Goal: Task Accomplishment & Management: Manage account settings

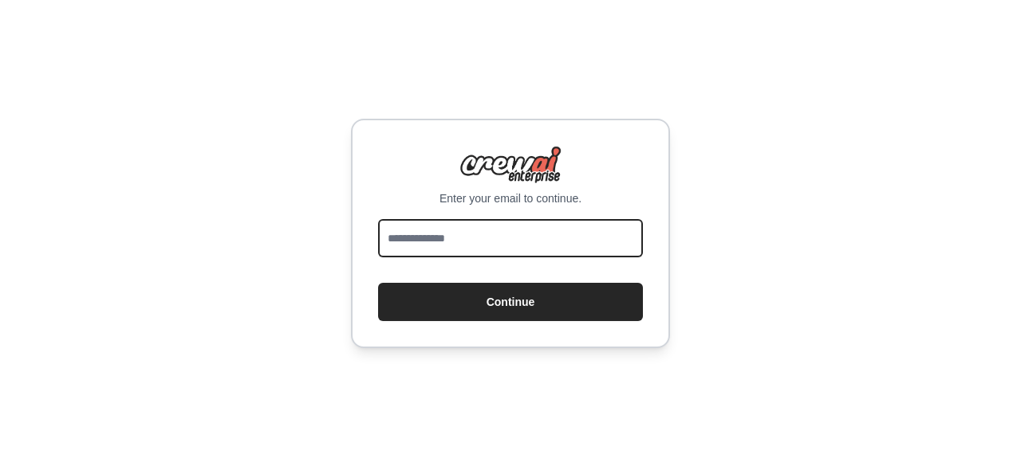
click at [519, 229] on input "email" at bounding box center [510, 238] width 265 height 38
type input "**********"
click at [435, 232] on input "email" at bounding box center [510, 238] width 265 height 38
type input "**********"
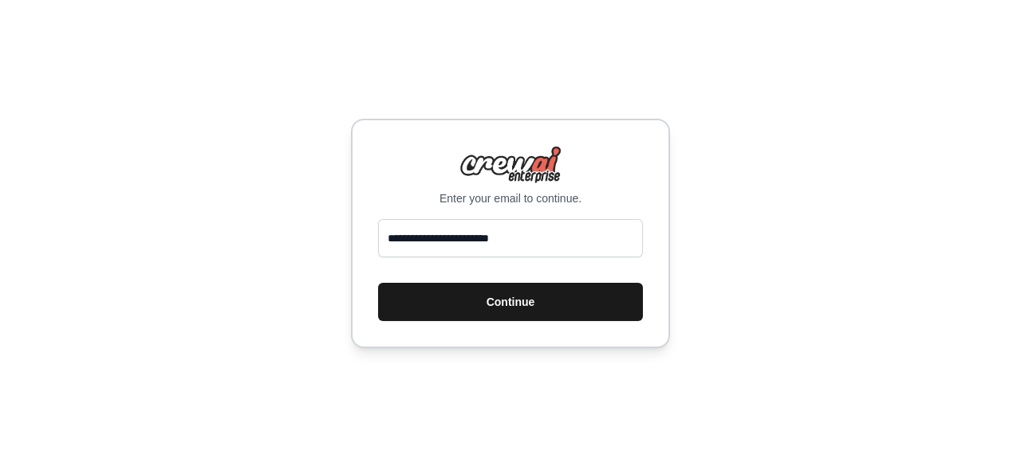
click at [601, 304] on button "Continue" at bounding box center [510, 302] width 265 height 38
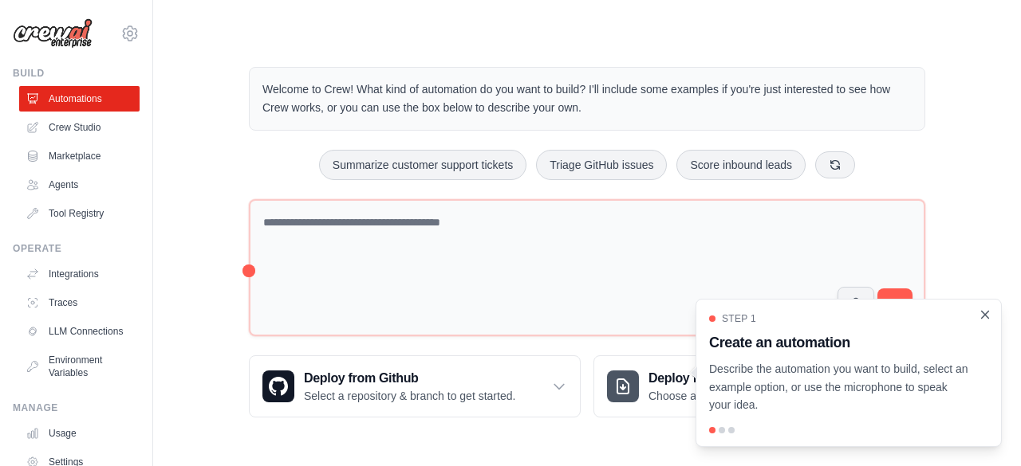
click at [990, 315] on icon "Close walkthrough" at bounding box center [984, 315] width 14 height 14
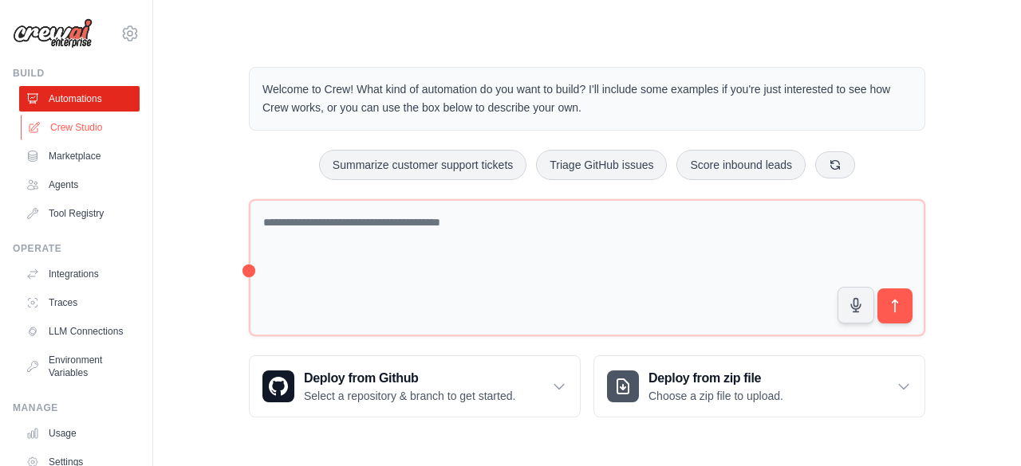
click at [70, 124] on link "Crew Studio" at bounding box center [81, 128] width 120 height 26
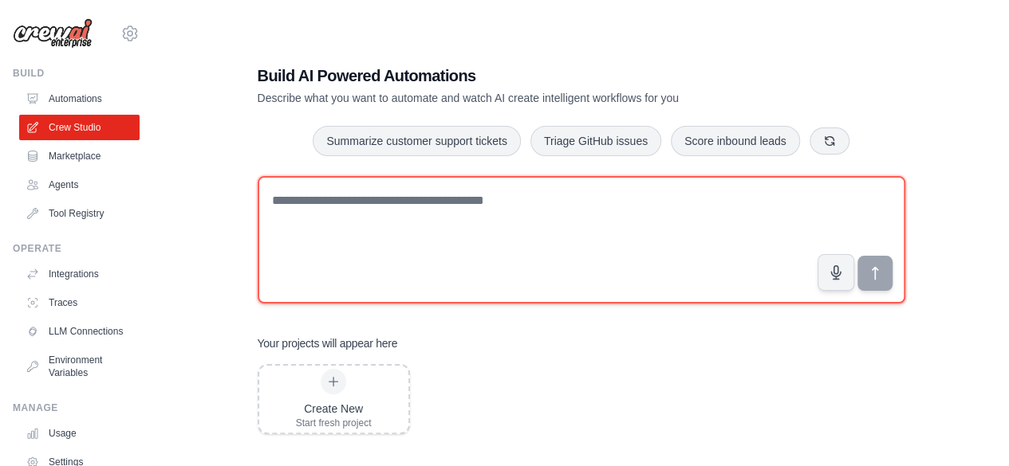
click at [363, 208] on textarea at bounding box center [581, 240] width 647 height 128
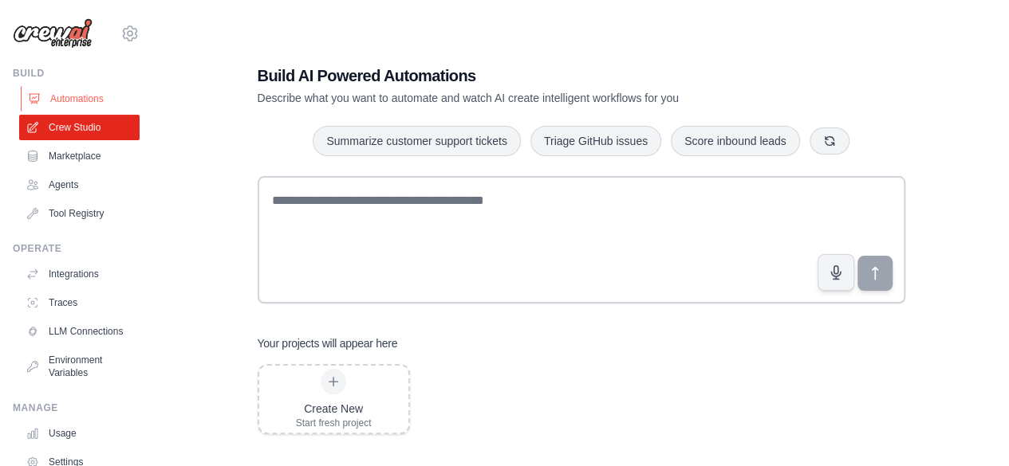
click at [71, 92] on link "Automations" at bounding box center [81, 99] width 120 height 26
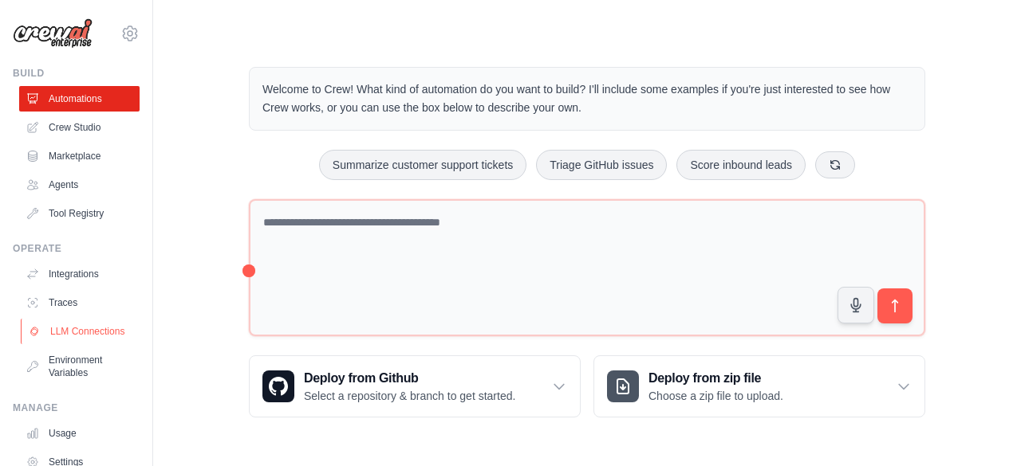
click at [59, 328] on link "LLM Connections" at bounding box center [81, 332] width 120 height 26
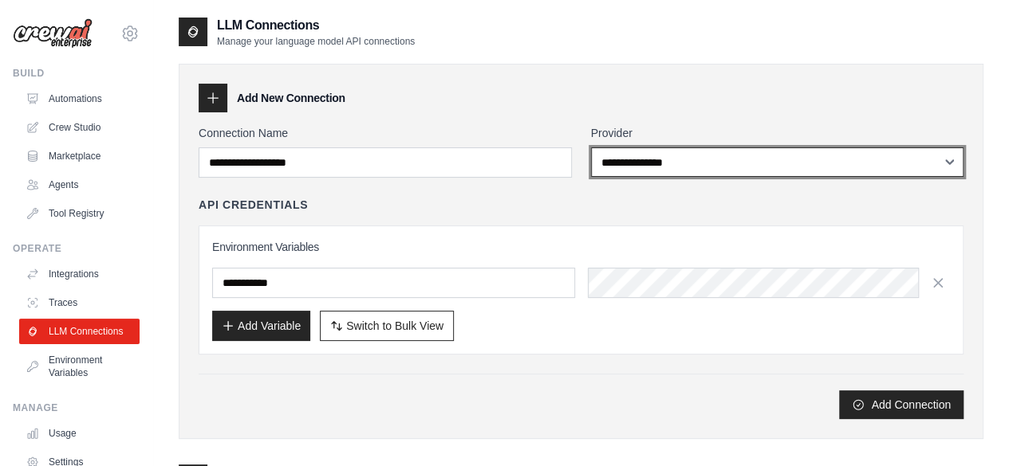
click at [700, 161] on select "**********" at bounding box center [777, 161] width 373 height 29
click at [591, 147] on select "**********" at bounding box center [777, 161] width 373 height 29
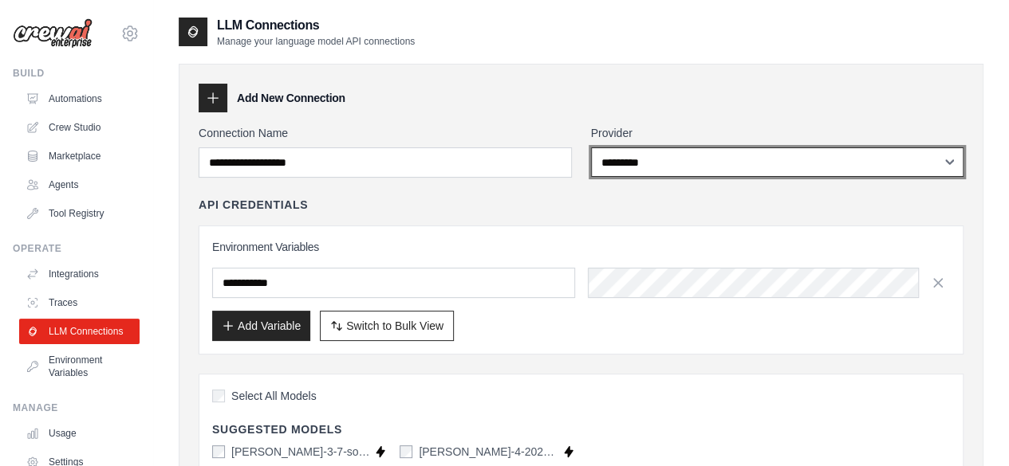
click at [937, 161] on select "**********" at bounding box center [777, 161] width 373 height 29
click at [591, 147] on select "**********" at bounding box center [777, 161] width 373 height 29
click at [946, 162] on select "**********" at bounding box center [777, 161] width 373 height 29
select select "*********"
click at [591, 147] on select "**********" at bounding box center [777, 161] width 373 height 29
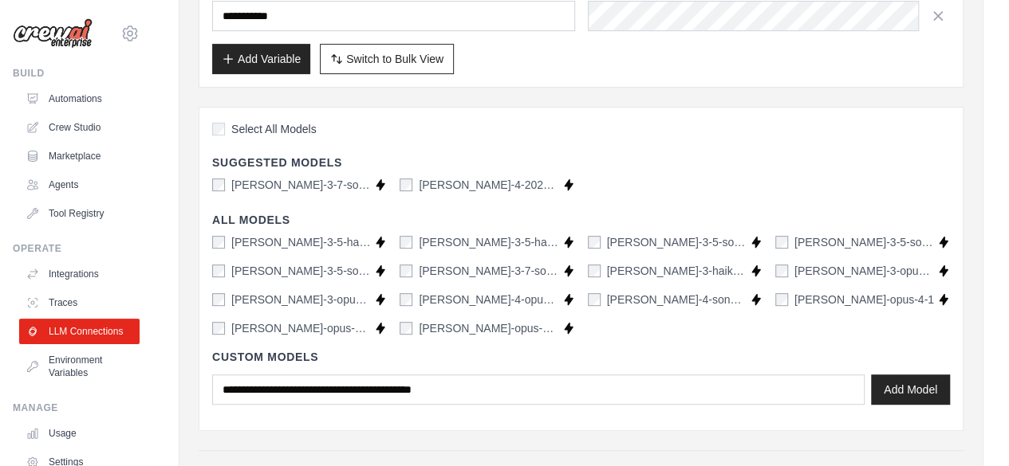
scroll to position [290, 0]
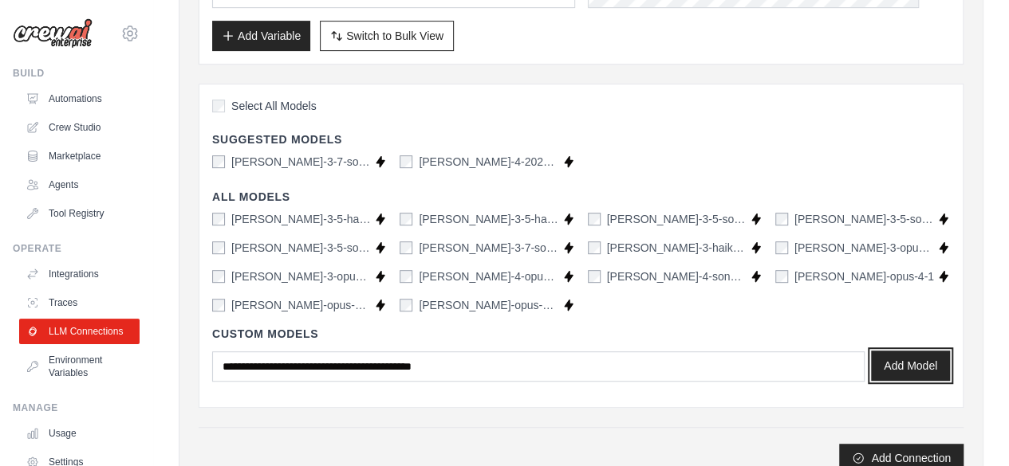
click at [922, 368] on button "Add Model" at bounding box center [910, 366] width 79 height 30
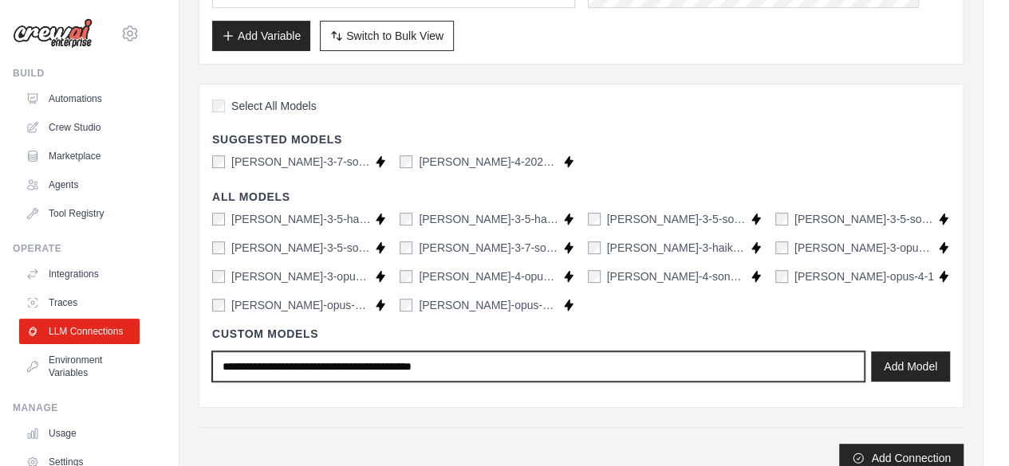
click at [356, 369] on input "text" at bounding box center [538, 367] width 652 height 30
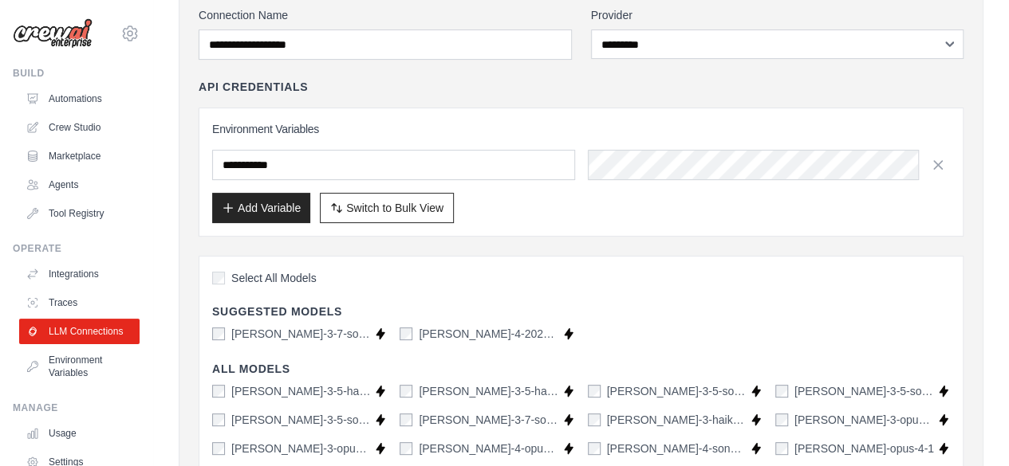
scroll to position [0, 0]
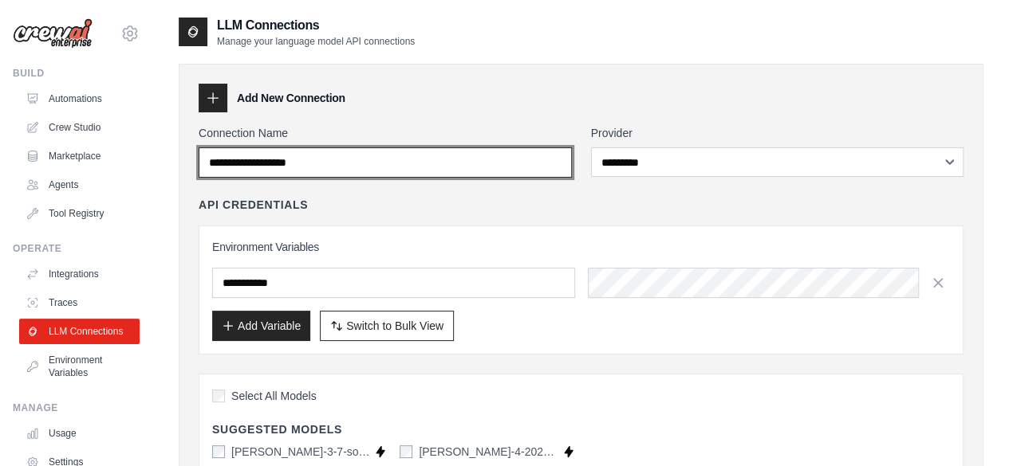
click at [453, 157] on input "Connection Name" at bounding box center [385, 162] width 373 height 30
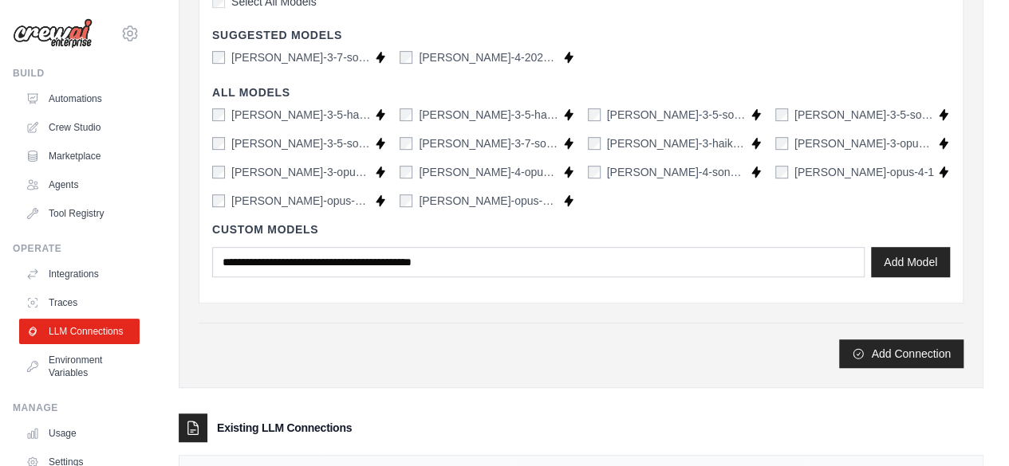
scroll to position [442, 0]
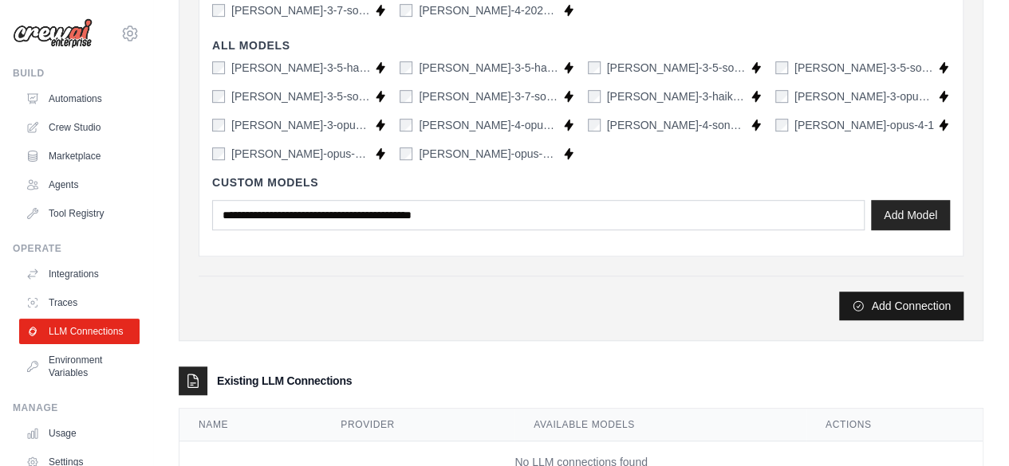
type input "*********"
click at [905, 308] on button "Add Connection" at bounding box center [901, 306] width 124 height 29
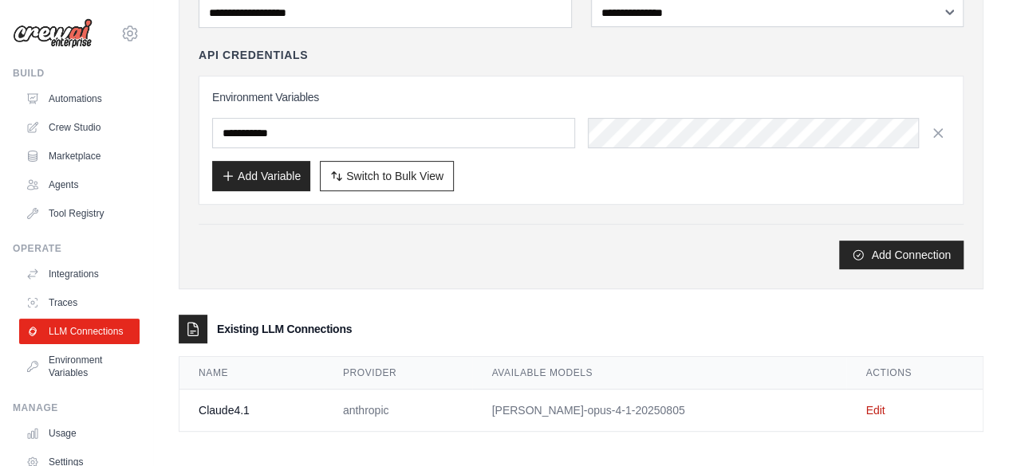
scroll to position [207, 0]
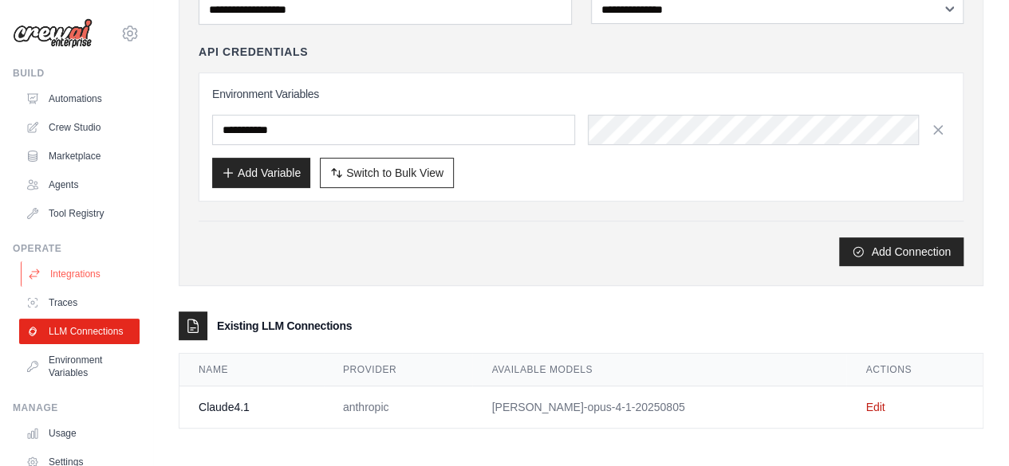
click at [80, 265] on link "Integrations" at bounding box center [81, 275] width 120 height 26
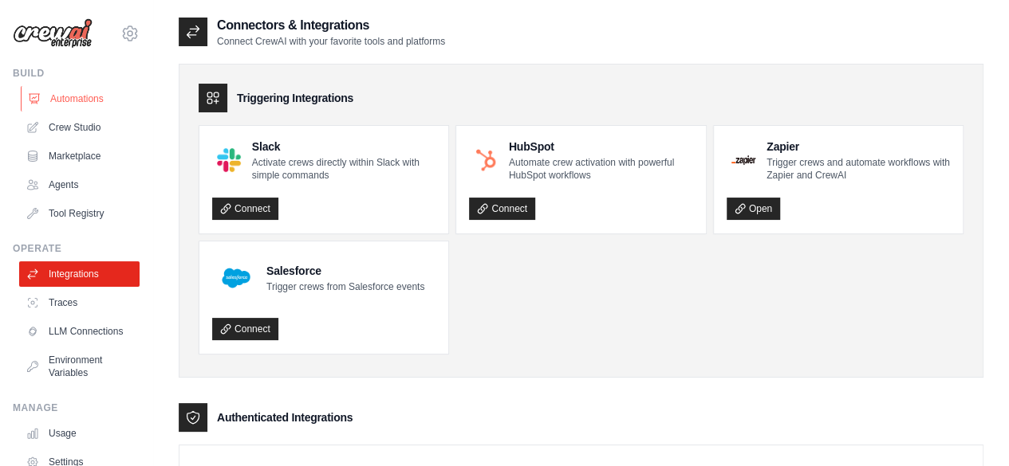
click at [66, 94] on link "Automations" at bounding box center [81, 99] width 120 height 26
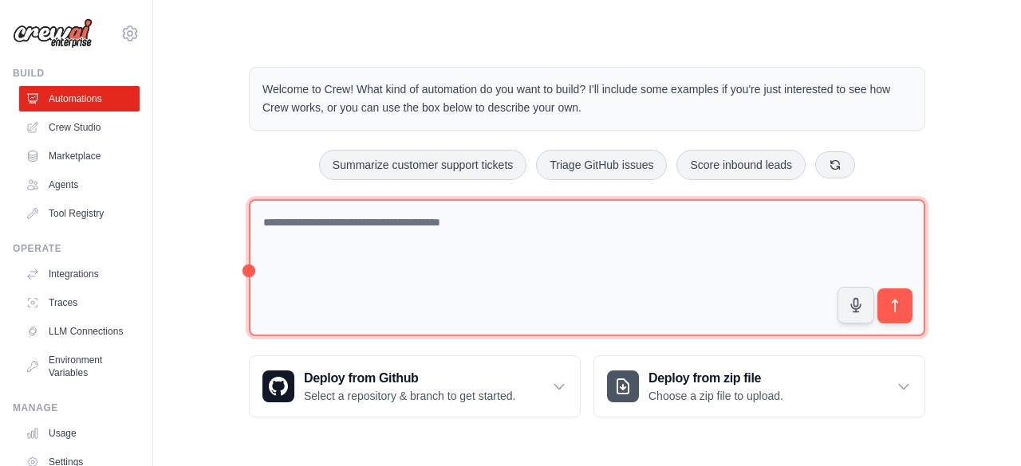
click at [368, 226] on textarea at bounding box center [587, 268] width 676 height 138
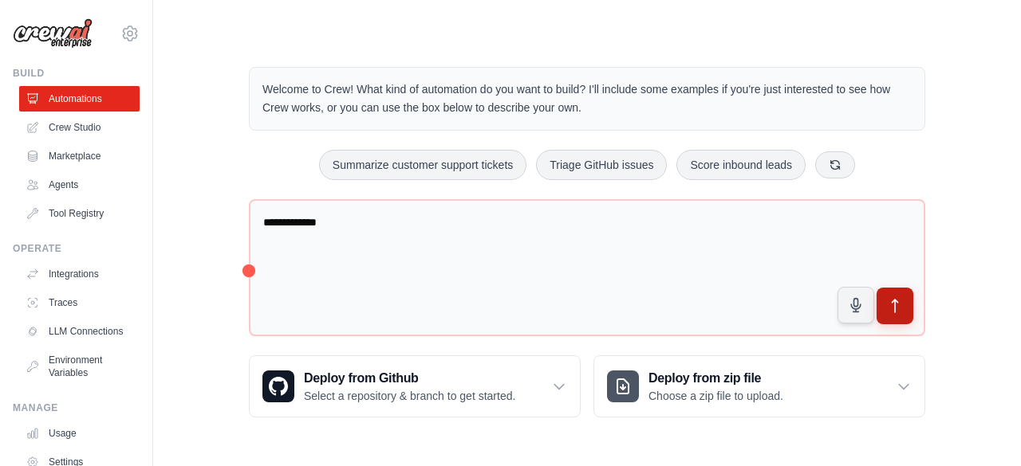
click at [898, 301] on icon "submit" at bounding box center [895, 306] width 17 height 17
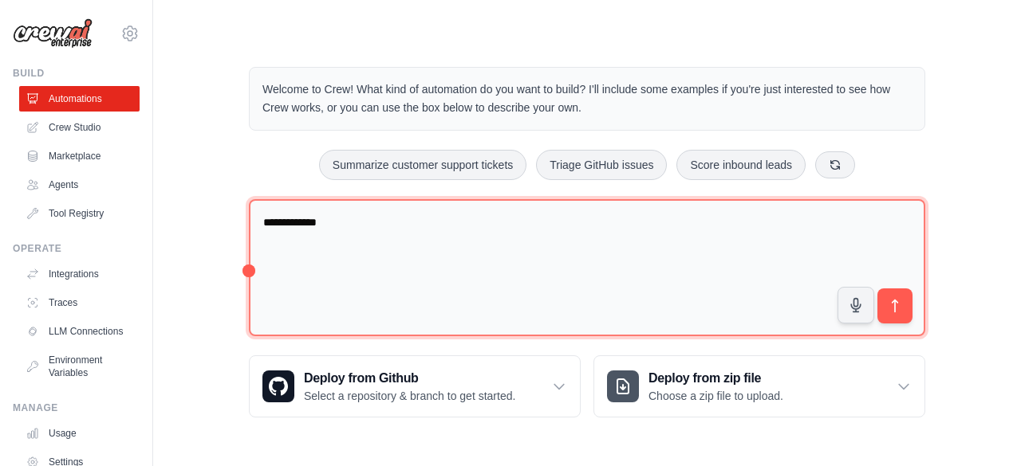
click at [379, 219] on textarea "**********" at bounding box center [587, 268] width 676 height 138
click at [405, 235] on textarea "****" at bounding box center [587, 268] width 676 height 138
type textarea "**********"
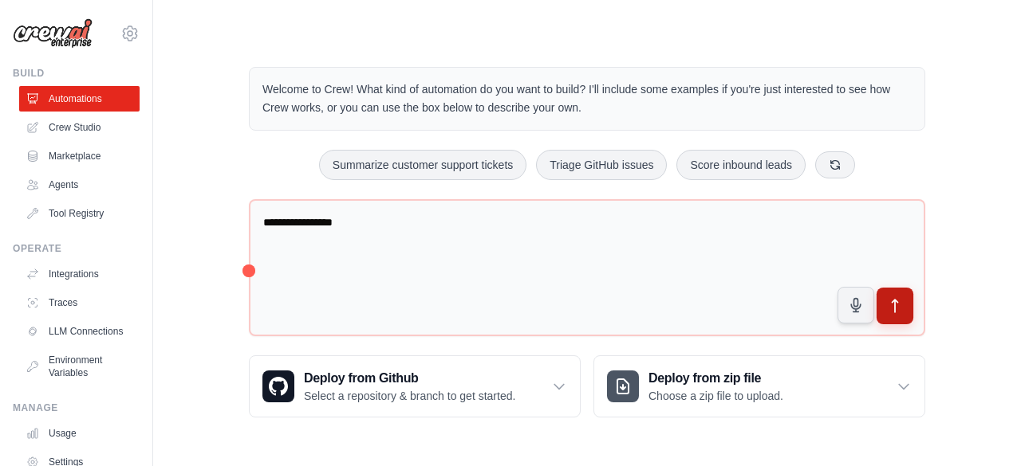
click at [907, 299] on button "submit" at bounding box center [894, 306] width 37 height 37
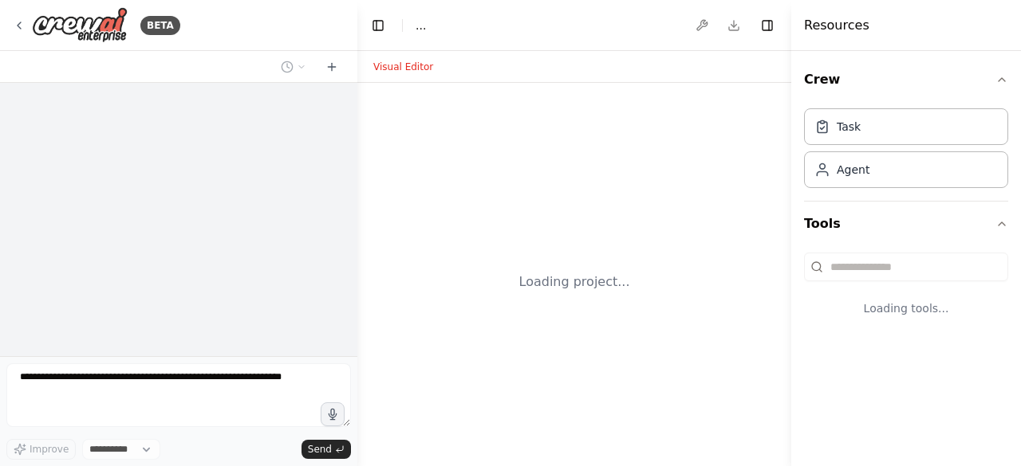
select select "****"
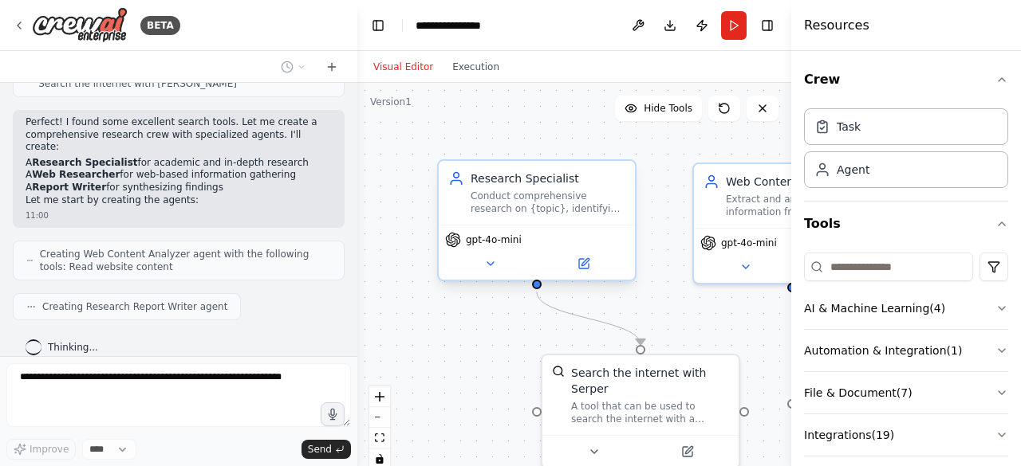
scroll to position [463, 0]
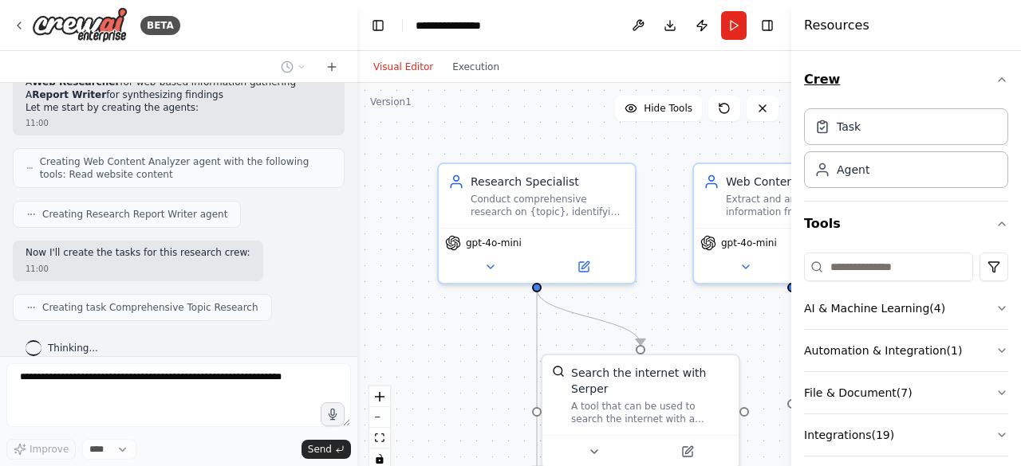
click at [995, 85] on icon "button" at bounding box center [1001, 79] width 13 height 13
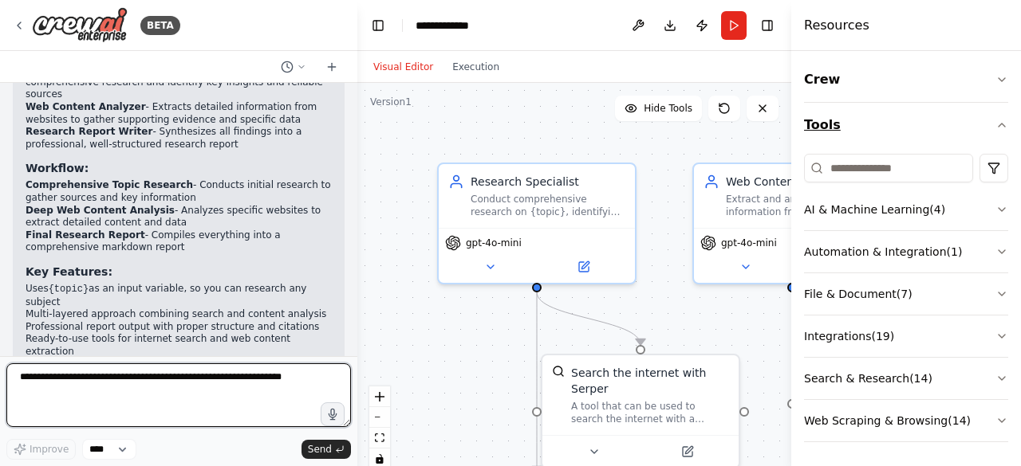
scroll to position [1095, 0]
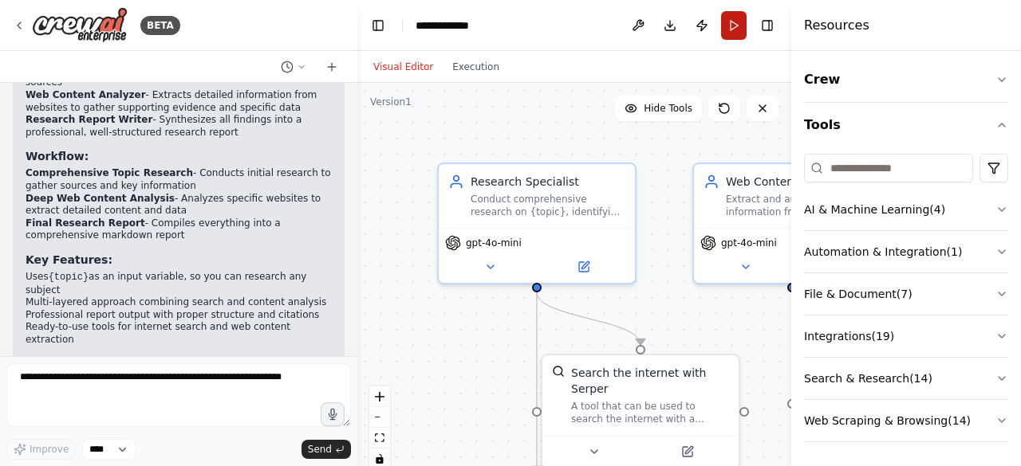
click at [739, 27] on button "Run" at bounding box center [734, 25] width 26 height 29
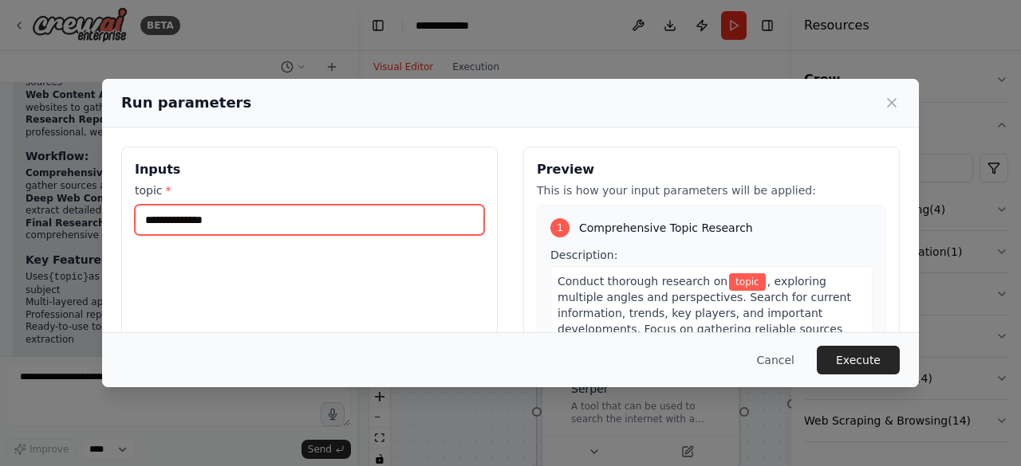
click at [261, 226] on input "topic *" at bounding box center [309, 220] width 349 height 30
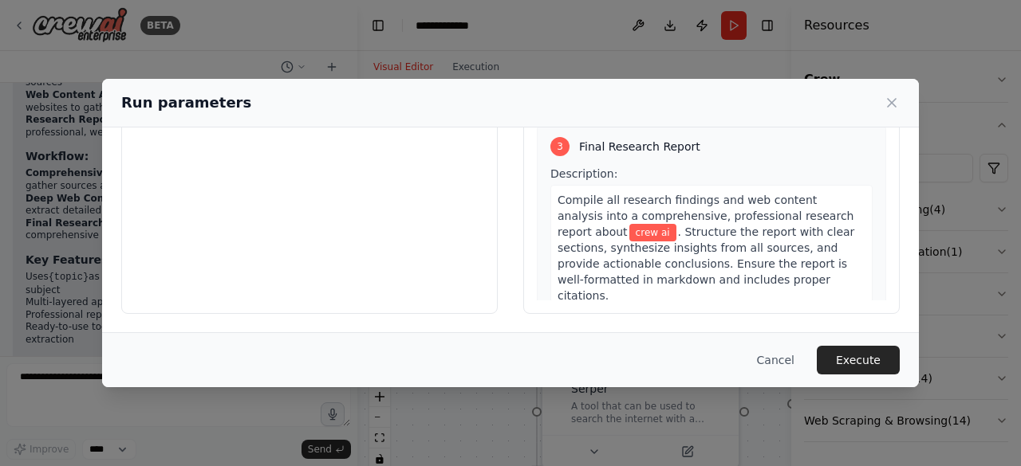
scroll to position [590, 0]
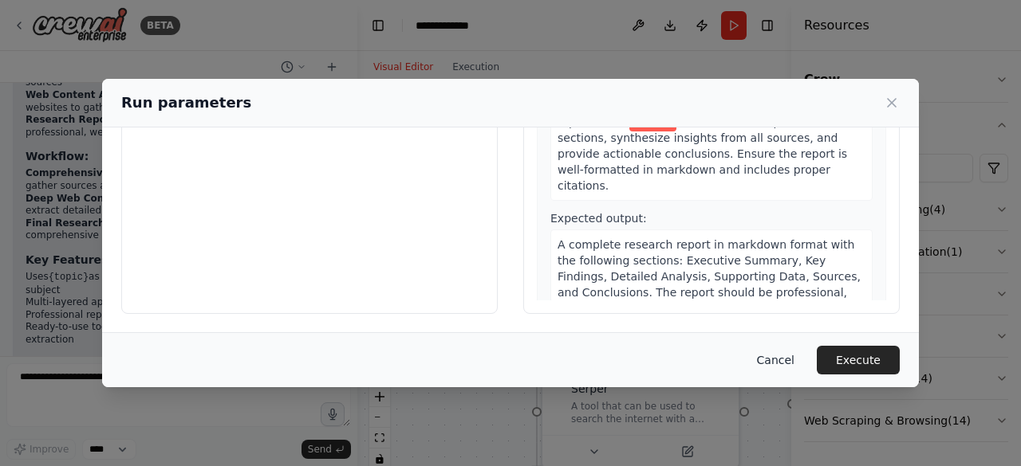
type input "*******"
click at [788, 358] on button "Cancel" at bounding box center [775, 360] width 63 height 29
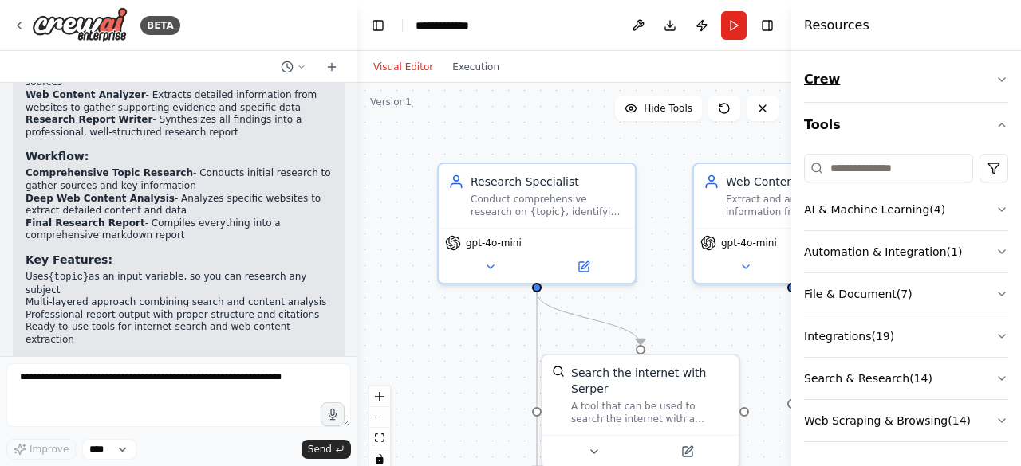
click at [1000, 77] on icon "button" at bounding box center [1001, 79] width 13 height 13
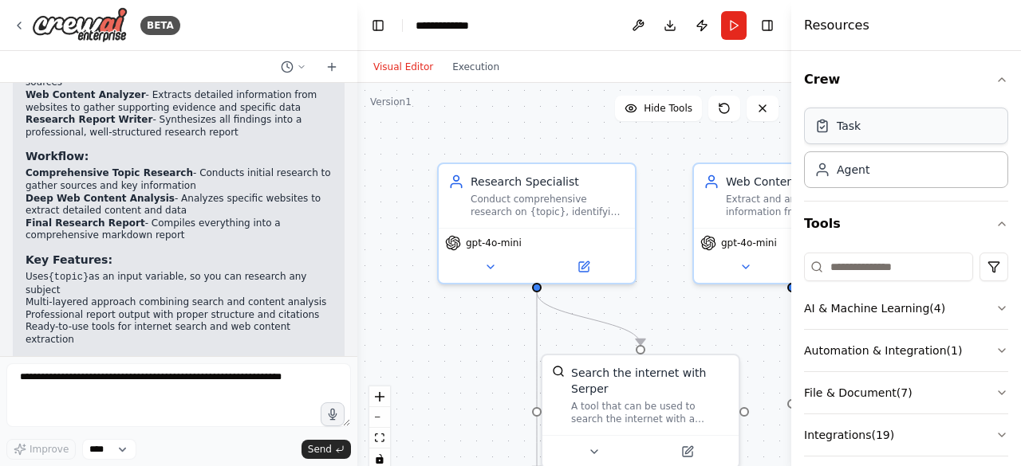
click at [907, 136] on div "Task" at bounding box center [906, 126] width 204 height 37
click at [867, 171] on div "Agent" at bounding box center [906, 169] width 204 height 37
click at [912, 192] on div "Task Agent" at bounding box center [906, 151] width 204 height 99
click at [867, 178] on div "Agent" at bounding box center [906, 169] width 204 height 37
click at [995, 77] on icon "button" at bounding box center [1001, 79] width 13 height 13
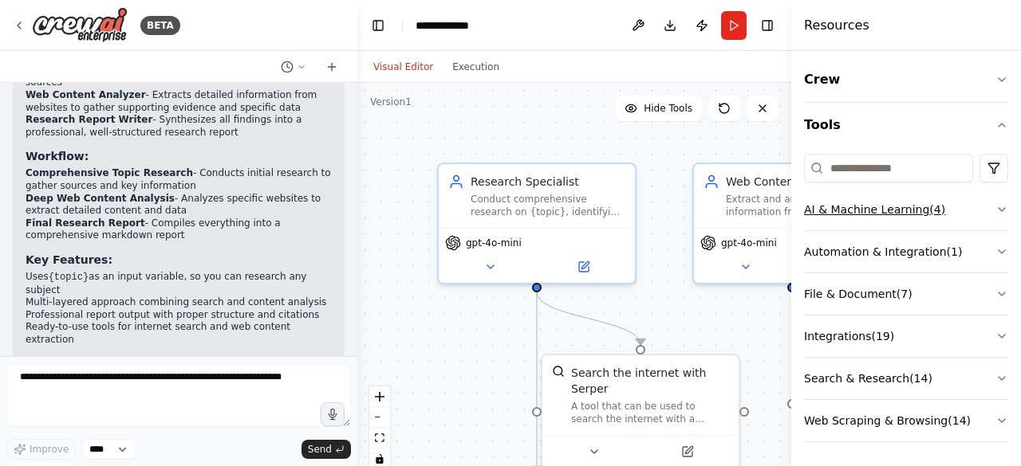
click at [1001, 203] on icon "button" at bounding box center [1001, 209] width 13 height 13
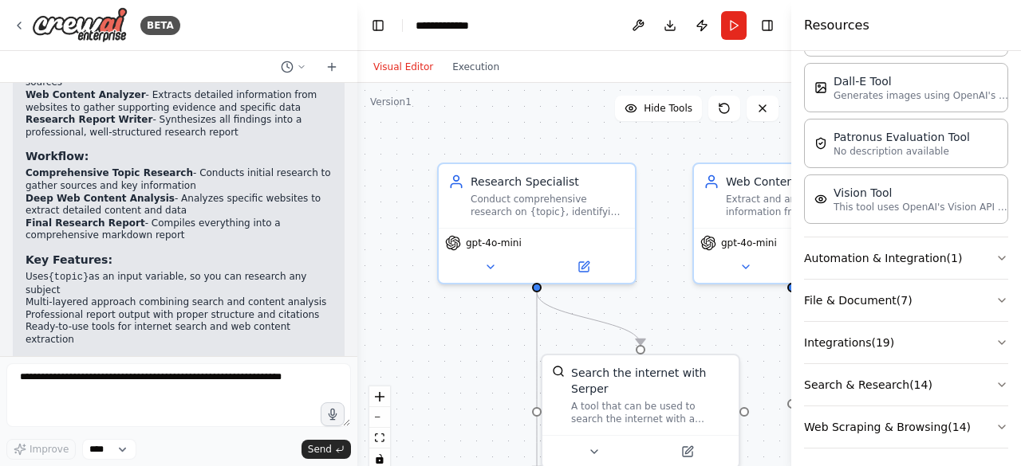
scroll to position [233, 0]
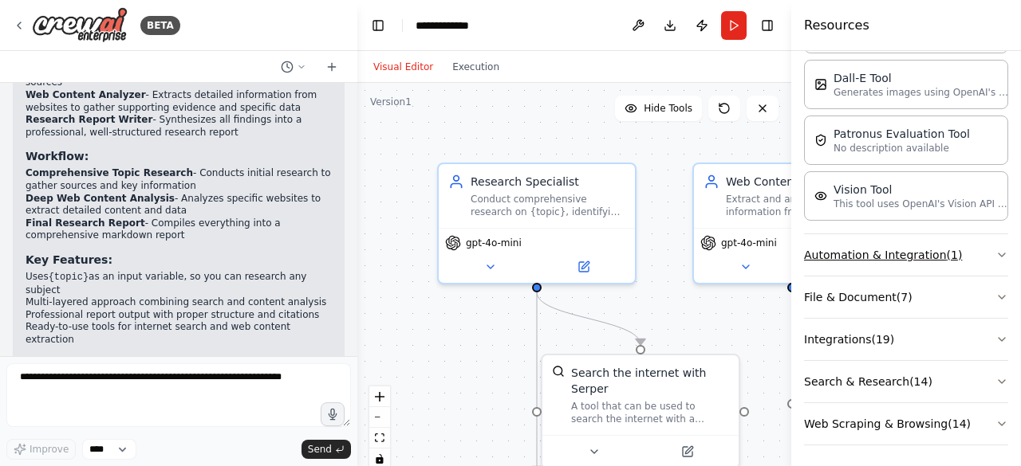
click at [995, 254] on icon "button" at bounding box center [1001, 255] width 13 height 13
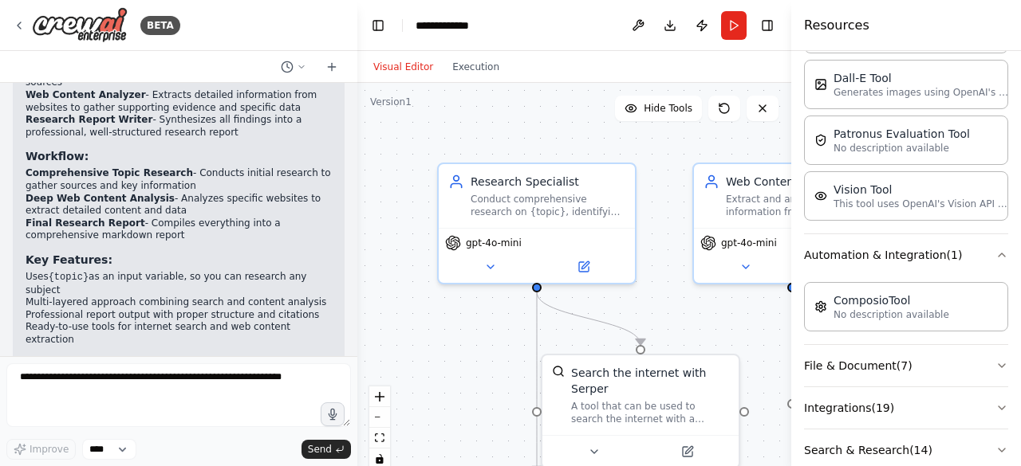
scroll to position [301, 0]
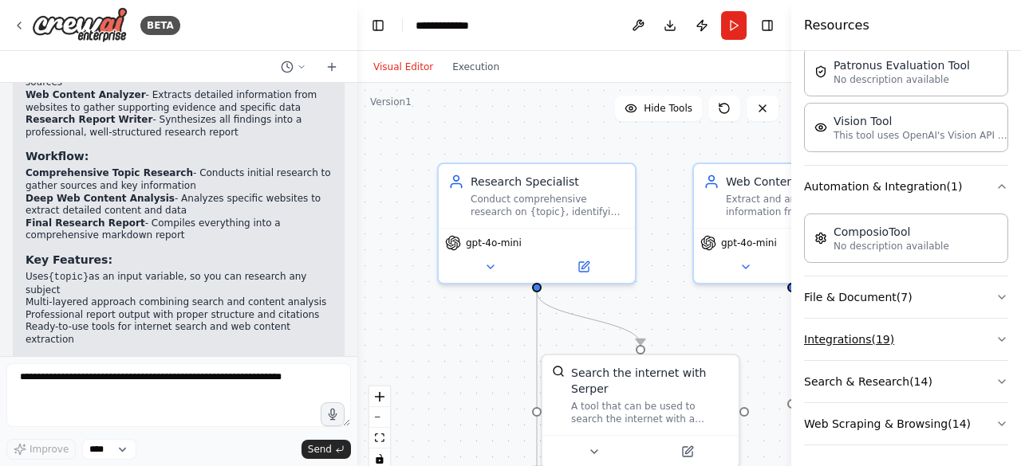
click at [995, 334] on icon "button" at bounding box center [1001, 339] width 13 height 13
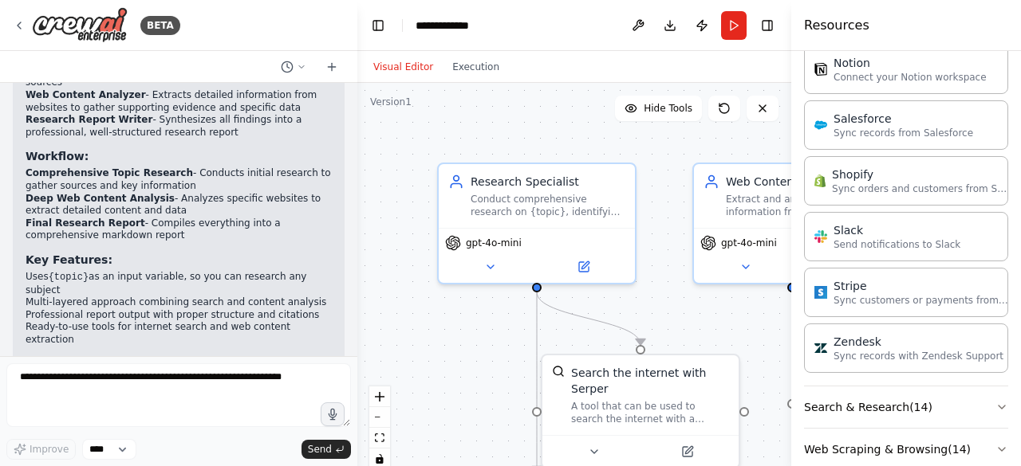
scroll to position [1364, 0]
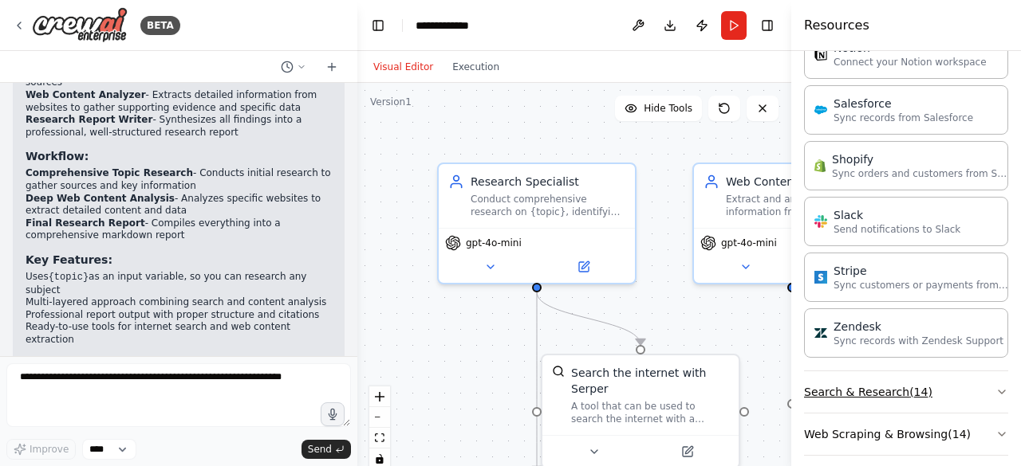
click at [995, 386] on icon "button" at bounding box center [1001, 392] width 13 height 13
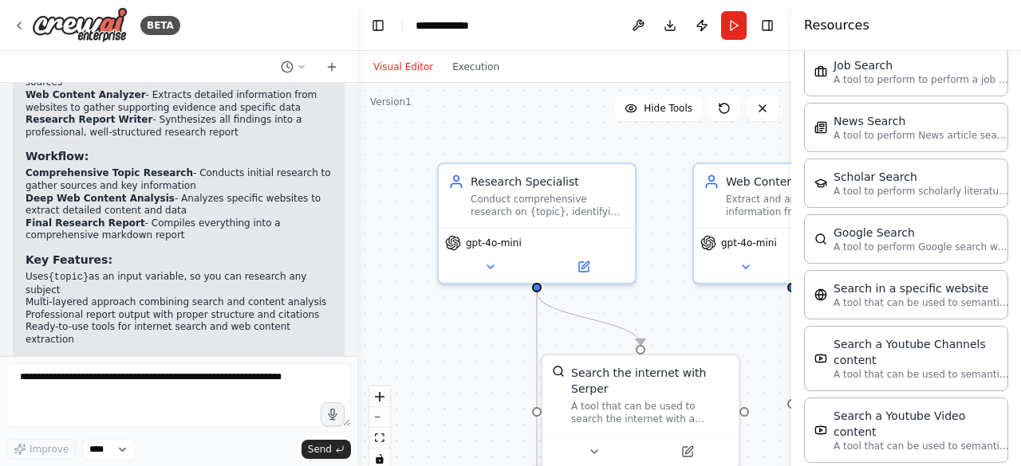
scroll to position [2167, 0]
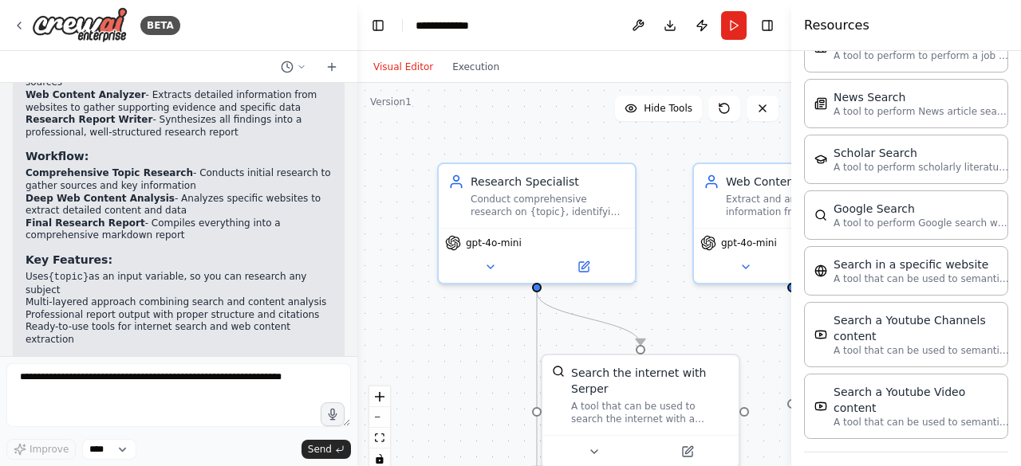
click at [650, 156] on div ".deletable-edge-delete-btn { width: 20px; height: 20px; border: 0px solid #ffff…" at bounding box center [574, 282] width 434 height 399
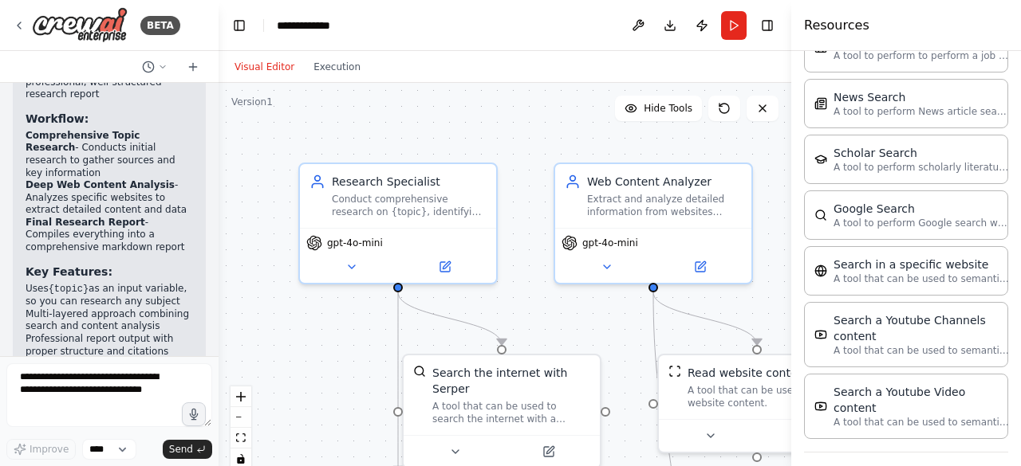
scroll to position [1548, 0]
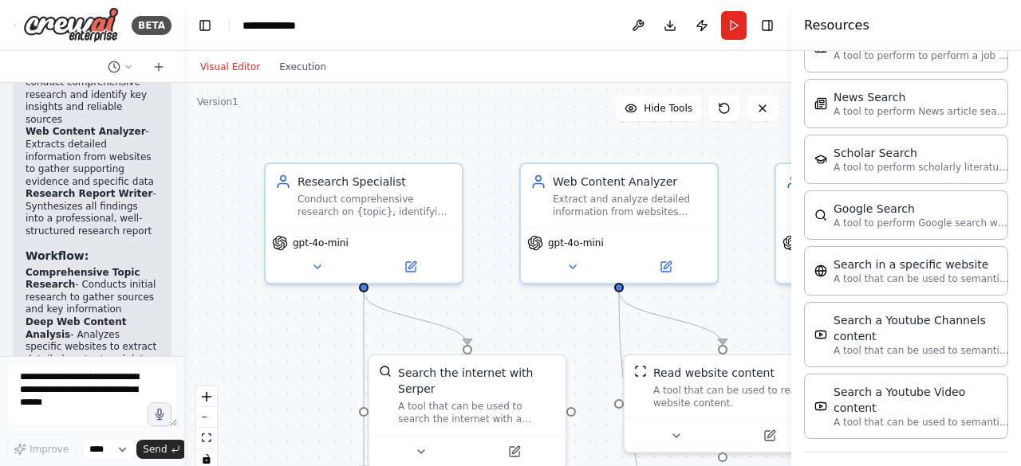
drag, startPoint x: 353, startPoint y: 339, endPoint x: 184, endPoint y: 313, distance: 170.9
click at [184, 313] on div "BETA Research Crew 11:00 ▶ Thought process I'll help you create a research crew…" at bounding box center [510, 233] width 1021 height 466
click at [676, 113] on span "Hide Tools" at bounding box center [667, 108] width 49 height 13
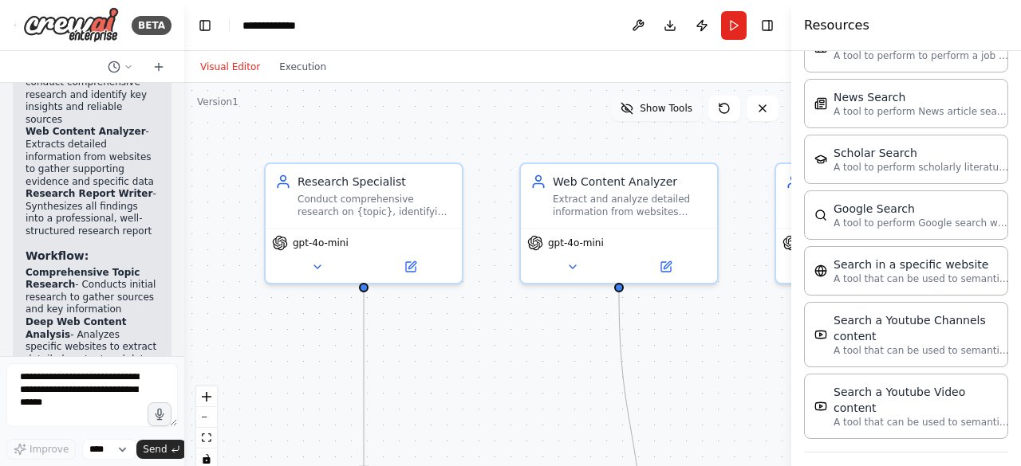
click at [676, 113] on span "Show Tools" at bounding box center [665, 108] width 53 height 13
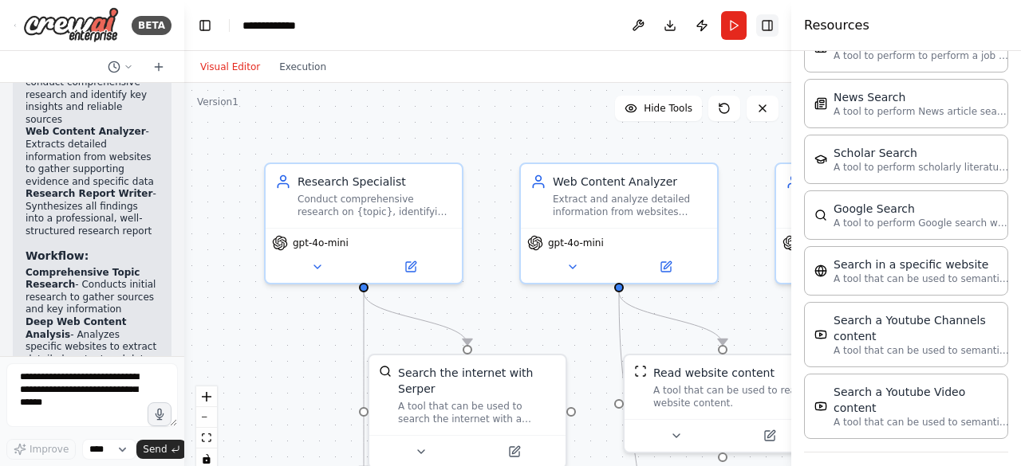
click at [769, 31] on button "Toggle Right Sidebar" at bounding box center [767, 25] width 22 height 22
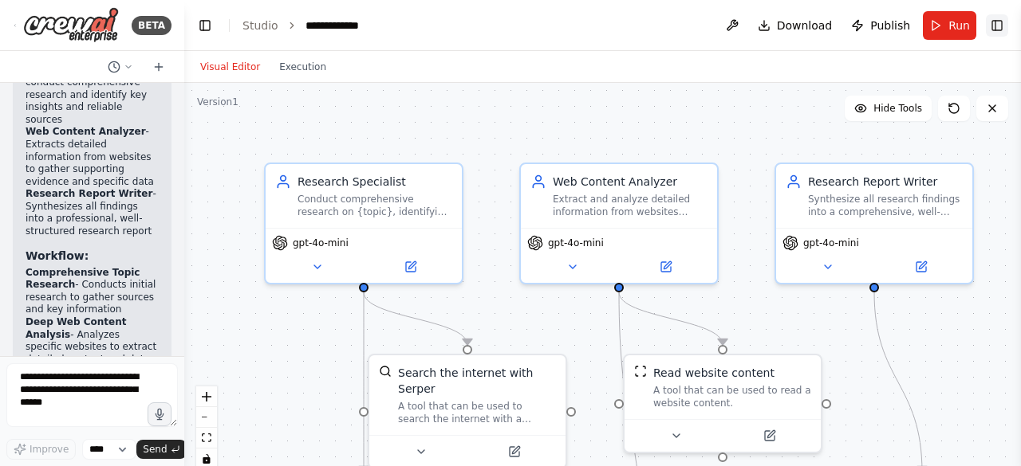
click at [997, 19] on button "Toggle Right Sidebar" at bounding box center [996, 25] width 22 height 22
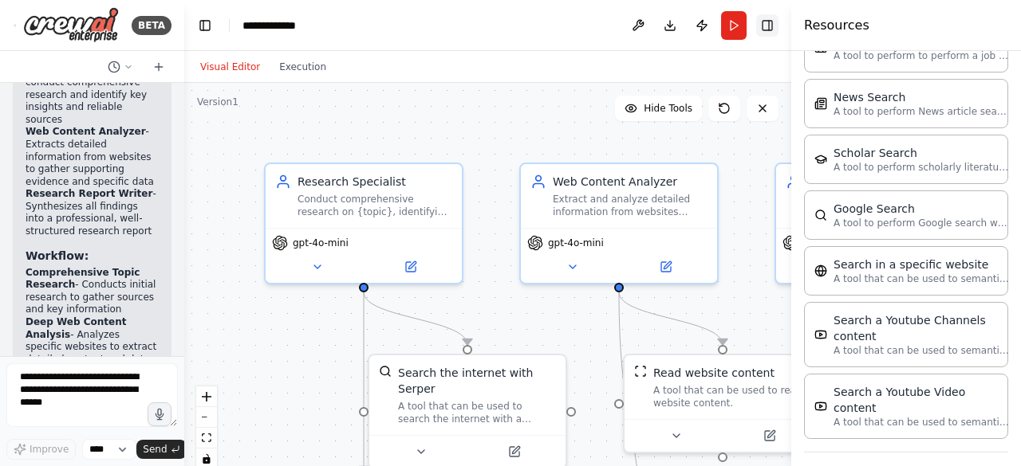
click at [770, 27] on button "Toggle Right Sidebar" at bounding box center [767, 25] width 22 height 22
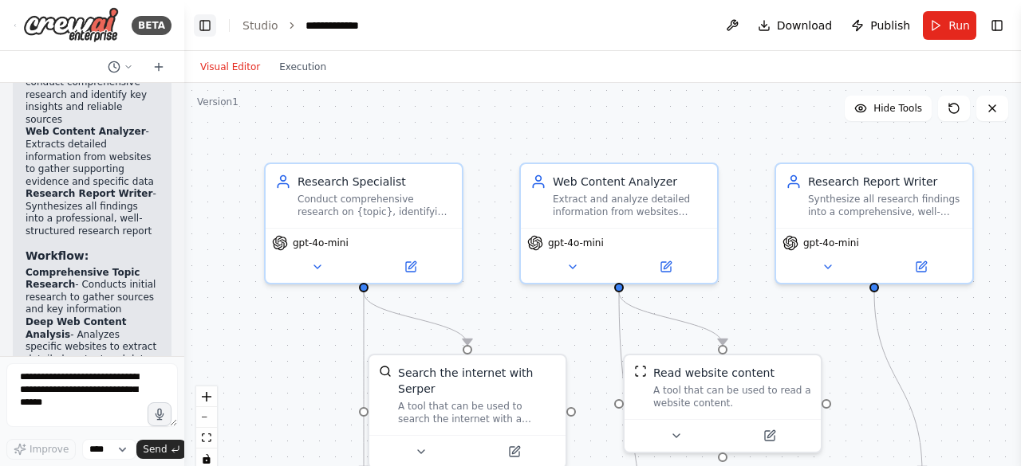
click at [203, 33] on button "Toggle Left Sidebar" at bounding box center [205, 25] width 22 height 22
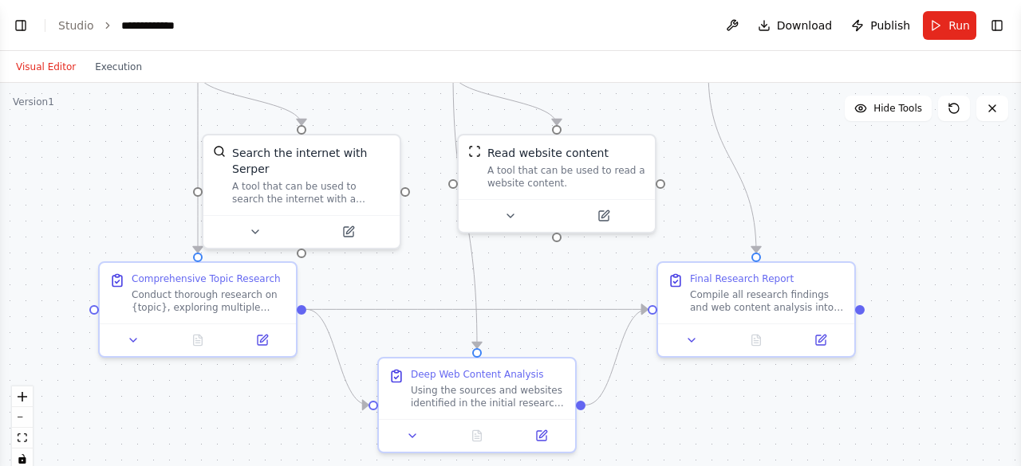
drag, startPoint x: 876, startPoint y: 342, endPoint x: 895, endPoint y: 122, distance: 220.8
click at [895, 122] on div ".deletable-edge-delete-btn { width: 20px; height: 20px; border: 0px solid #ffff…" at bounding box center [510, 282] width 1021 height 399
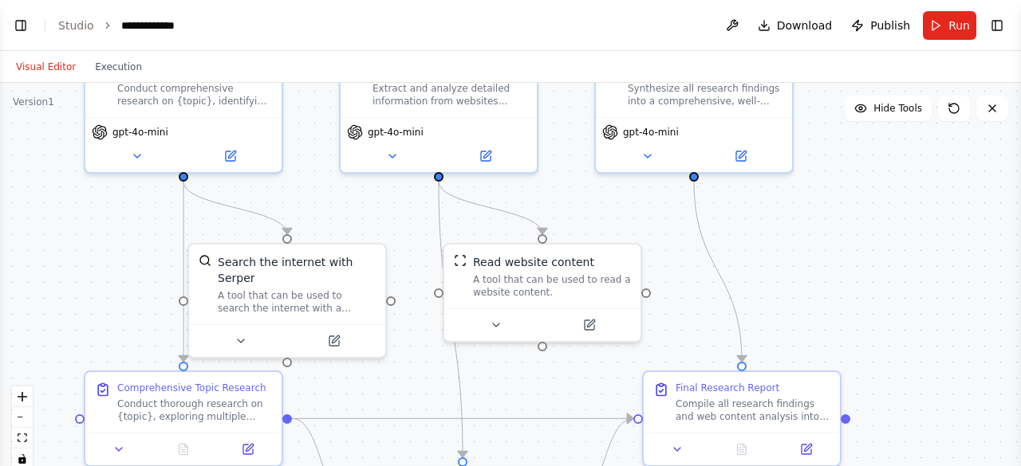
drag, startPoint x: 947, startPoint y: 395, endPoint x: 933, endPoint y: 504, distance: 110.2
click at [933, 466] on html "BETA Research Crew 11:00 ▶ Thought process I'll help you create a research crew…" at bounding box center [510, 233] width 1021 height 466
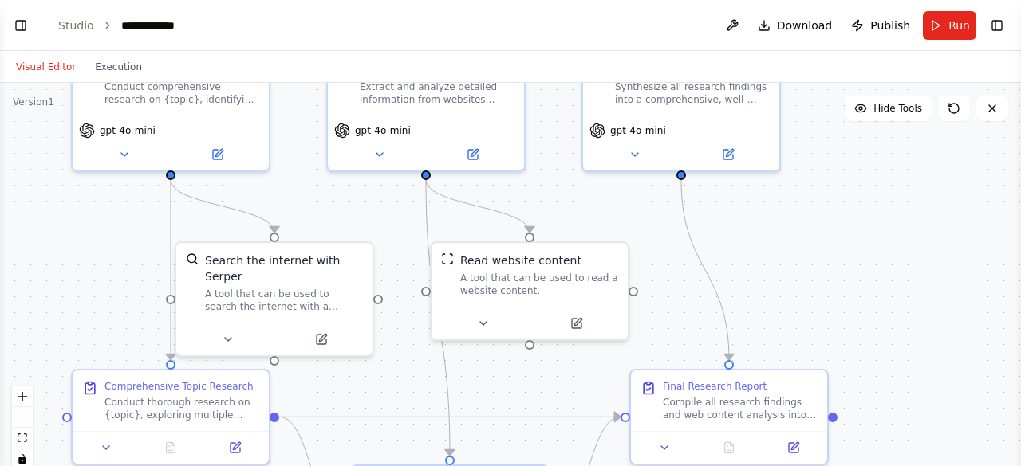
drag, startPoint x: 889, startPoint y: 231, endPoint x: 876, endPoint y: 230, distance: 12.9
click at [876, 230] on div ".deletable-edge-delete-btn { width: 20px; height: 20px; border: 0px solid #ffff…" at bounding box center [510, 282] width 1021 height 399
click at [979, 232] on div ".deletable-edge-delete-btn { width: 20px; height: 20px; border: 0px solid #ffff…" at bounding box center [510, 282] width 1021 height 399
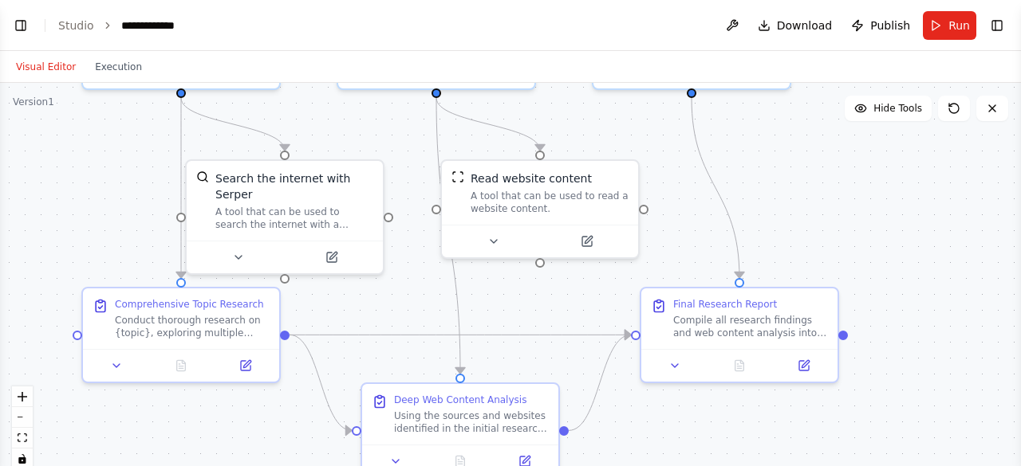
drag, startPoint x: 982, startPoint y: 297, endPoint x: 993, endPoint y: 214, distance: 82.8
click at [993, 214] on div ".deletable-edge-delete-btn { width: 20px; height: 20px; border: 0px solid #ffff…" at bounding box center [510, 282] width 1021 height 399
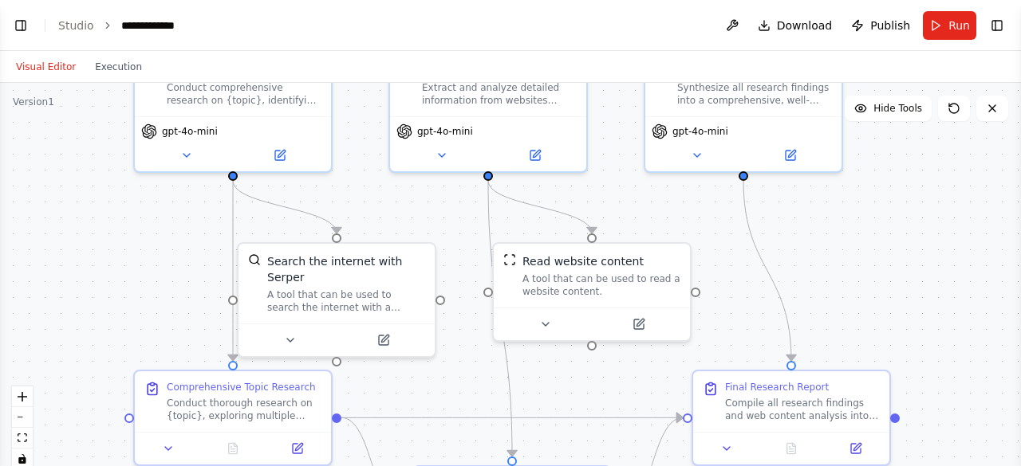
drag, startPoint x: 931, startPoint y: 421, endPoint x: 983, endPoint y: 504, distance: 97.8
click at [983, 466] on html "BETA Research Crew 11:00 ▶ Thought process I'll help you create a research crew…" at bounding box center [510, 233] width 1021 height 466
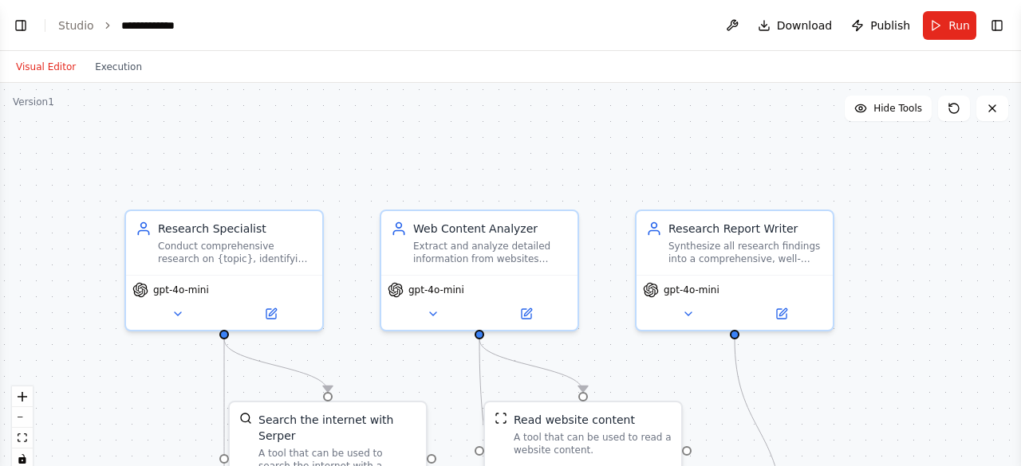
drag, startPoint x: 965, startPoint y: 265, endPoint x: 956, endPoint y: 423, distance: 158.9
click at [956, 423] on div ".deletable-edge-delete-btn { width: 20px; height: 20px; border: 0px solid #ffff…" at bounding box center [510, 282] width 1021 height 399
click at [252, 259] on div "Conduct comprehensive research on {topic}, identifying key insights, trends, an…" at bounding box center [235, 250] width 155 height 26
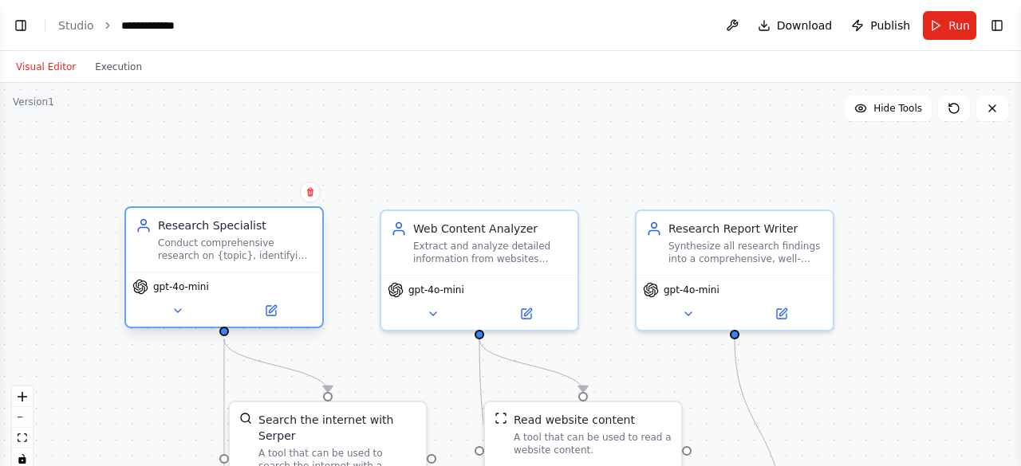
click at [269, 254] on div "Conduct comprehensive research on {topic}, identifying key insights, trends, an…" at bounding box center [235, 250] width 155 height 26
click at [180, 315] on icon at bounding box center [177, 311] width 13 height 13
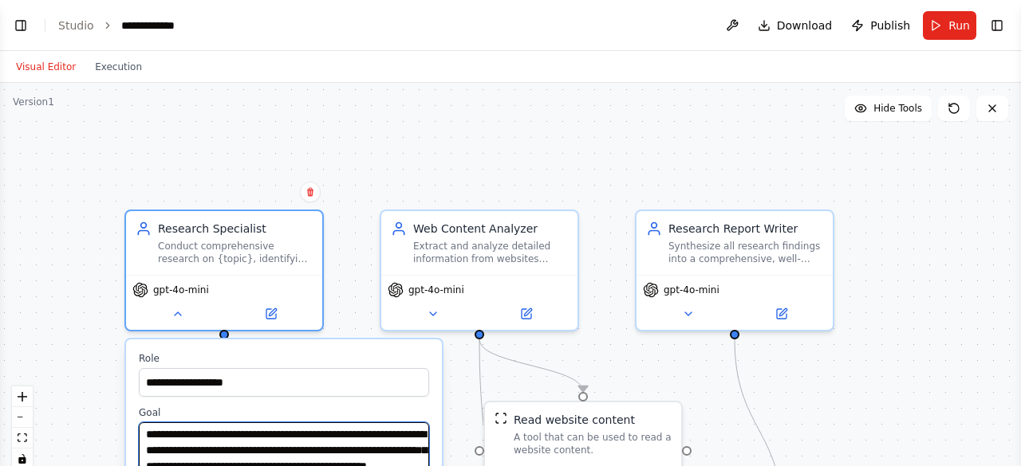
click at [377, 442] on textarea "**********" at bounding box center [284, 450] width 290 height 55
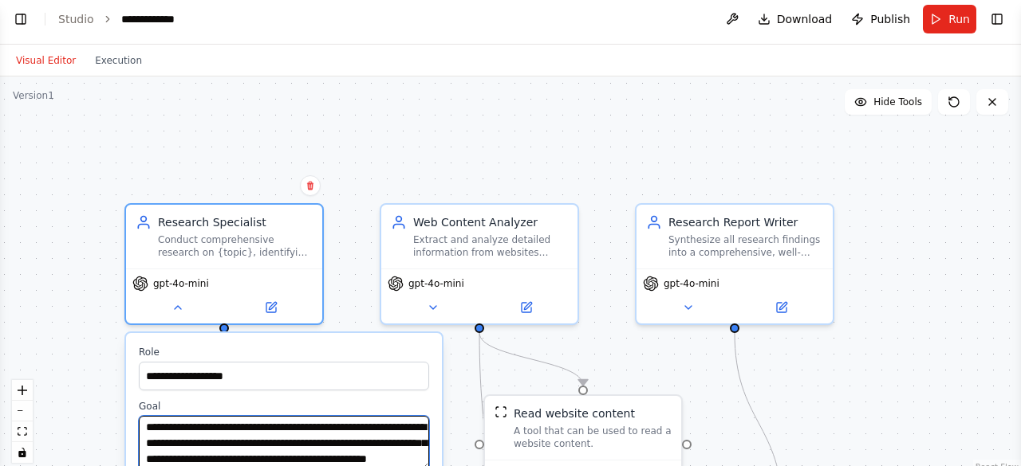
scroll to position [10, 0]
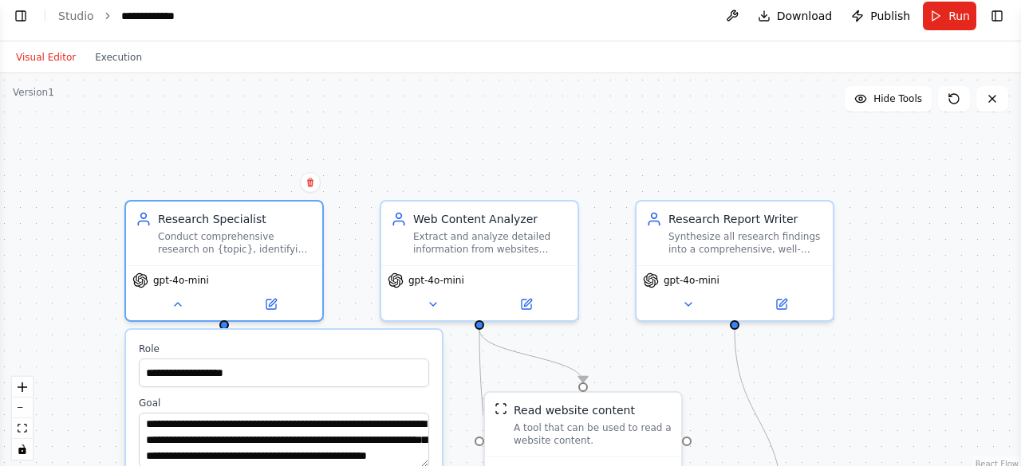
click at [77, 342] on div "**********" at bounding box center [510, 272] width 1021 height 399
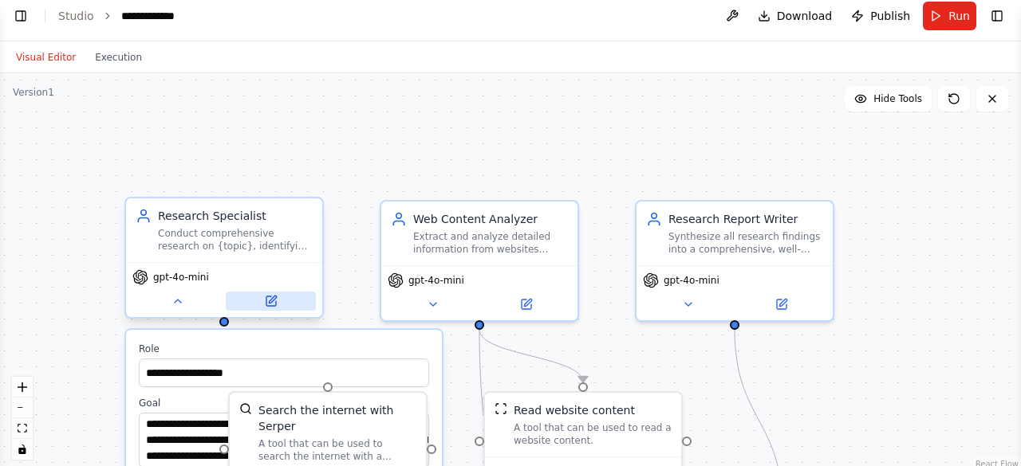
click at [271, 306] on icon at bounding box center [271, 301] width 13 height 13
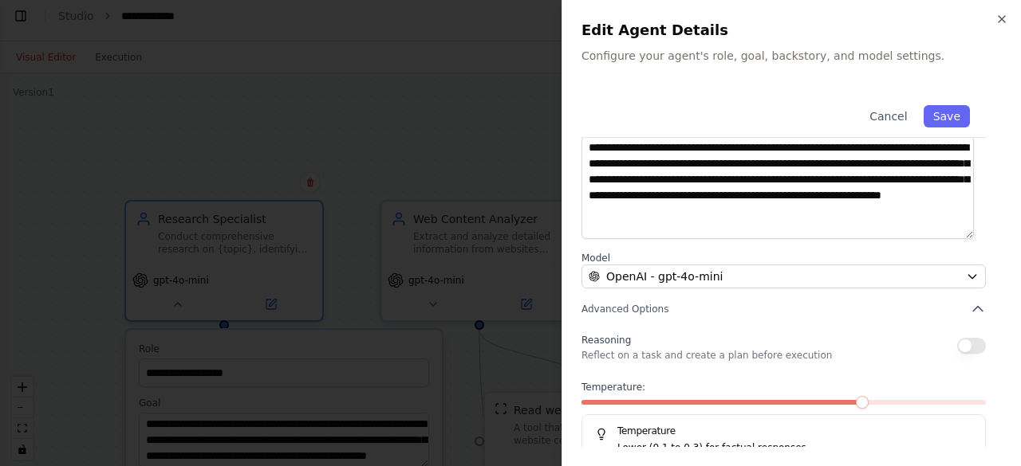
scroll to position [254, 0]
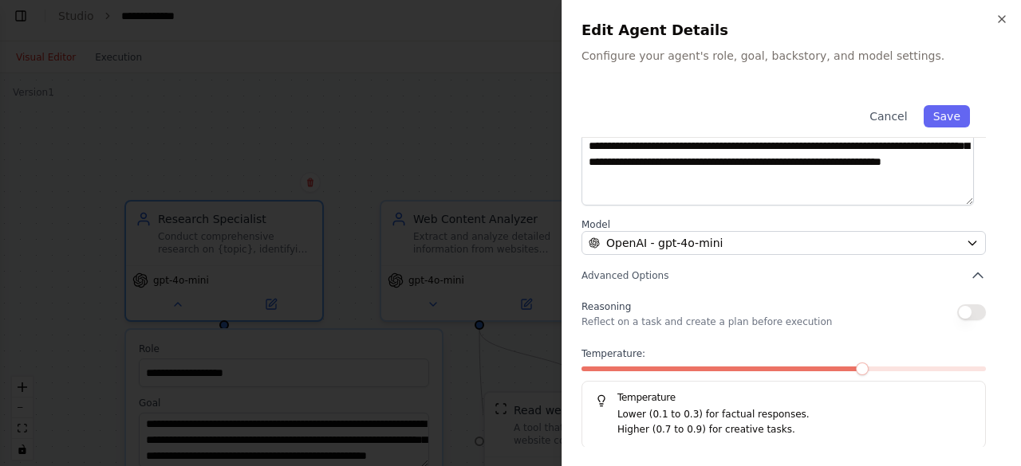
click at [968, 313] on button "button" at bounding box center [971, 313] width 29 height 16
click at [957, 312] on button "button" at bounding box center [971, 313] width 29 height 16
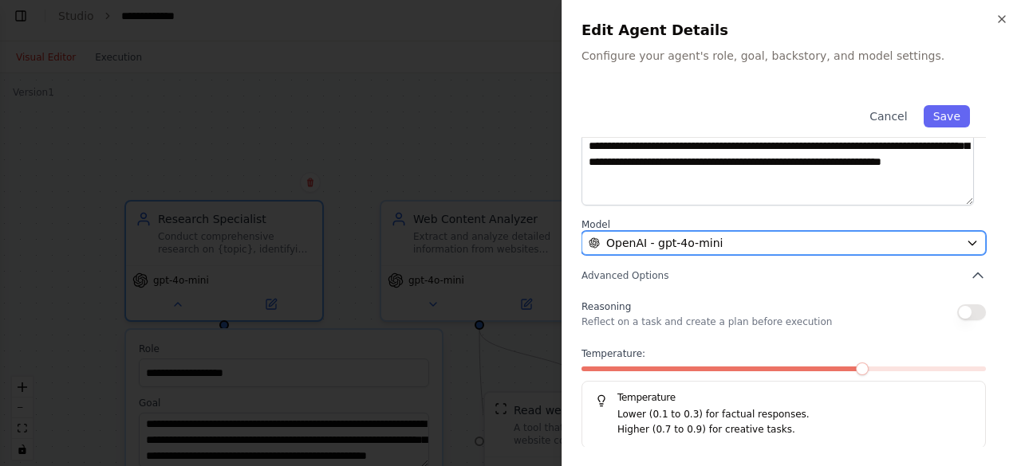
click at [966, 238] on icon "button" at bounding box center [972, 243] width 13 height 13
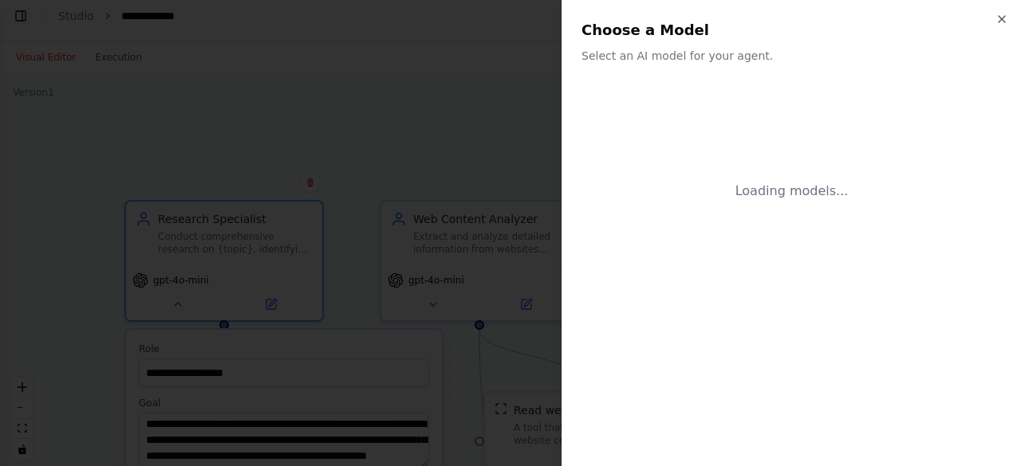
scroll to position [0, 0]
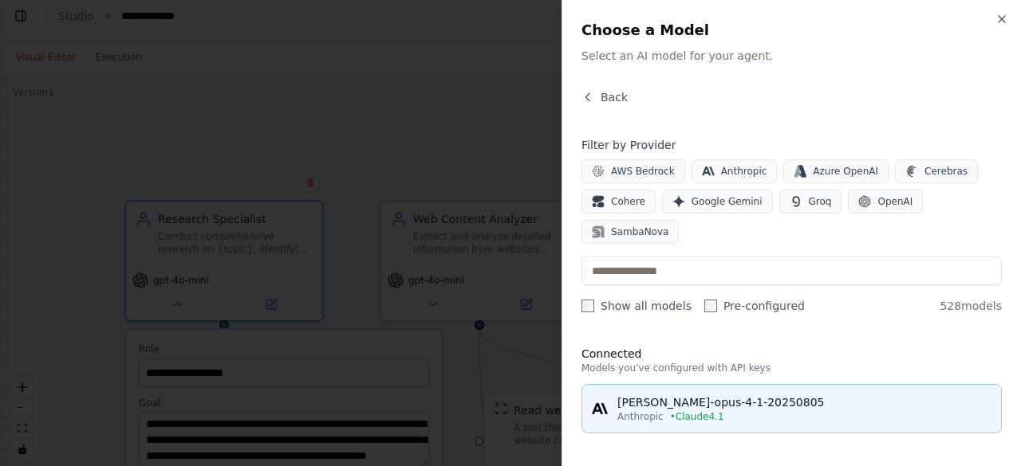
click at [765, 395] on div "claude-opus-4-1-20250805" at bounding box center [804, 403] width 374 height 16
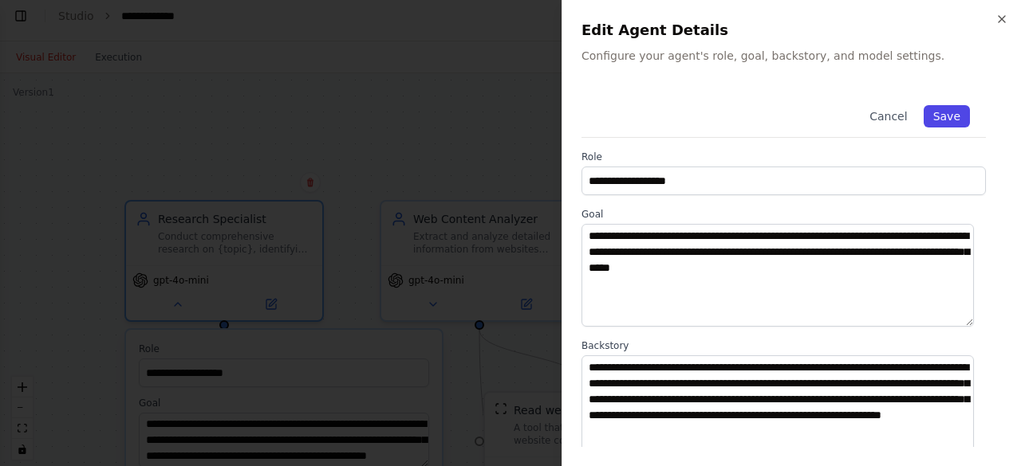
click at [936, 119] on button "Save" at bounding box center [946, 116] width 46 height 22
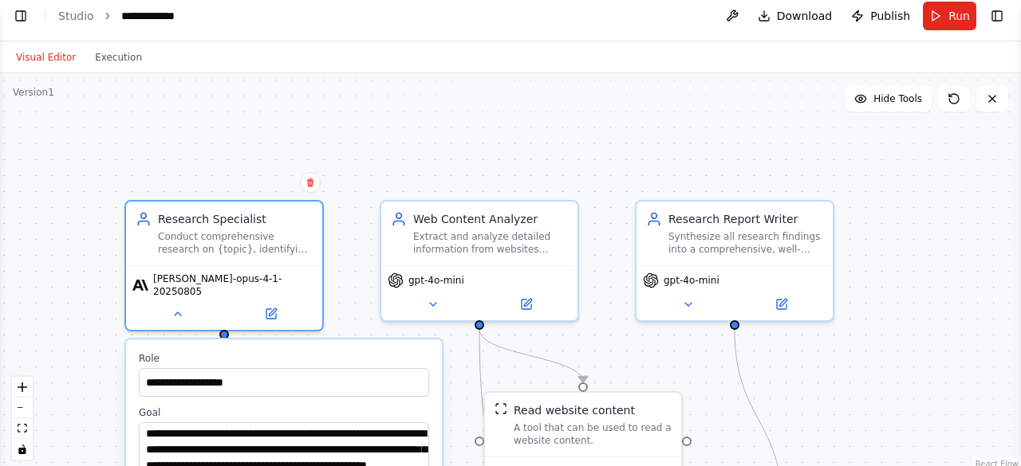
click at [101, 274] on div "**********" at bounding box center [510, 272] width 1021 height 399
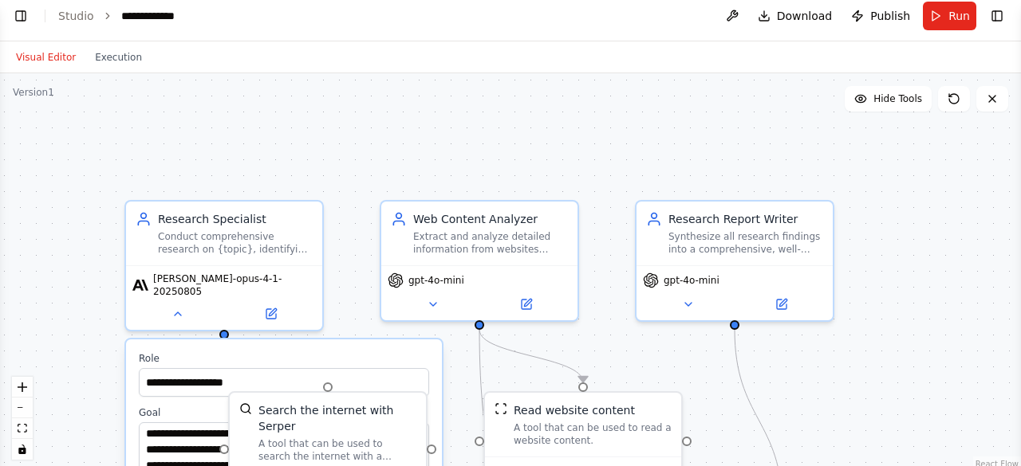
click at [352, 246] on div "**********" at bounding box center [510, 272] width 1021 height 399
click at [272, 307] on button at bounding box center [271, 310] width 90 height 19
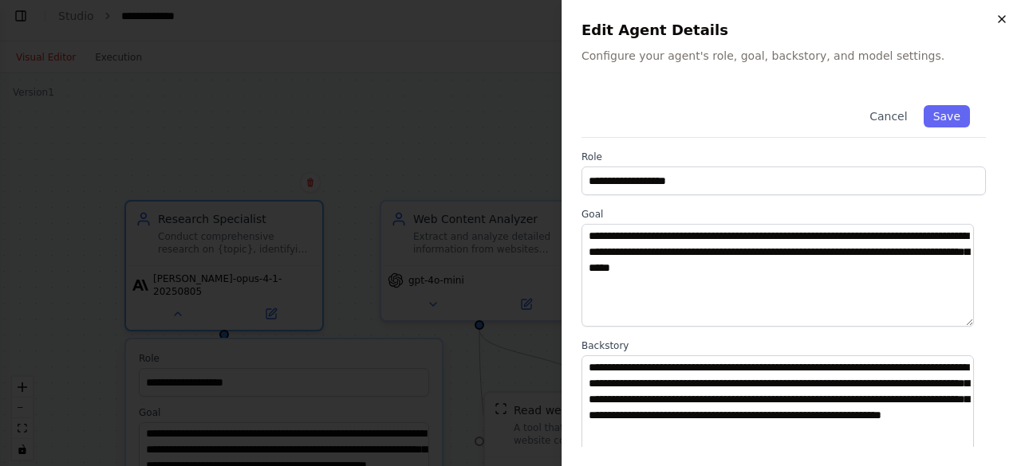
click at [1001, 15] on icon "button" at bounding box center [1001, 19] width 13 height 13
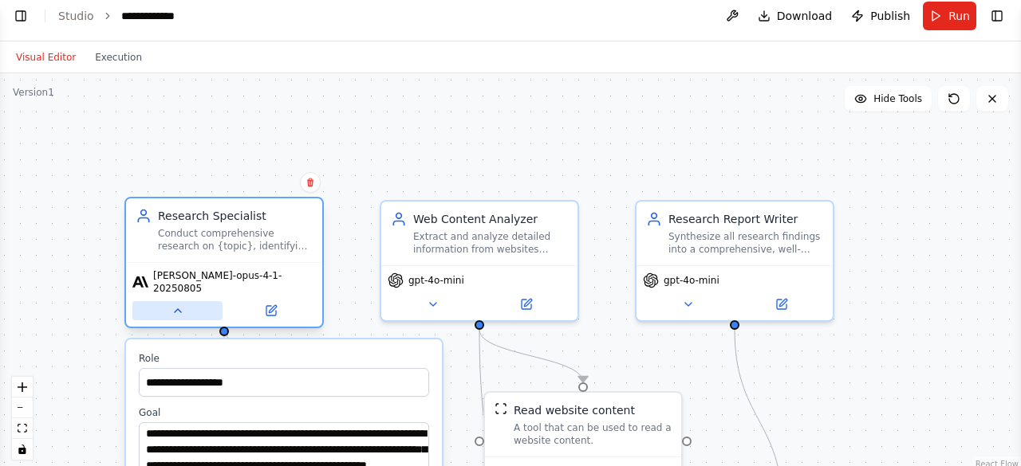
click at [172, 305] on icon at bounding box center [177, 311] width 13 height 13
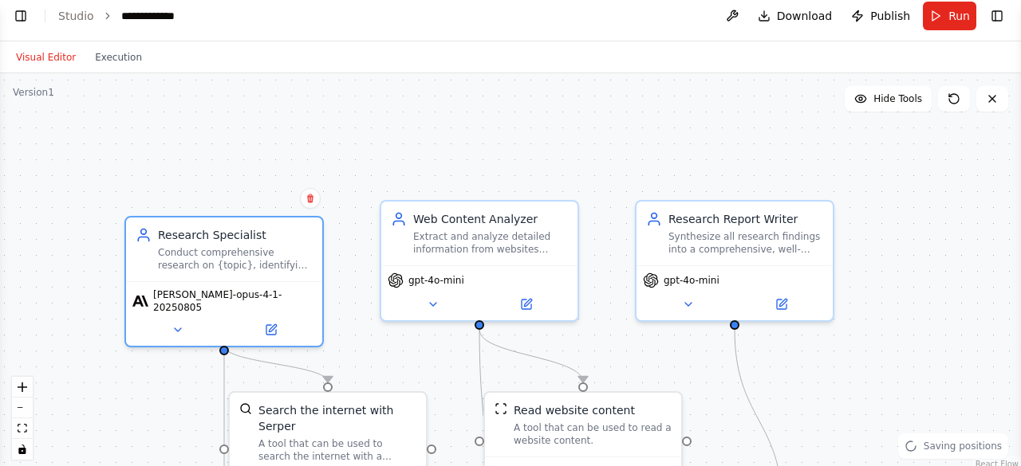
click at [973, 175] on div ".deletable-edge-delete-btn { width: 20px; height: 20px; border: 0px solid #ffff…" at bounding box center [510, 272] width 1021 height 399
click at [960, 106] on button at bounding box center [954, 99] width 32 height 26
click at [948, 98] on icon at bounding box center [953, 98] width 13 height 13
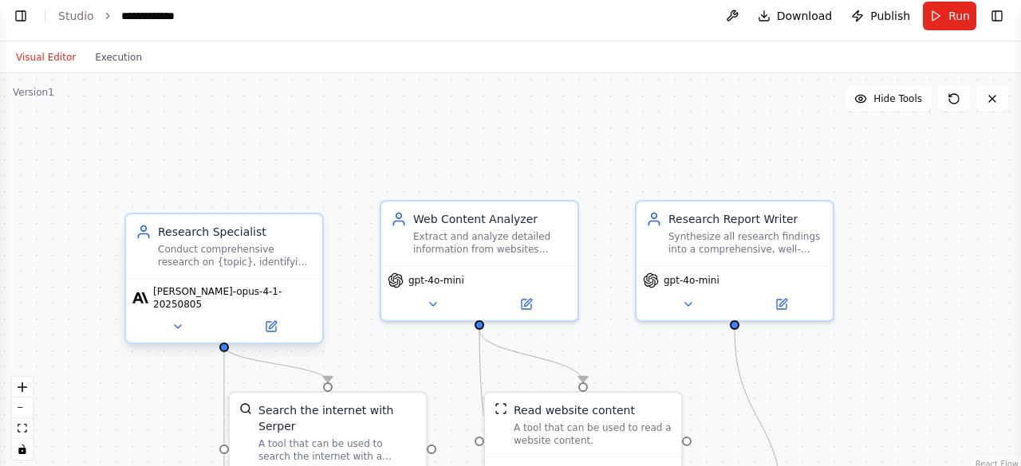
click at [206, 250] on div "Conduct comprehensive research on {topic}, identifying key insights, trends, an…" at bounding box center [235, 256] width 155 height 26
click at [226, 236] on div "Research Specialist" at bounding box center [235, 232] width 155 height 16
click at [186, 240] on div "Research Specialist Conduct comprehensive research on {topic}, identifying key …" at bounding box center [235, 246] width 155 height 45
click at [275, 325] on button at bounding box center [271, 326] width 90 height 19
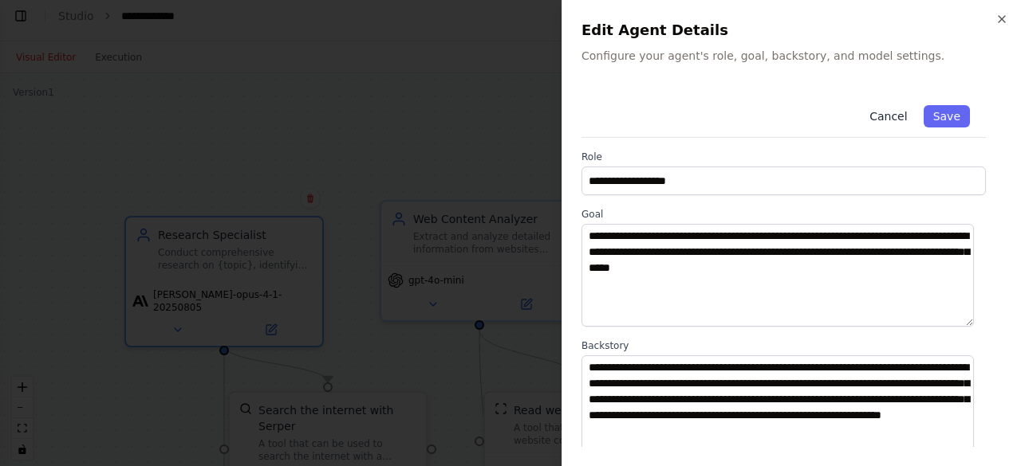
click at [886, 116] on button "Cancel" at bounding box center [887, 116] width 57 height 22
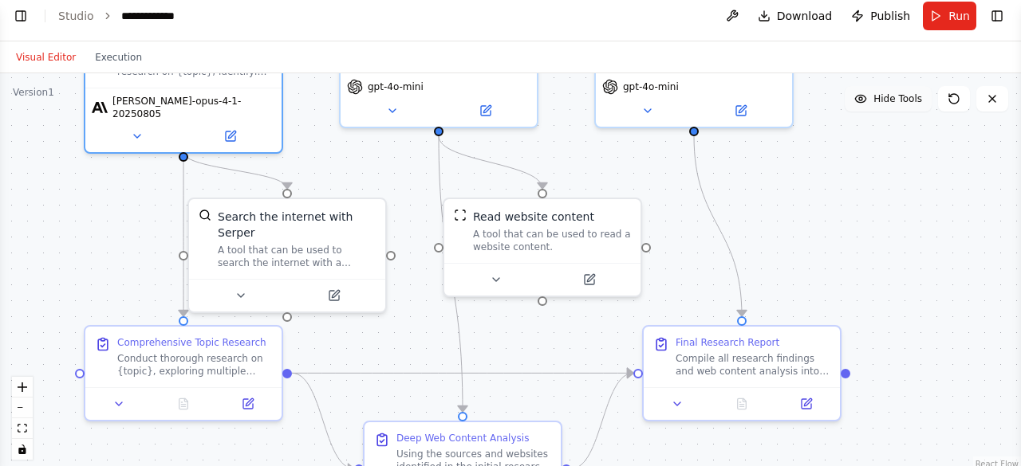
drag, startPoint x: 931, startPoint y: 299, endPoint x: 891, endPoint y: 105, distance: 198.0
click at [891, 105] on div "Version 1 Hide Tools .deletable-edge-delete-btn { width: 20px; height: 20px; bo…" at bounding box center [510, 272] width 1021 height 399
click at [248, 406] on icon at bounding box center [248, 401] width 13 height 13
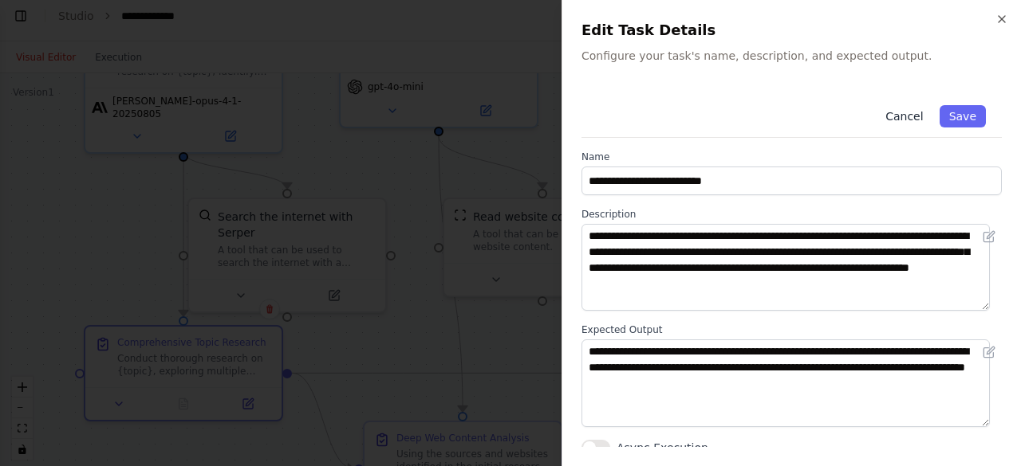
click at [909, 110] on button "Cancel" at bounding box center [903, 116] width 57 height 22
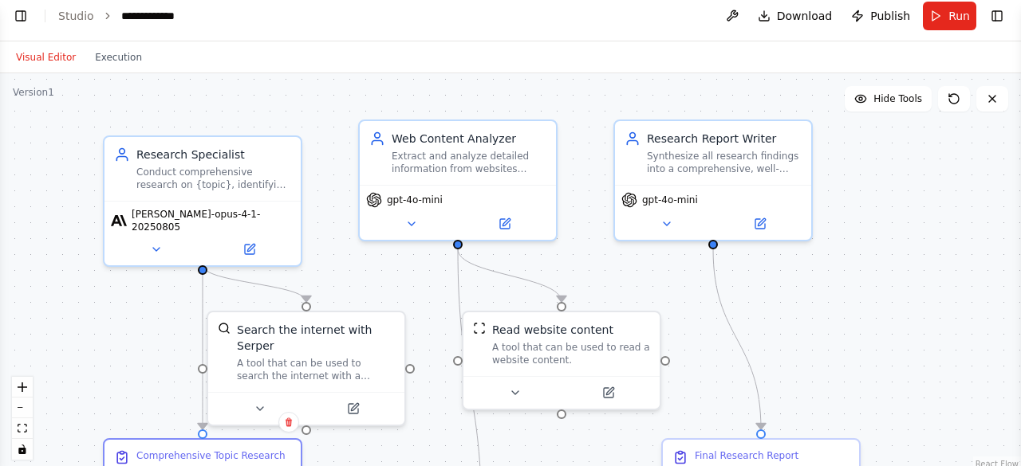
drag, startPoint x: 992, startPoint y: 315, endPoint x: 1011, endPoint y: 428, distance: 114.8
click at [1011, 428] on div ".deletable-edge-delete-btn { width: 20px; height: 20px; border: 0px solid #ffff…" at bounding box center [510, 272] width 1021 height 399
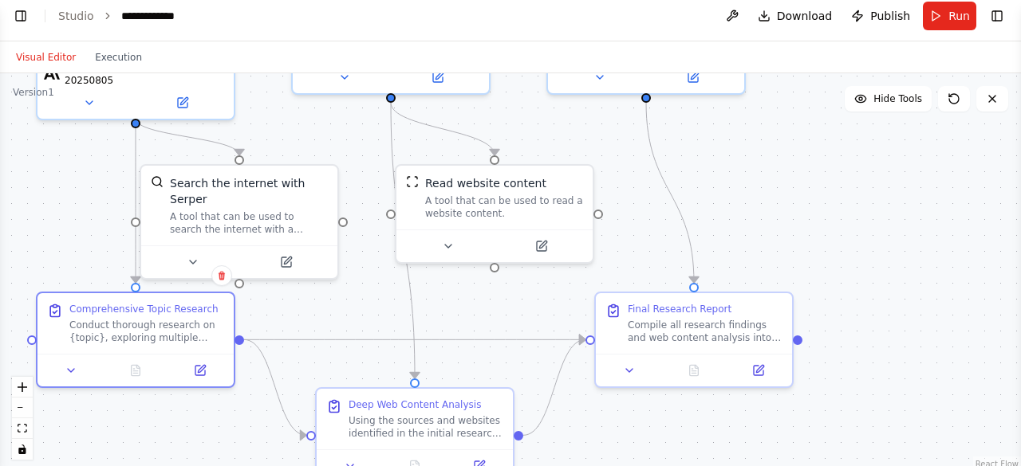
drag, startPoint x: 901, startPoint y: 288, endPoint x: 834, endPoint y: 141, distance: 161.3
click at [834, 141] on div ".deletable-edge-delete-btn { width: 20px; height: 20px; border: 0px solid #ffff…" at bounding box center [510, 272] width 1021 height 399
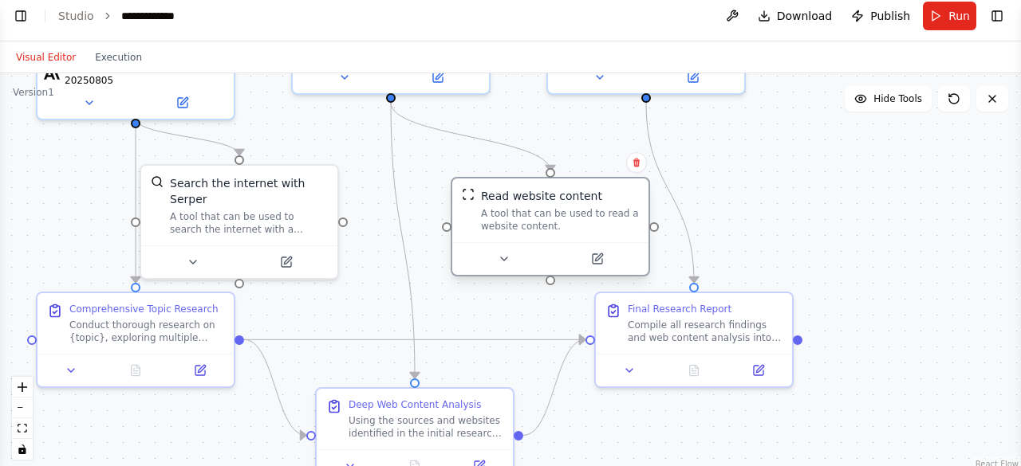
drag, startPoint x: 547, startPoint y: 202, endPoint x: 606, endPoint y: 210, distance: 59.5
click at [606, 210] on div "A tool that can be used to read a website content." at bounding box center [560, 220] width 158 height 26
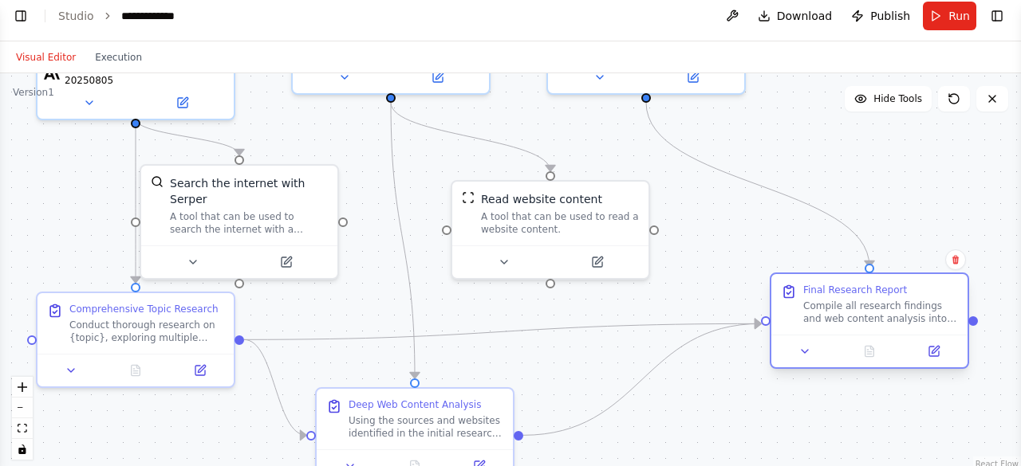
drag, startPoint x: 748, startPoint y: 358, endPoint x: 930, endPoint y: 334, distance: 183.3
click at [930, 335] on div at bounding box center [869, 351] width 196 height 33
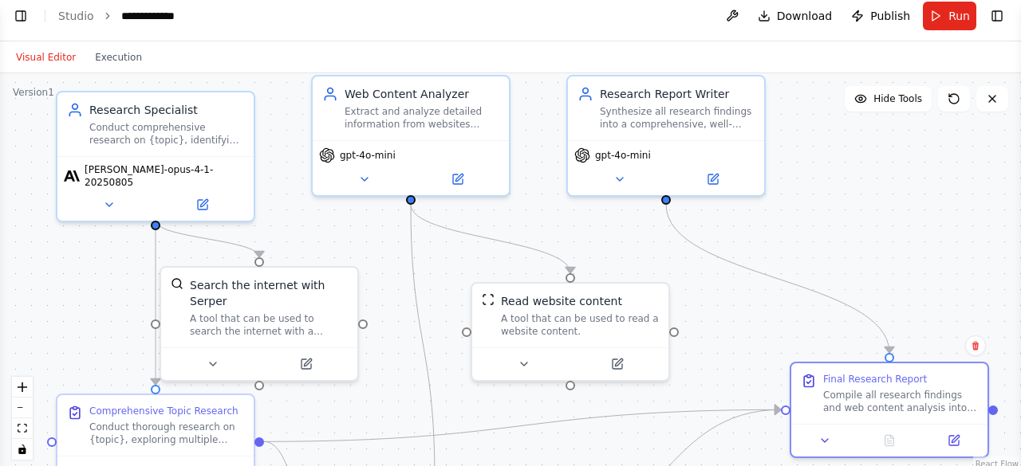
drag, startPoint x: 908, startPoint y: 172, endPoint x: 928, endPoint y: 274, distance: 104.0
click at [928, 274] on div ".deletable-edge-delete-btn { width: 20px; height: 20px; border: 0px solid #ffff…" at bounding box center [510, 272] width 1021 height 399
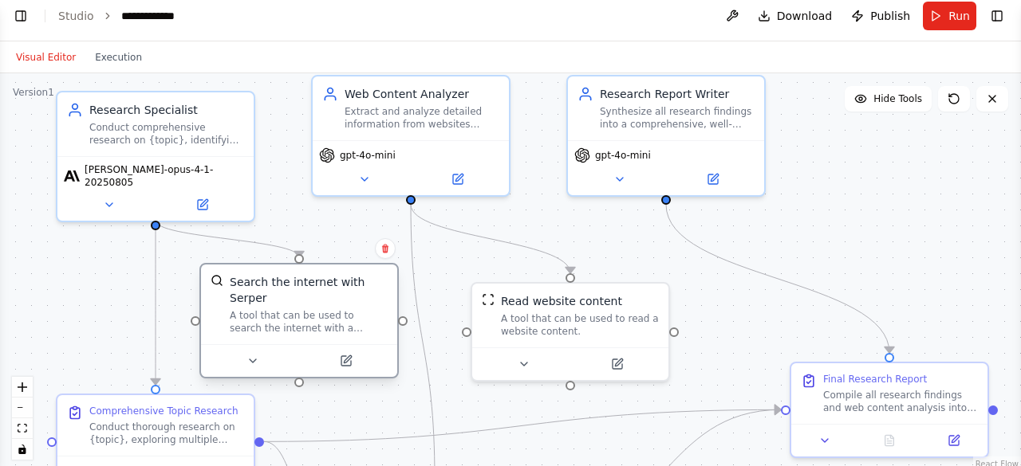
drag, startPoint x: 300, startPoint y: 315, endPoint x: 336, endPoint y: 317, distance: 36.7
click at [336, 317] on div "A tool that can be used to search the internet with a search_query. Supports di…" at bounding box center [309, 322] width 158 height 26
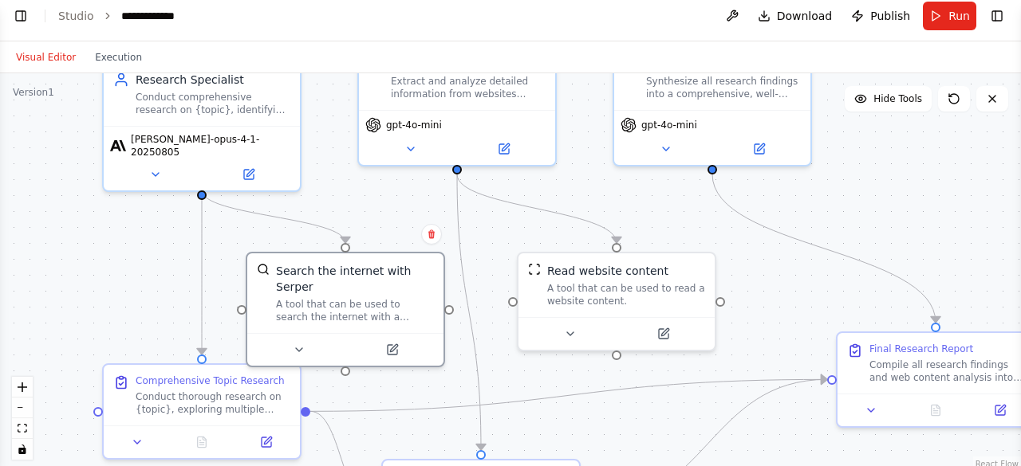
drag, startPoint x: 930, startPoint y: 291, endPoint x: 976, endPoint y: 254, distance: 59.0
click at [976, 254] on div ".deletable-edge-delete-btn { width: 20px; height: 20px; border: 0px solid #ffff…" at bounding box center [510, 272] width 1021 height 399
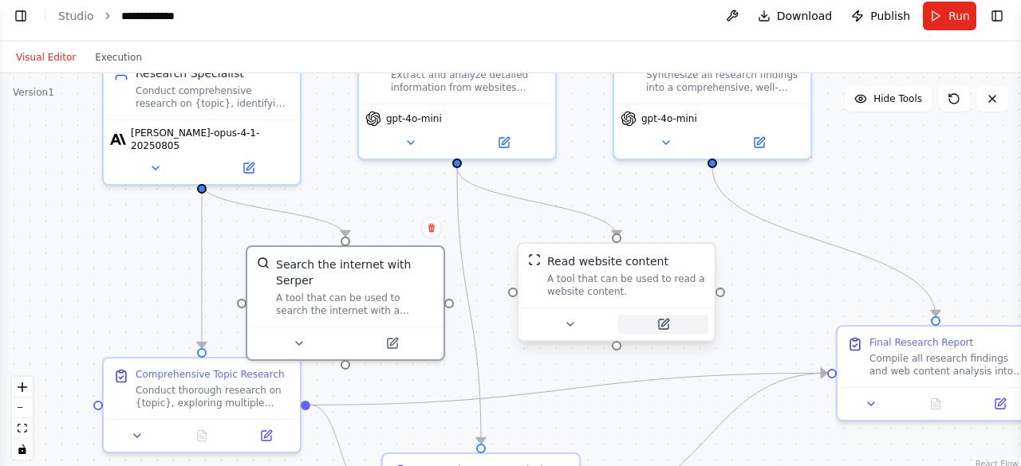
click at [660, 321] on icon at bounding box center [664, 325] width 10 height 10
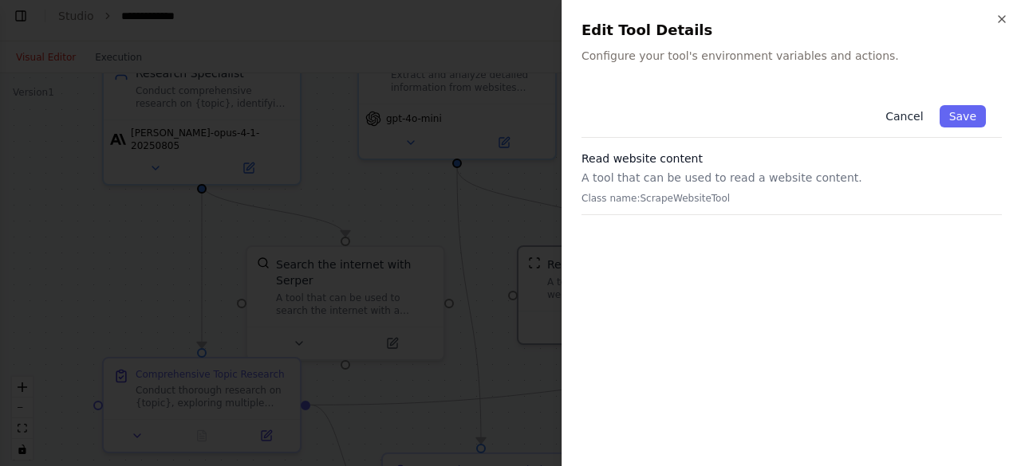
click at [926, 114] on button "Cancel" at bounding box center [903, 116] width 57 height 22
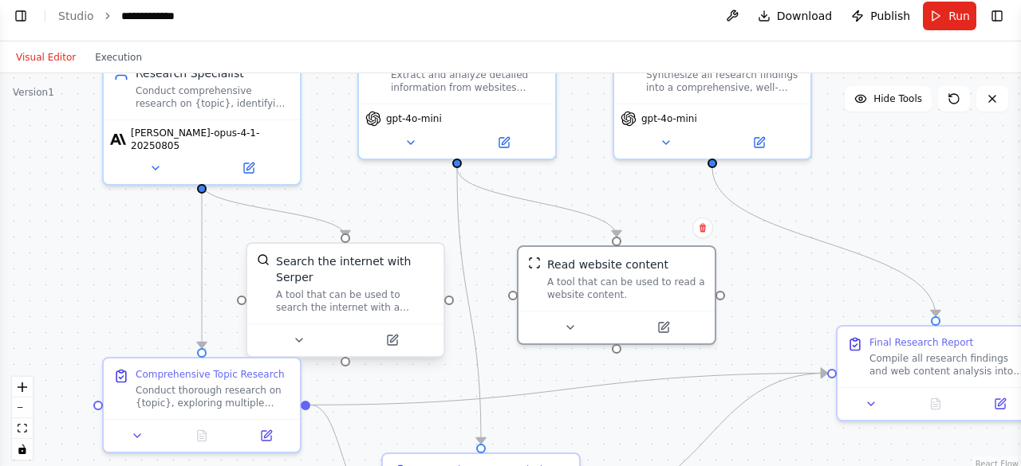
click at [394, 293] on div "A tool that can be used to search the internet with a search_query. Supports di…" at bounding box center [355, 302] width 158 height 26
click at [341, 269] on div "Search the internet with Serper" at bounding box center [355, 270] width 158 height 32
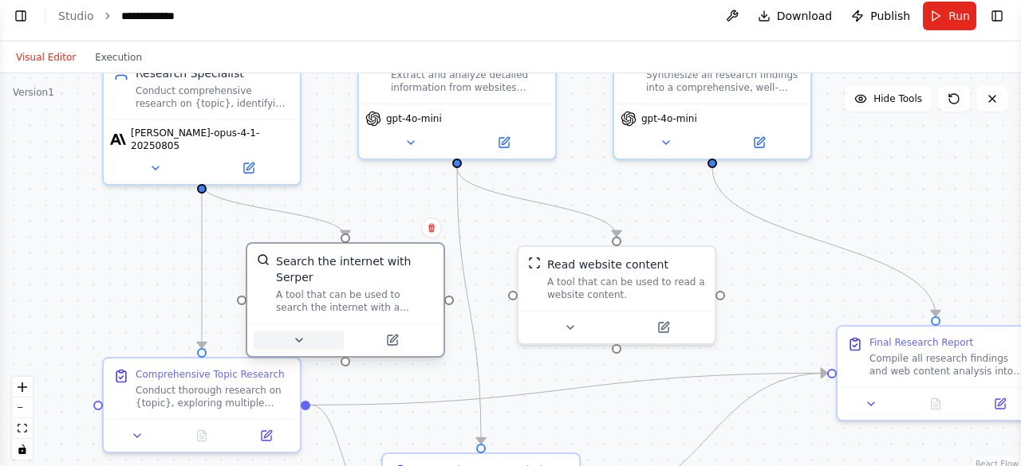
click at [297, 334] on icon at bounding box center [299, 340] width 13 height 13
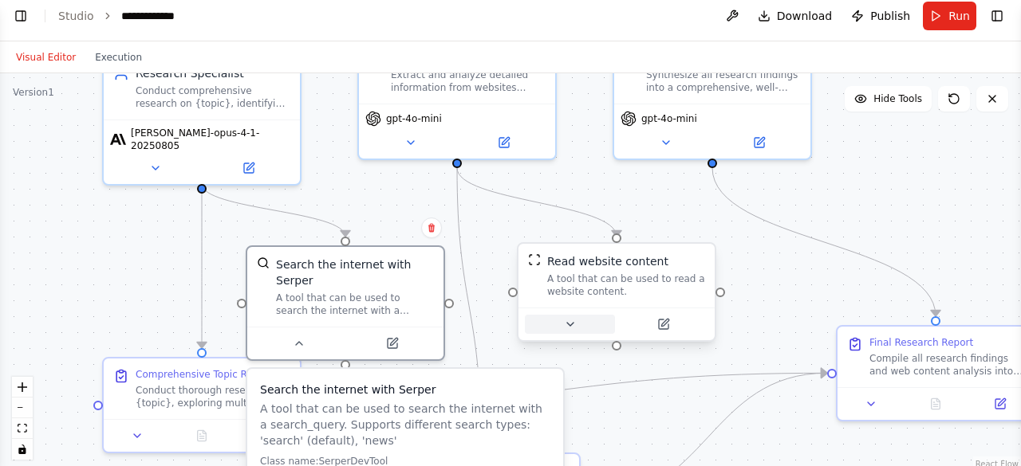
click at [569, 323] on icon at bounding box center [570, 324] width 6 height 3
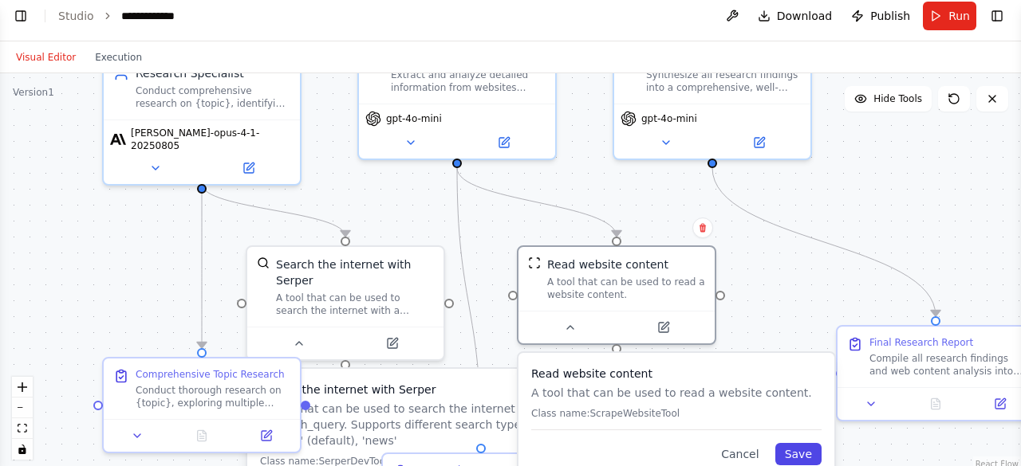
click at [793, 456] on button "Save" at bounding box center [798, 454] width 46 height 22
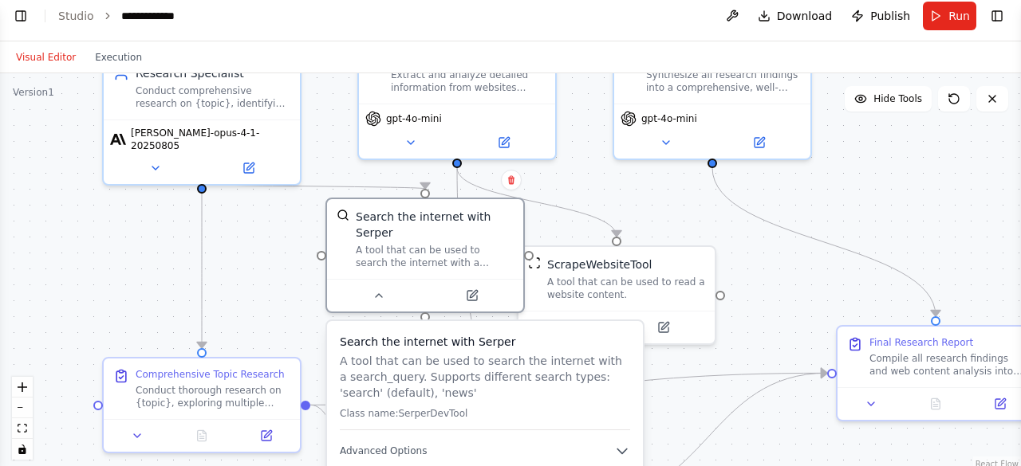
drag, startPoint x: 479, startPoint y: 395, endPoint x: 569, endPoint y: 344, distance: 103.9
click at [569, 353] on p "A tool that can be used to search the internet with a search_query. Supports di…" at bounding box center [485, 377] width 290 height 48
click at [623, 443] on icon "button" at bounding box center [622, 451] width 16 height 16
click at [473, 287] on icon at bounding box center [473, 290] width 7 height 7
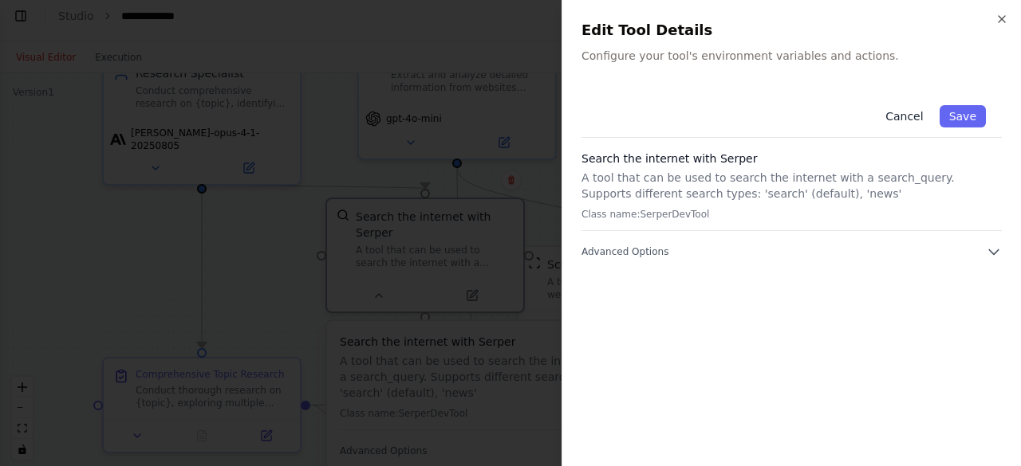
click at [904, 125] on button "Cancel" at bounding box center [903, 116] width 57 height 22
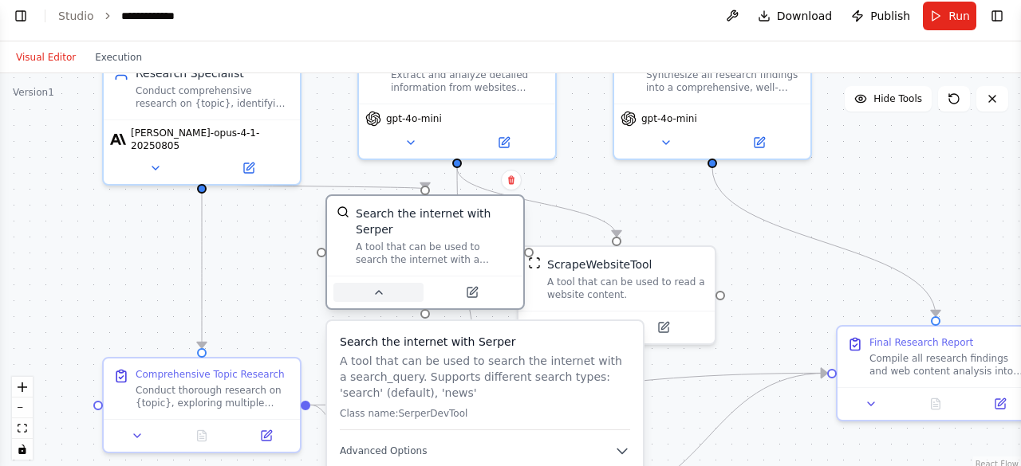
click at [375, 283] on button at bounding box center [378, 292] width 90 height 19
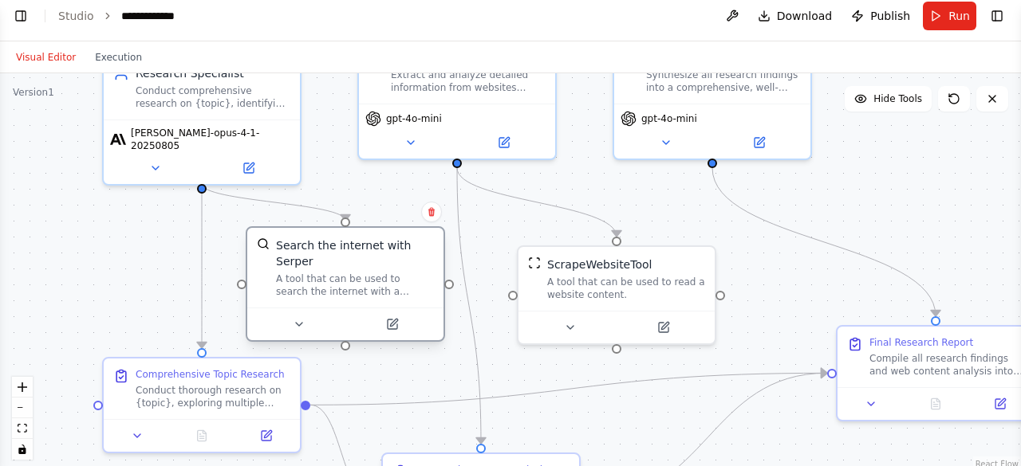
drag, startPoint x: 470, startPoint y: 251, endPoint x: 380, endPoint y: 286, distance: 97.4
click at [380, 286] on div "Search the internet with Serper A tool that can be used to search the internet …" at bounding box center [345, 268] width 196 height 80
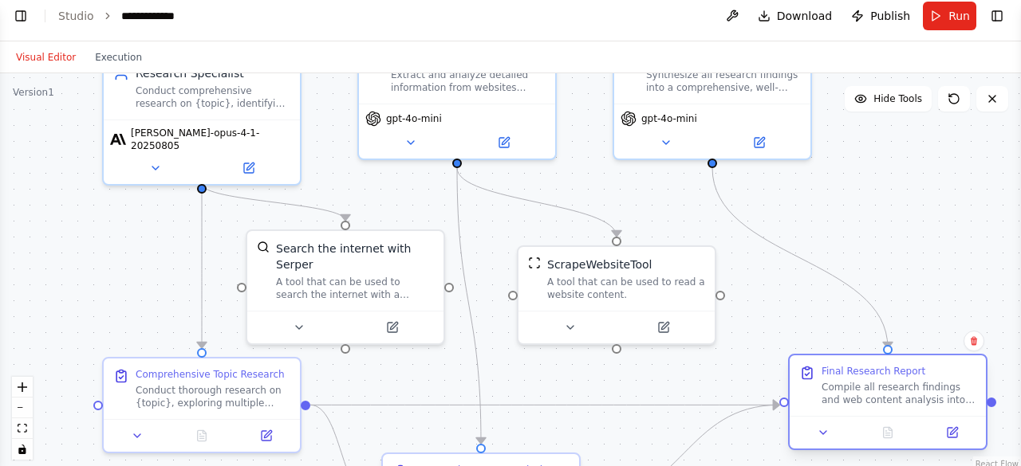
drag, startPoint x: 942, startPoint y: 352, endPoint x: 891, endPoint y: 376, distance: 56.7
click at [891, 376] on div "Final Research Report Compile all research findings and web content analysis in…" at bounding box center [898, 385] width 155 height 41
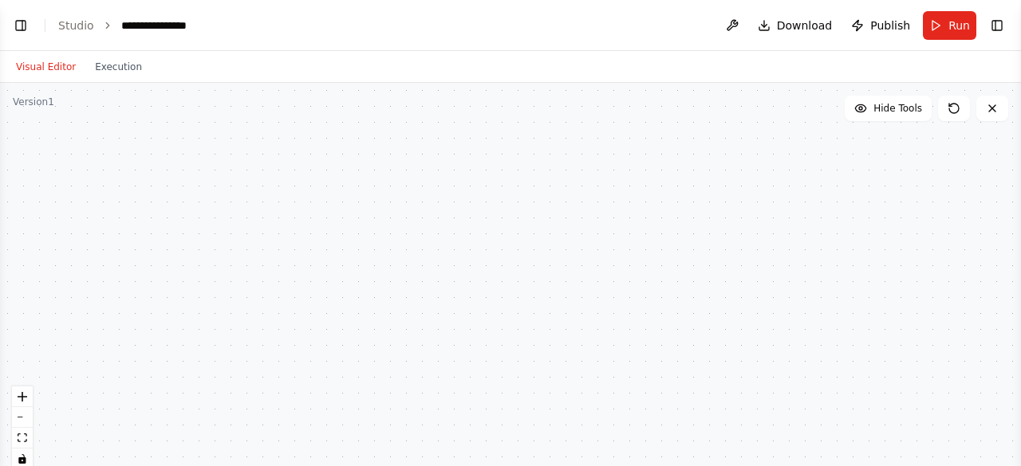
scroll to position [158, 0]
click at [895, 108] on span "Hide Tools" at bounding box center [897, 108] width 49 height 13
click at [895, 108] on span "Show Tools" at bounding box center [895, 108] width 53 height 13
click at [947, 104] on icon at bounding box center [953, 108] width 13 height 13
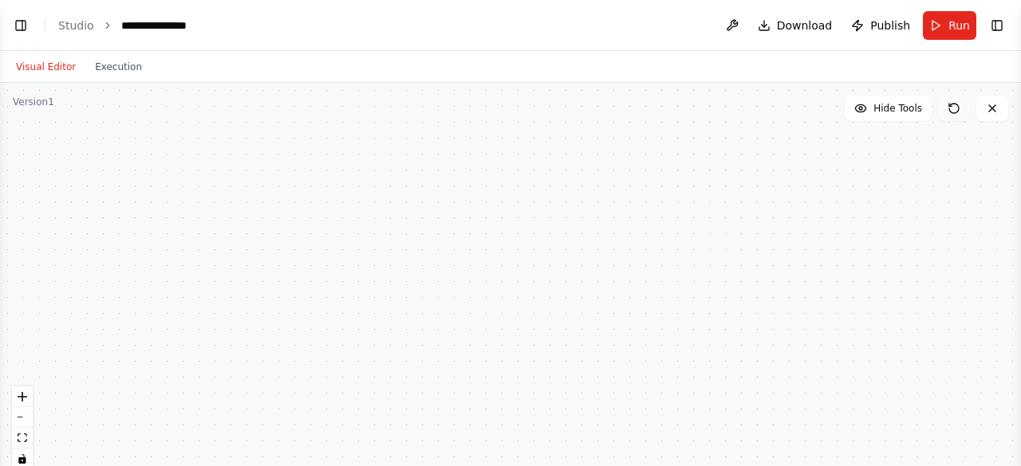
scroll to position [80, 0]
click at [19, 29] on button "Toggle Left Sidebar" at bounding box center [21, 25] width 22 height 22
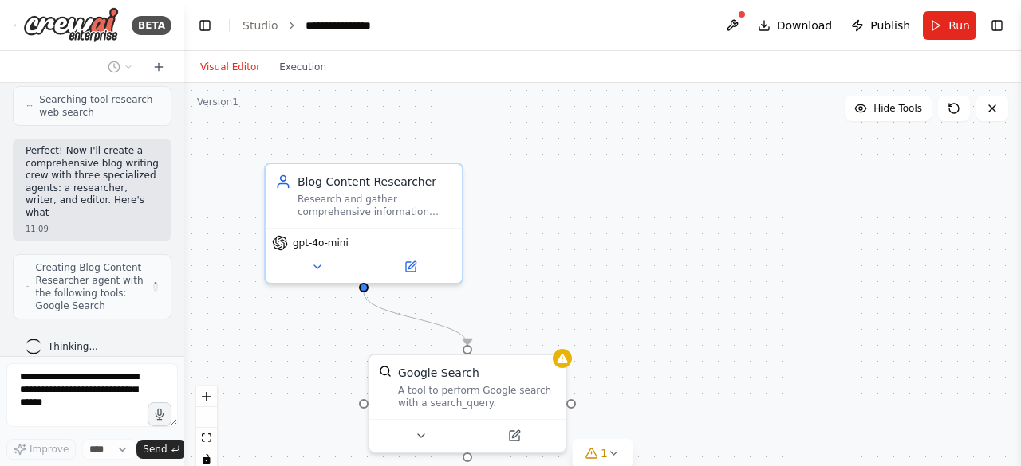
scroll to position [402, 0]
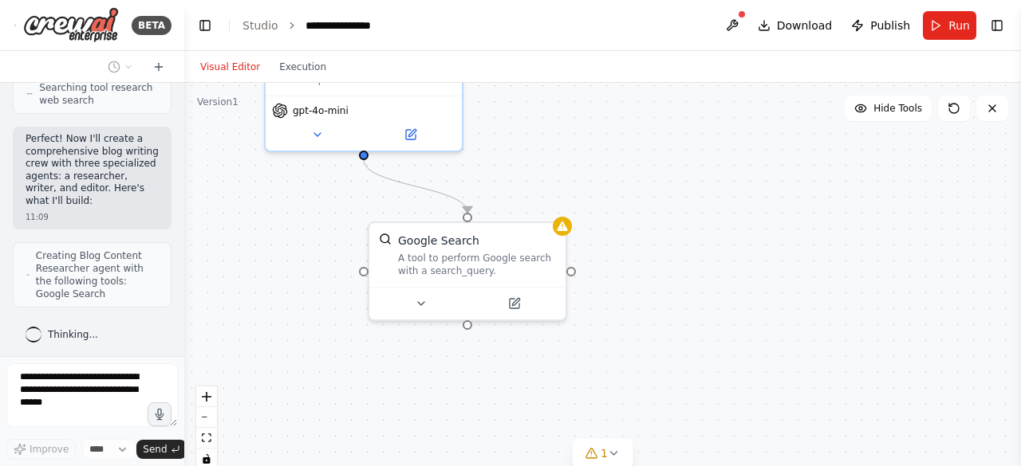
drag, startPoint x: 824, startPoint y: 390, endPoint x: 824, endPoint y: 258, distance: 132.3
click at [824, 258] on div ".deletable-edge-delete-btn { width: 20px; height: 20px; border: 0px solid #ffff…" at bounding box center [602, 282] width 836 height 399
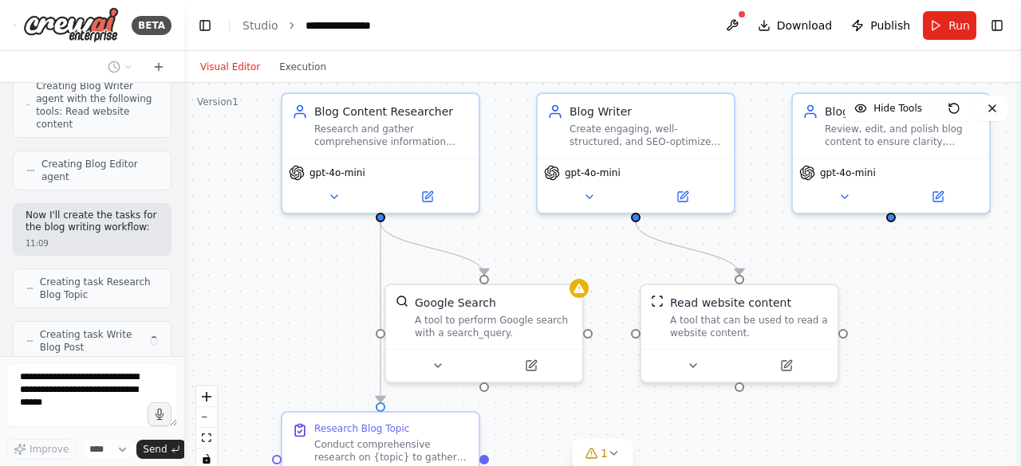
scroll to position [702, 0]
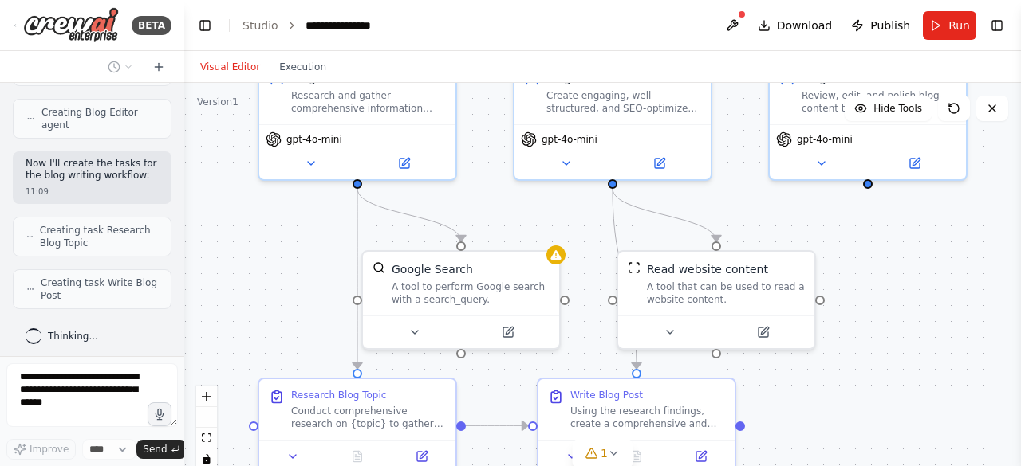
drag, startPoint x: 978, startPoint y: 278, endPoint x: 972, endPoint y: 307, distance: 29.4
click at [972, 307] on div ".deletable-edge-delete-btn { width: 20px; height: 20px; border: 0px solid #ffff…" at bounding box center [602, 282] width 836 height 399
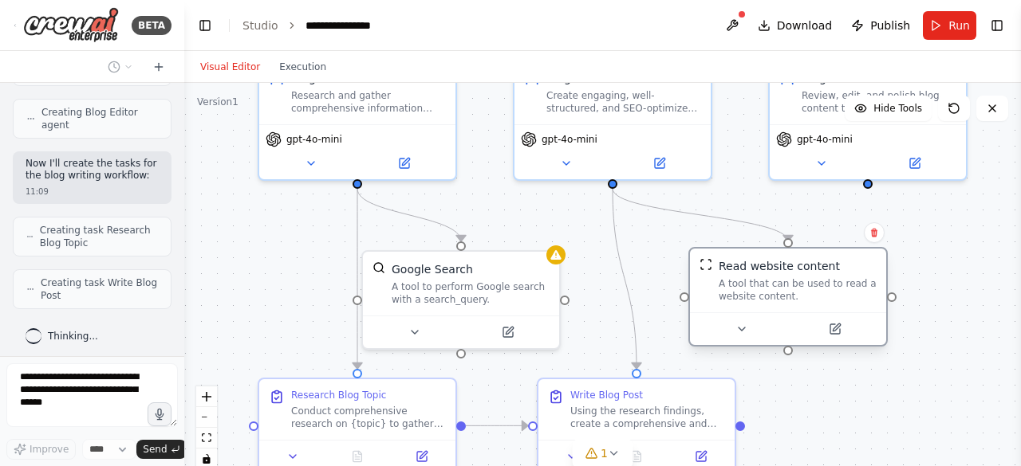
drag, startPoint x: 769, startPoint y: 301, endPoint x: 841, endPoint y: 293, distance: 73.0
click at [841, 293] on div "A tool that can be used to read a website content." at bounding box center [797, 290] width 158 height 26
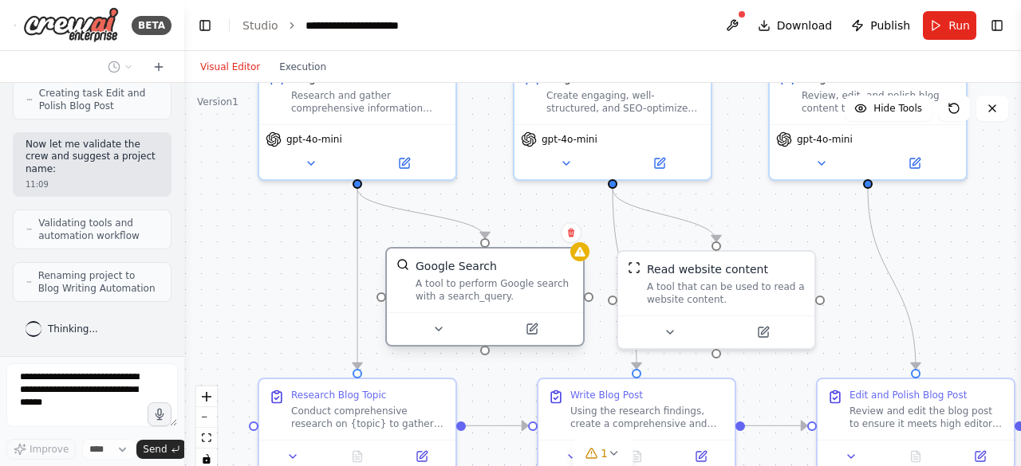
scroll to position [936, 0]
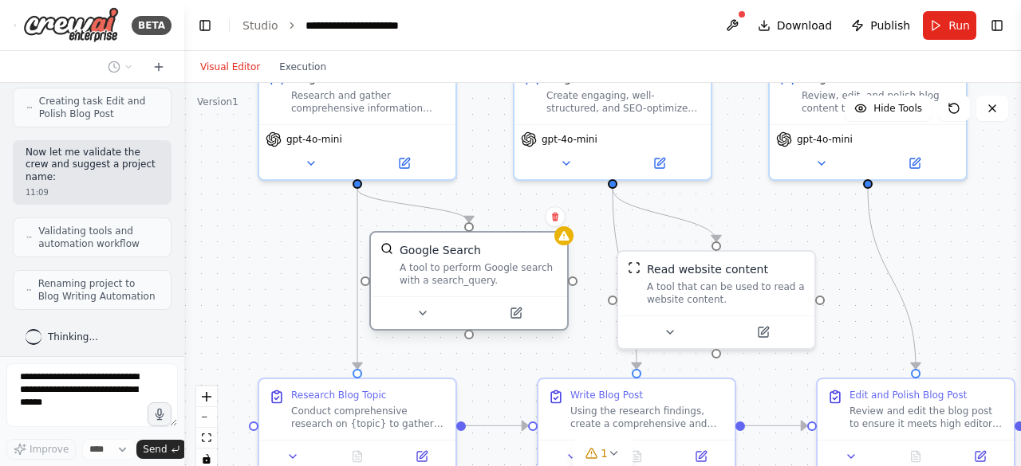
drag, startPoint x: 511, startPoint y: 302, endPoint x: 526, endPoint y: 290, distance: 19.3
click at [526, 290] on div "Google Search A tool to perform Google search with a search_query." at bounding box center [469, 265] width 196 height 64
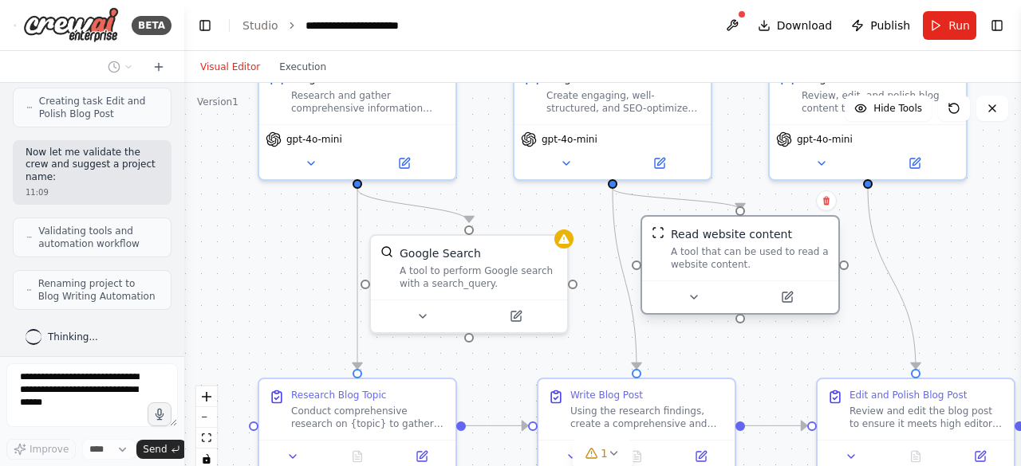
drag, startPoint x: 697, startPoint y: 311, endPoint x: 734, endPoint y: 281, distance: 47.1
click at [734, 281] on div "Read website content A tool that can be used to read a website content." at bounding box center [739, 265] width 199 height 100
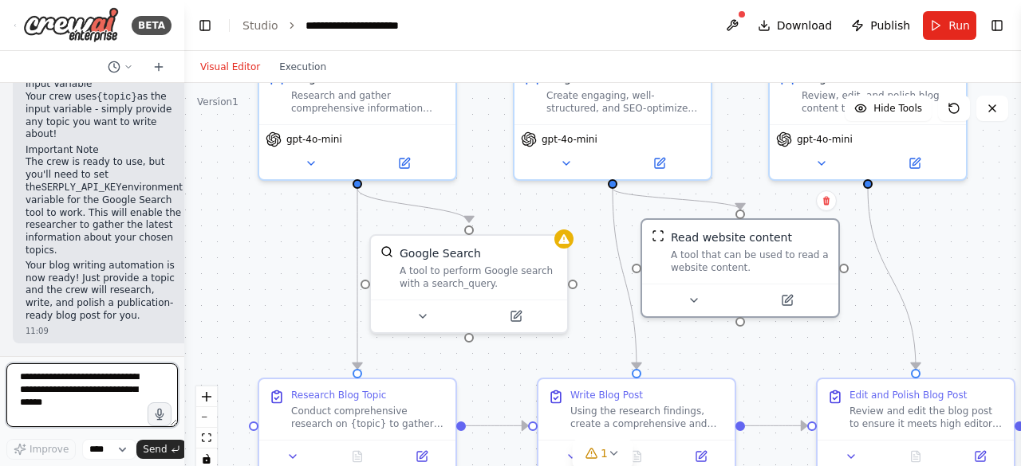
scroll to position [1519, 0]
click at [180, 307] on div at bounding box center [181, 233] width 6 height 466
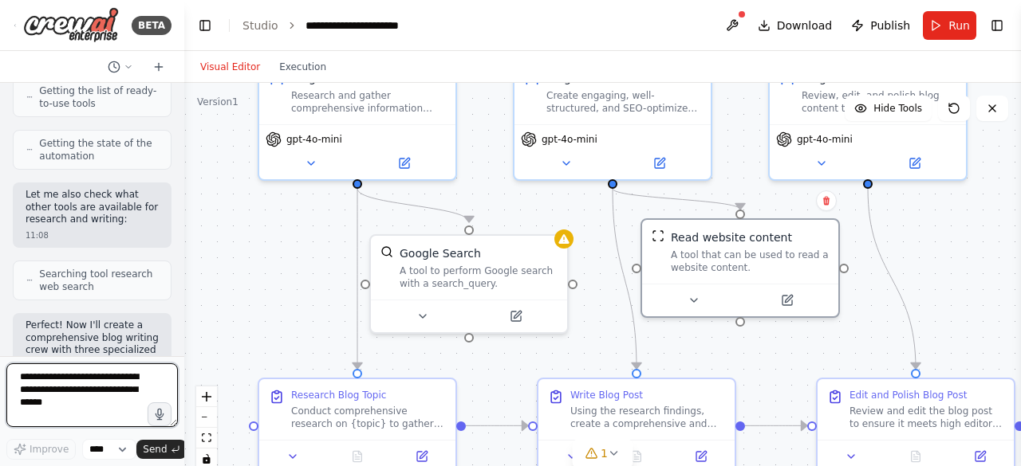
scroll to position [267, 0]
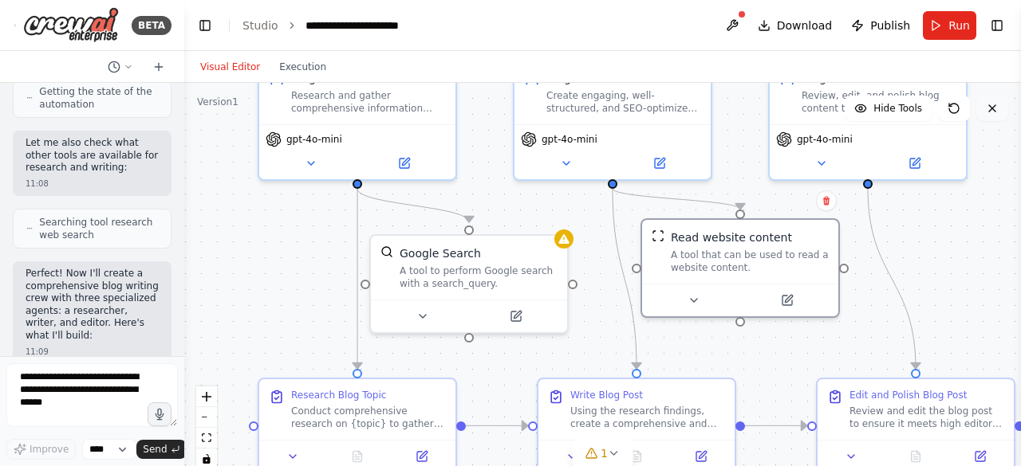
click at [988, 110] on icon at bounding box center [991, 108] width 13 height 13
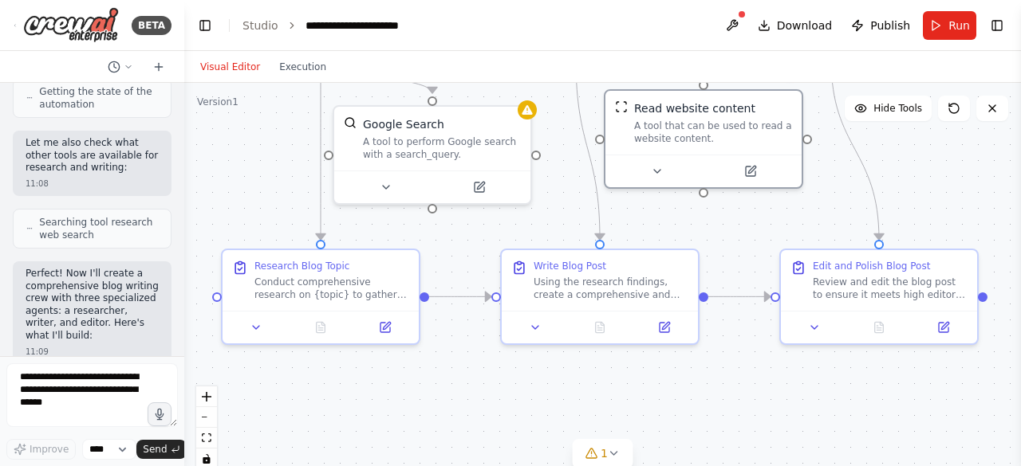
drag, startPoint x: 979, startPoint y: 324, endPoint x: 942, endPoint y: 195, distance: 134.3
click at [942, 195] on div ".deletable-edge-delete-btn { width: 20px; height: 20px; border: 0px solid #ffff…" at bounding box center [602, 282] width 836 height 399
click at [603, 456] on span "1" at bounding box center [603, 454] width 7 height 16
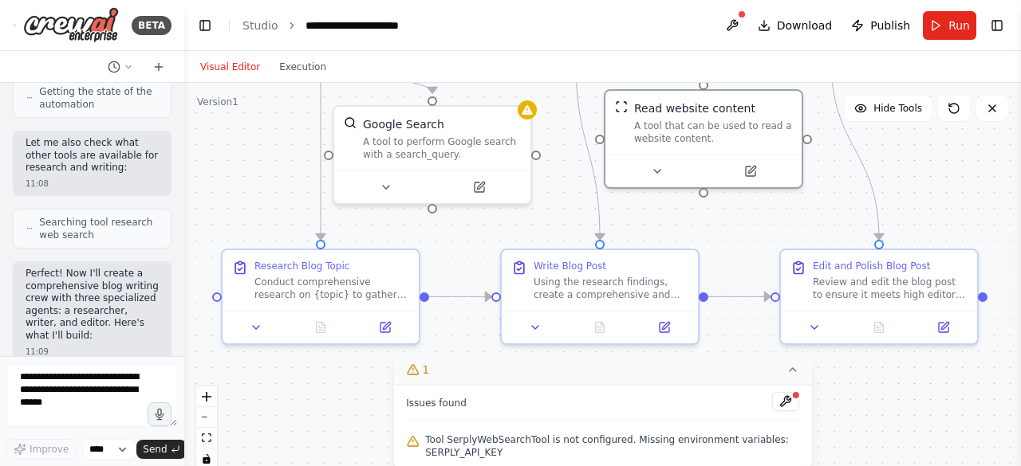
click at [603, 456] on span "Tool SerplyWebSearchTool is not configured. Missing environment variables: SERP…" at bounding box center [612, 447] width 374 height 26
click at [792, 376] on icon at bounding box center [792, 370] width 13 height 13
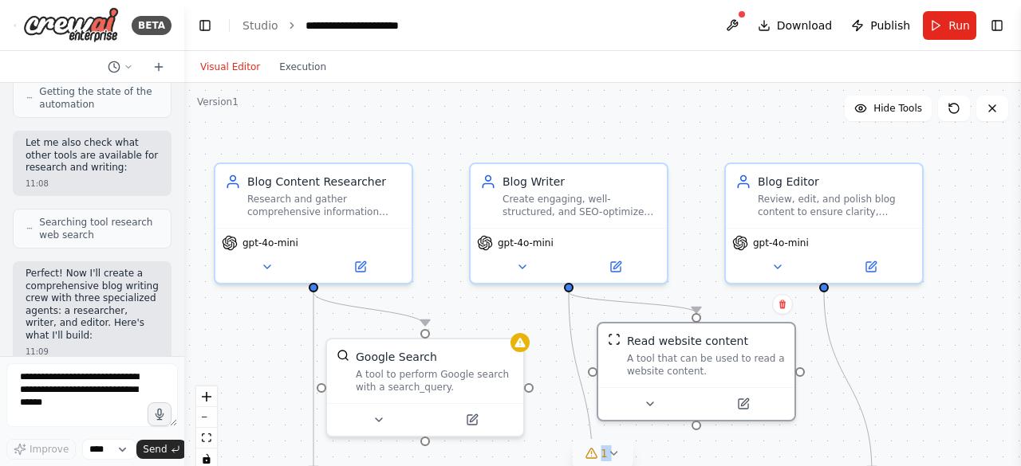
drag, startPoint x: 976, startPoint y: 186, endPoint x: 969, endPoint y: 419, distance: 232.9
click at [969, 419] on div ".deletable-edge-delete-btn { width: 20px; height: 20px; border: 0px solid #ffff…" at bounding box center [602, 282] width 836 height 399
click at [254, 25] on link "Studio" at bounding box center [260, 25] width 36 height 13
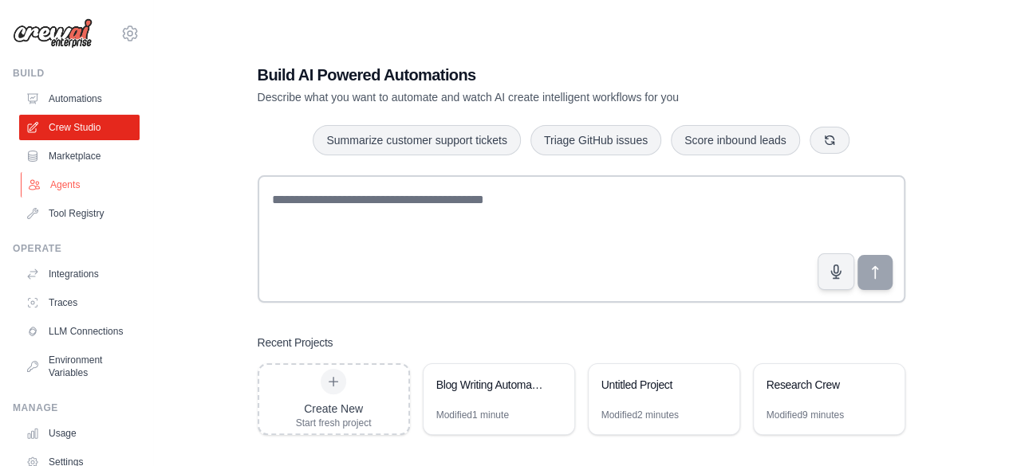
click at [72, 185] on link "Agents" at bounding box center [81, 185] width 120 height 26
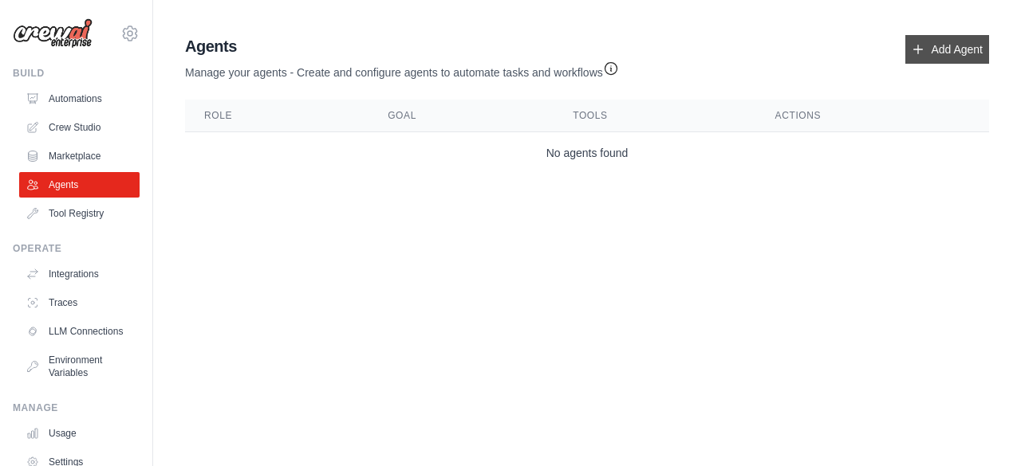
click at [946, 47] on link "Add Agent" at bounding box center [947, 49] width 84 height 29
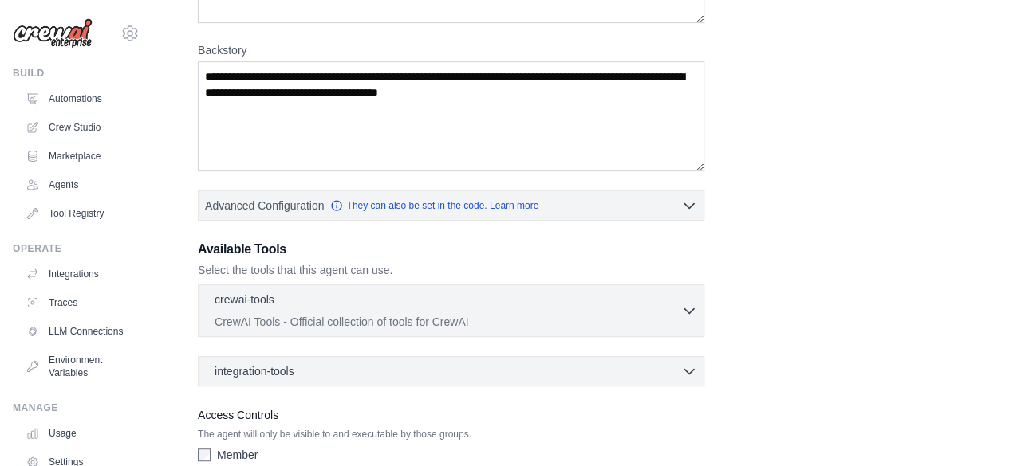
scroll to position [313, 0]
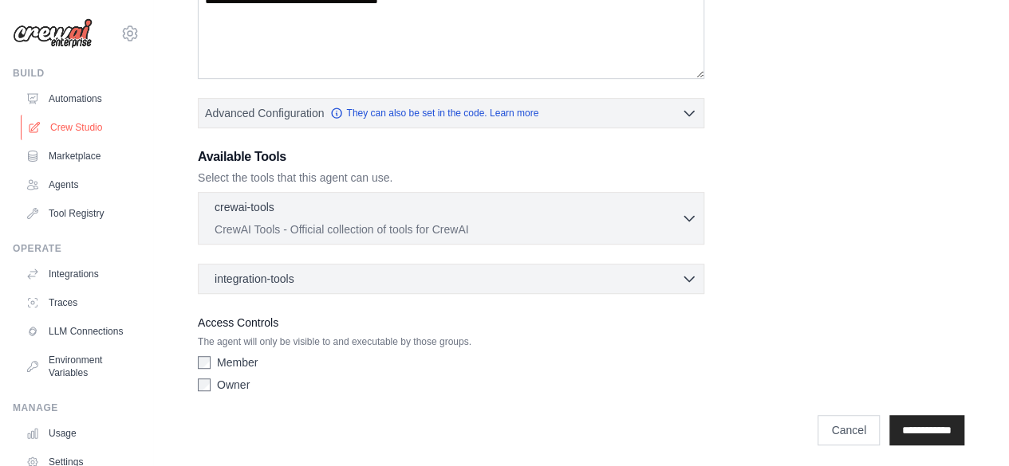
click at [81, 133] on link "Crew Studio" at bounding box center [81, 128] width 120 height 26
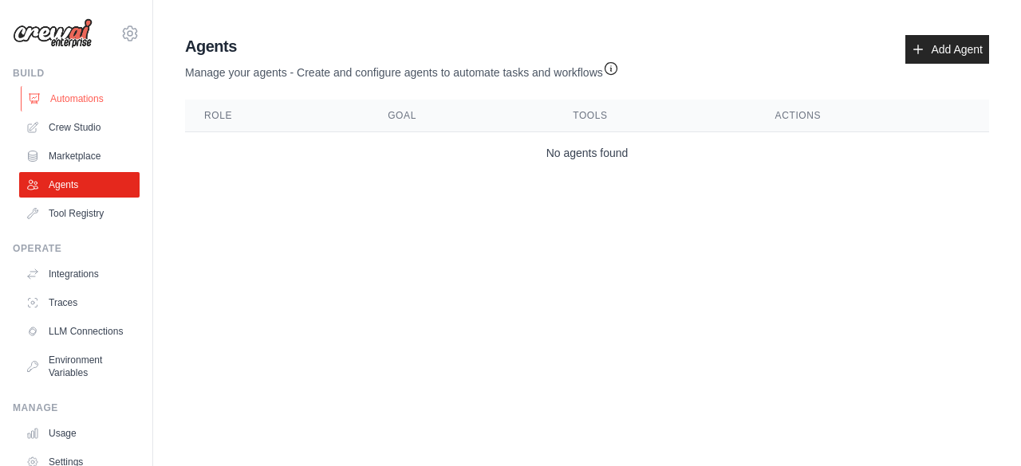
click at [75, 98] on link "Automations" at bounding box center [81, 99] width 120 height 26
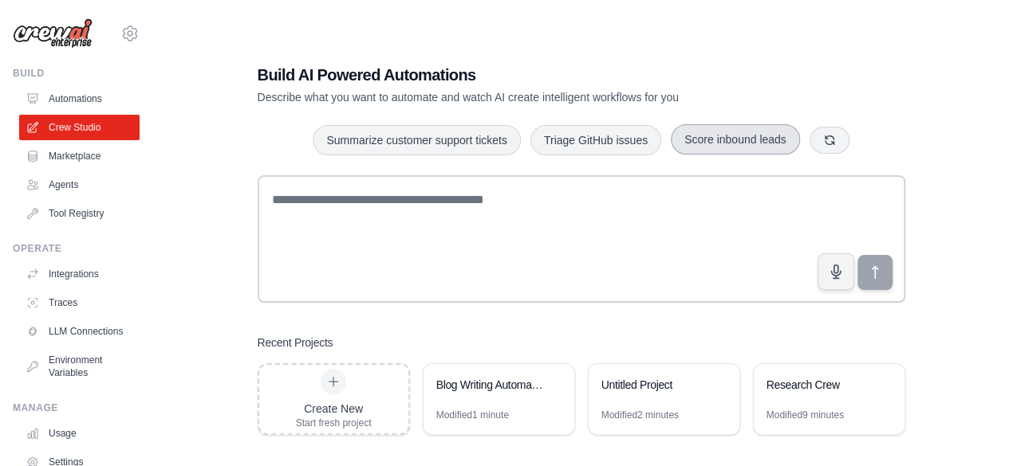
click at [698, 144] on button "Score inbound leads" at bounding box center [735, 139] width 129 height 30
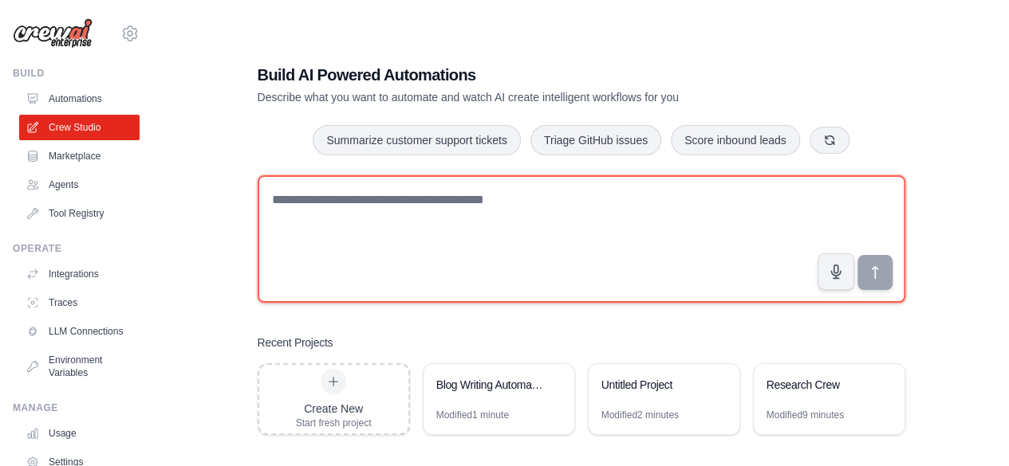
click at [533, 208] on textarea at bounding box center [581, 239] width 647 height 128
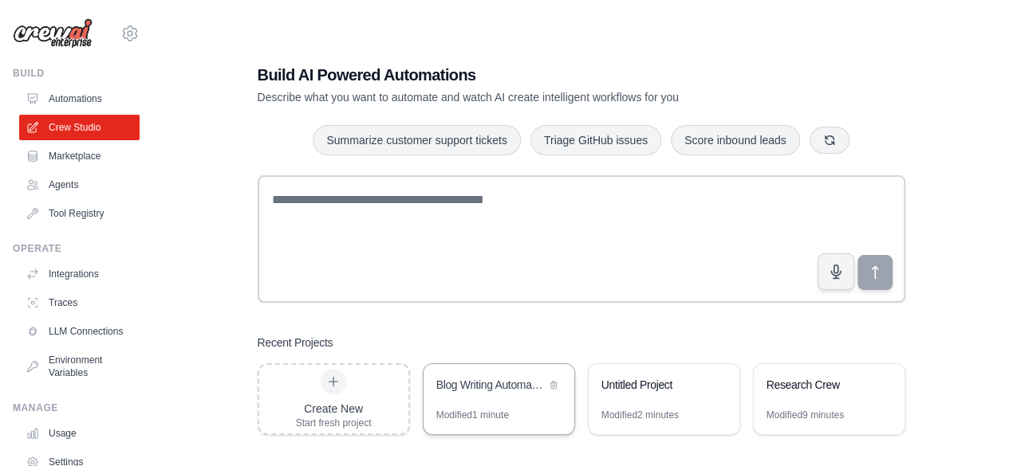
click at [478, 403] on div "Blog Writing Automation" at bounding box center [498, 386] width 151 height 45
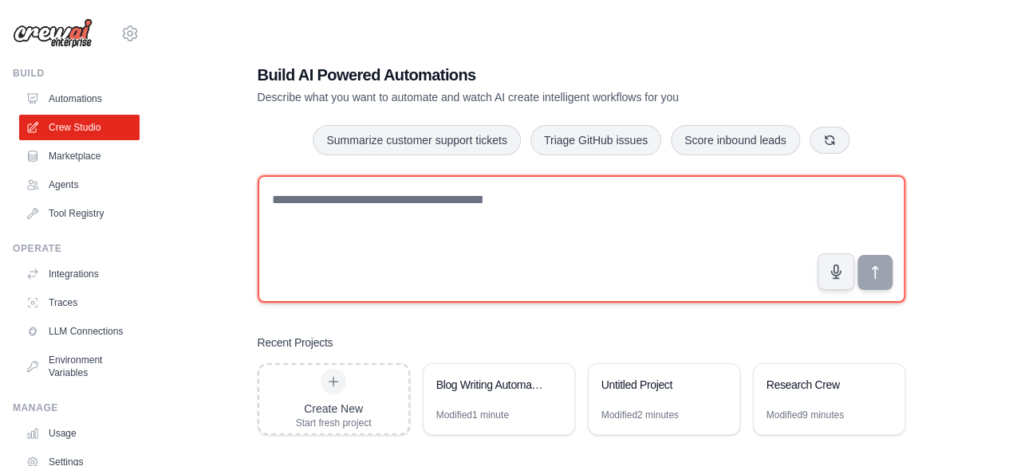
click at [366, 281] on textarea at bounding box center [581, 239] width 647 height 128
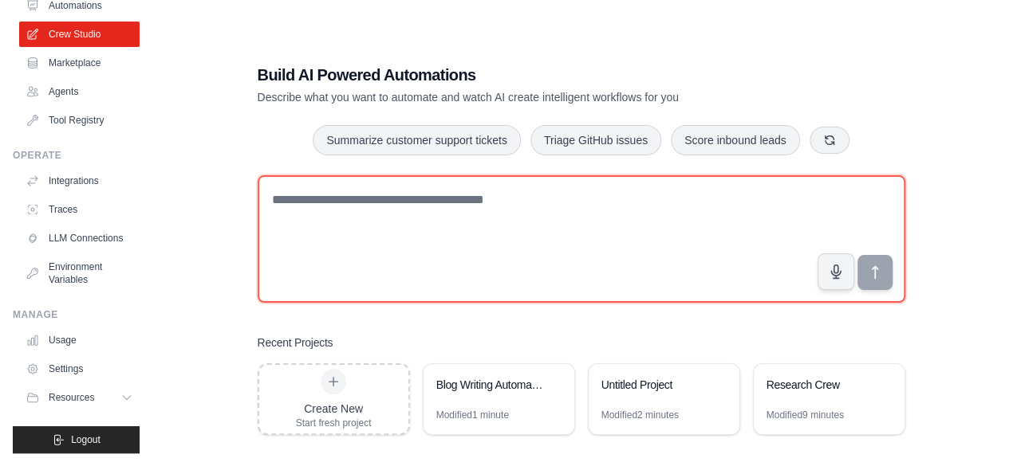
scroll to position [105, 0]
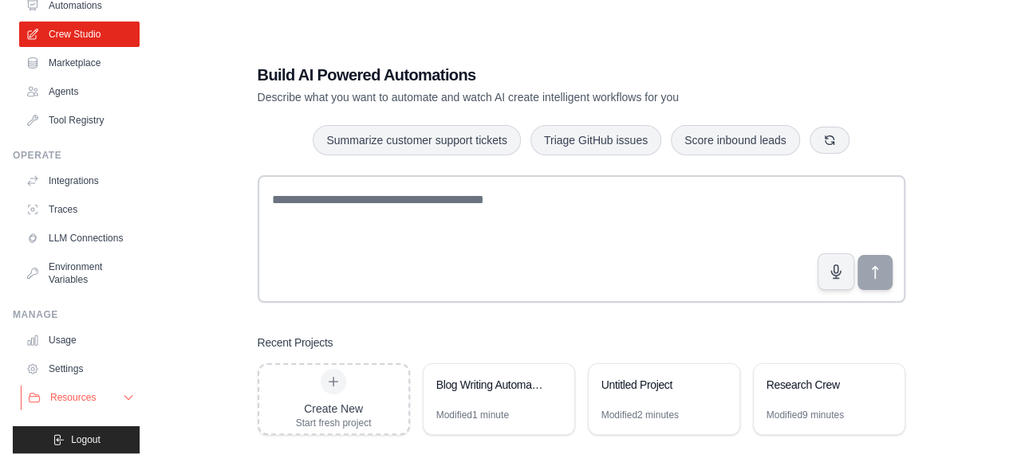
click at [122, 396] on icon at bounding box center [128, 397] width 13 height 13
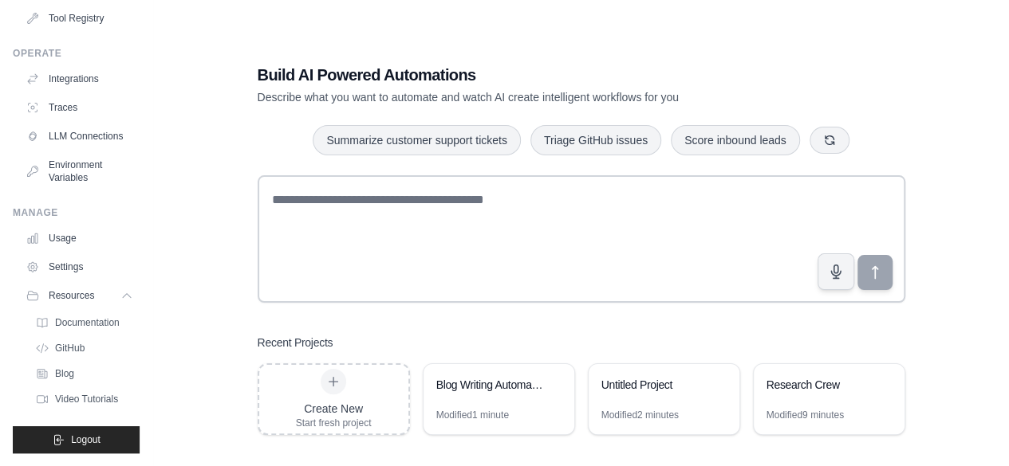
scroll to position [207, 0]
click at [100, 399] on span "Video Tutorials" at bounding box center [88, 399] width 63 height 13
click at [61, 237] on link "Usage" at bounding box center [81, 239] width 120 height 26
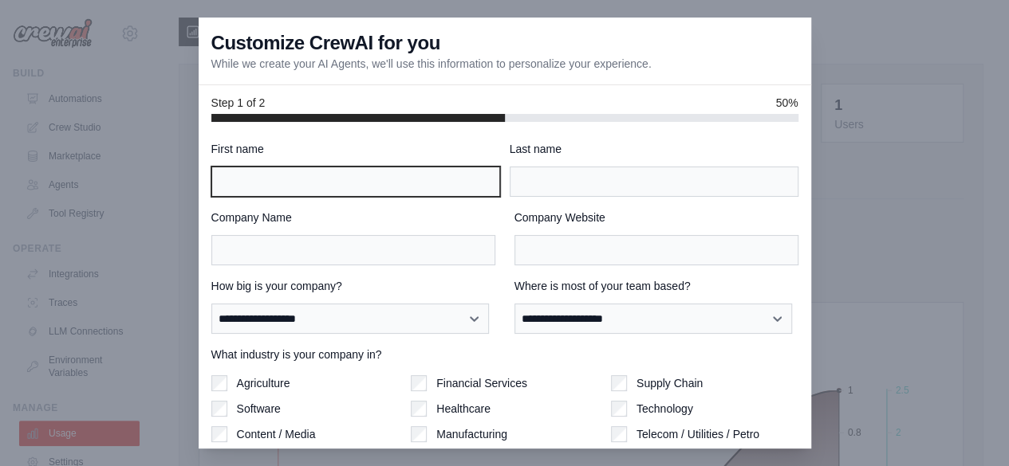
click at [243, 177] on input "First name" at bounding box center [355, 182] width 289 height 30
type input "*******"
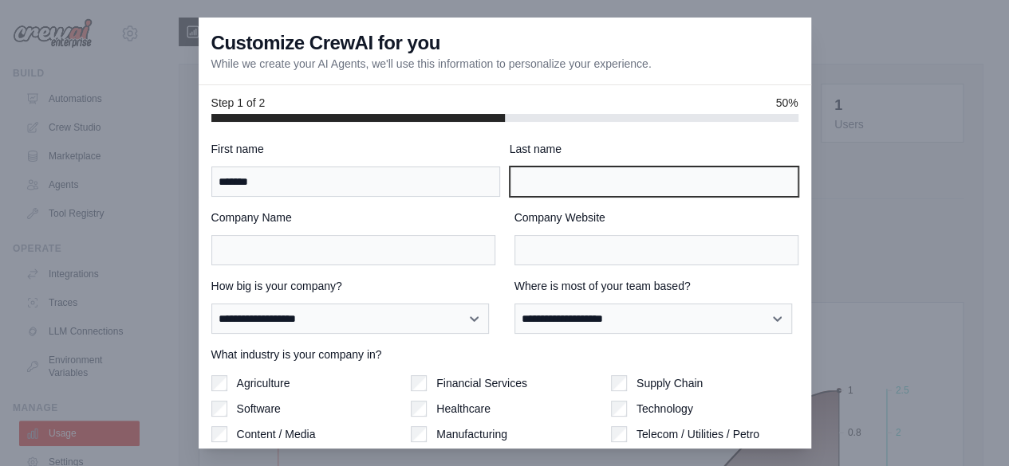
type input "**********"
type input "***"
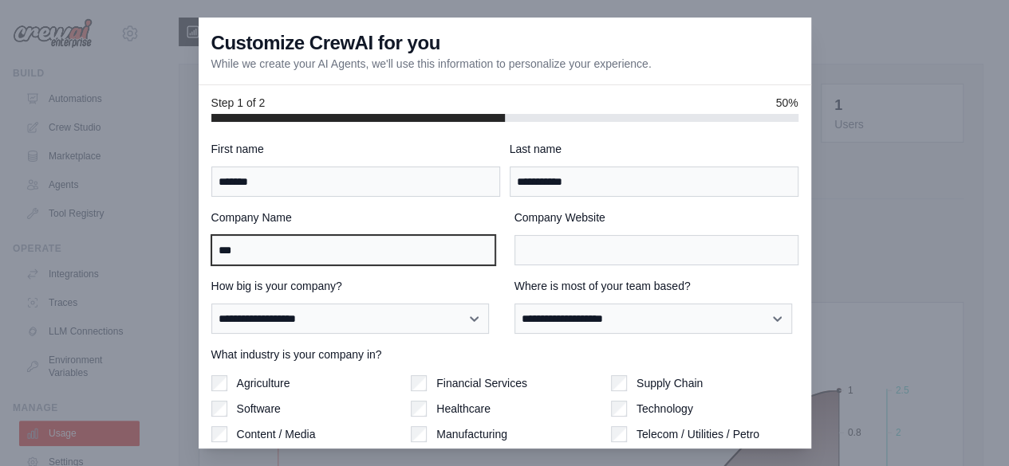
type input "***"
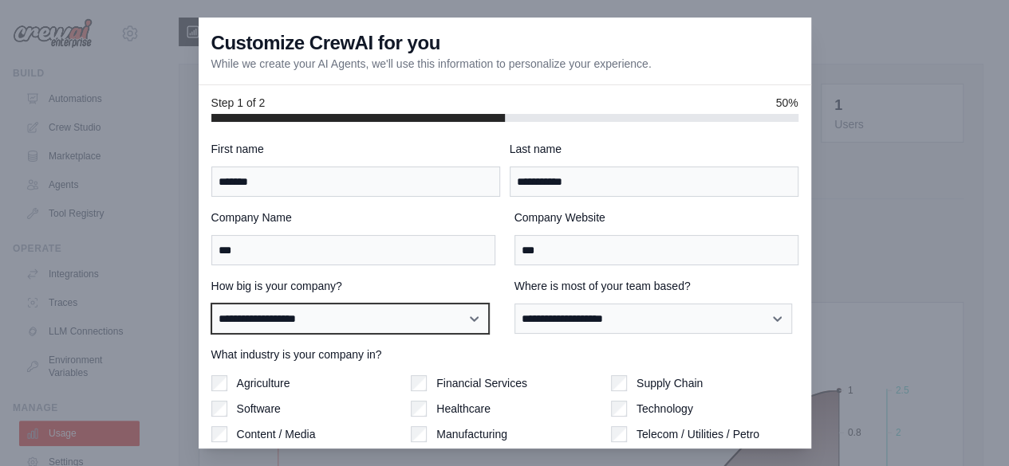
click at [449, 316] on select "**********" at bounding box center [349, 318] width 277 height 29
select select "**********"
click at [211, 304] on select "**********" at bounding box center [349, 318] width 277 height 29
click at [662, 401] on label "Technology" at bounding box center [664, 409] width 57 height 16
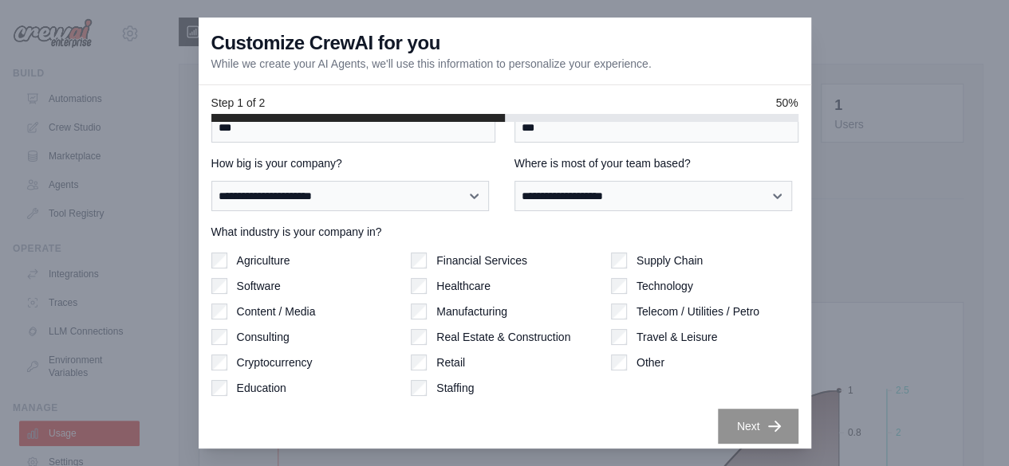
scroll to position [121, 0]
click at [425, 313] on div "Manufacturing" at bounding box center [504, 313] width 187 height 16
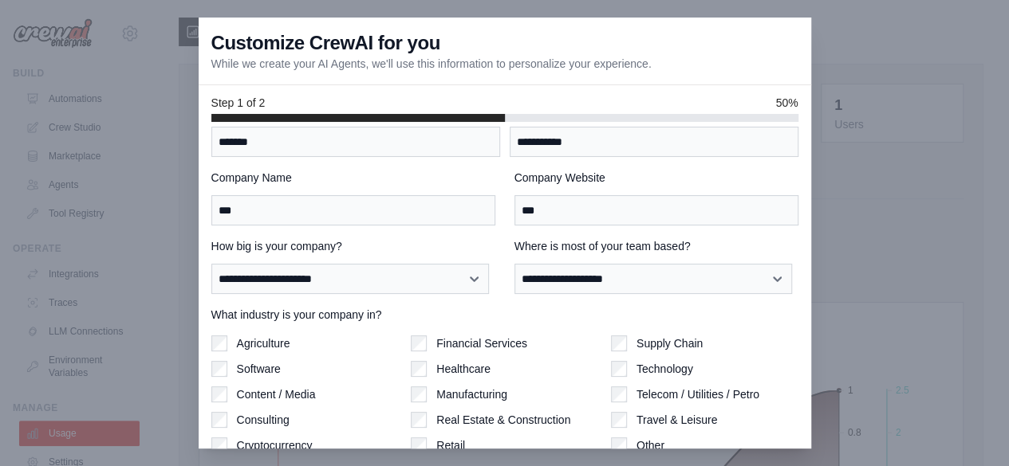
scroll to position [39, 0]
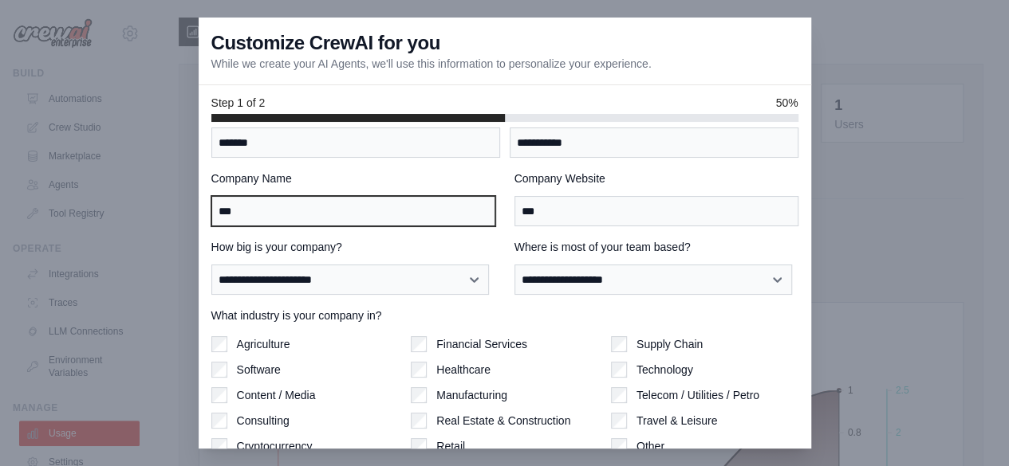
click at [355, 213] on input "***" at bounding box center [353, 211] width 284 height 30
type input "**********"
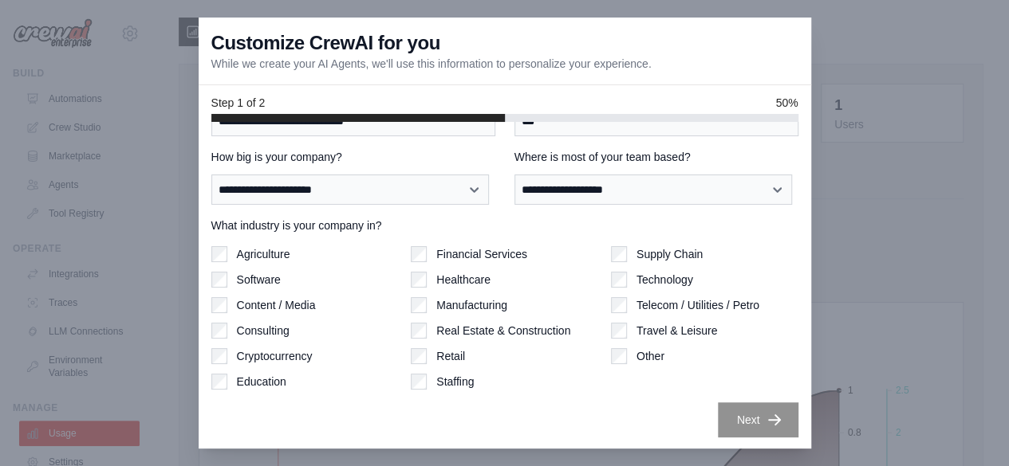
scroll to position [0, 0]
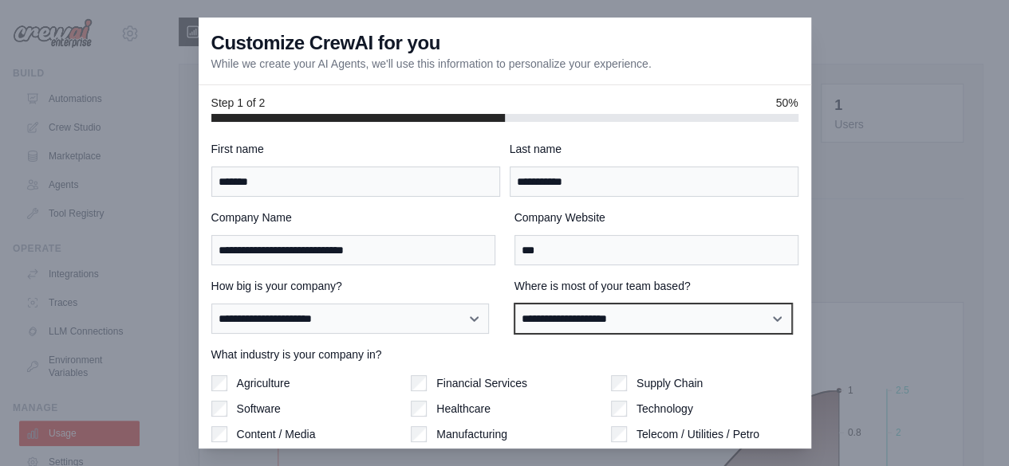
select select "******"
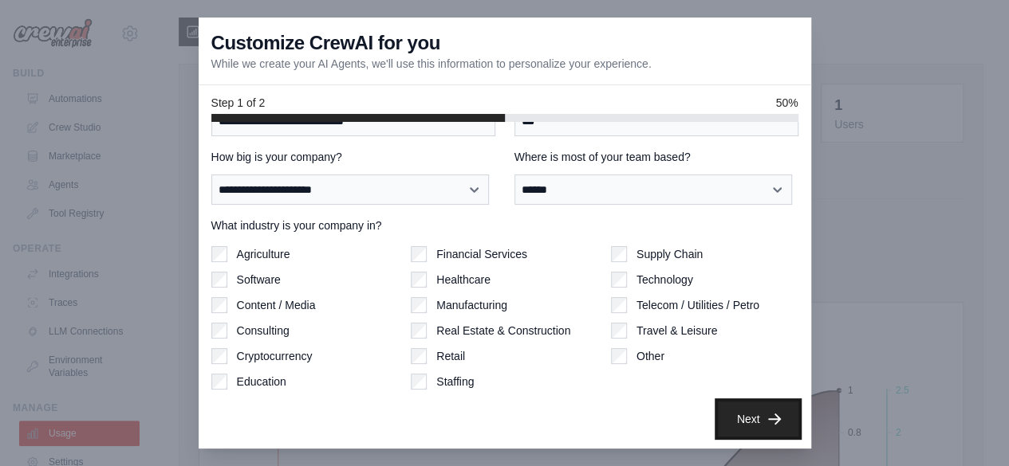
click at [766, 420] on icon "button" at bounding box center [774, 419] width 16 height 16
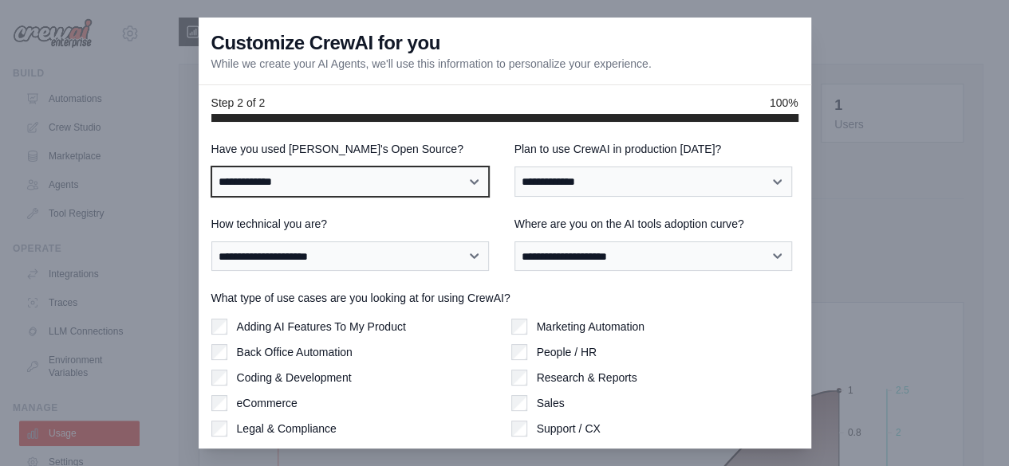
click at [480, 187] on select "**********" at bounding box center [349, 181] width 277 height 29
select select "**"
click at [211, 167] on select "**********" at bounding box center [349, 181] width 277 height 29
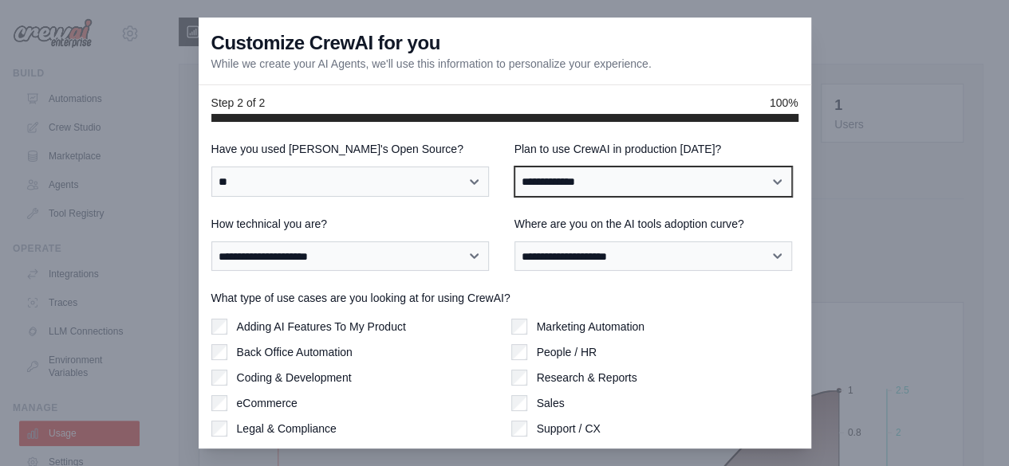
click at [643, 175] on select "**********" at bounding box center [652, 181] width 277 height 29
select select "*****"
click at [514, 167] on select "**********" at bounding box center [652, 181] width 277 height 29
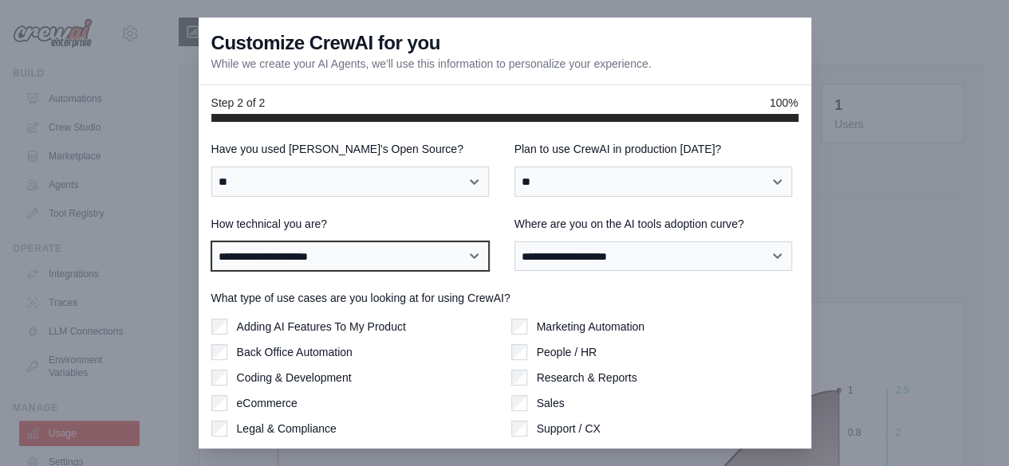
click at [454, 259] on select "**********" at bounding box center [349, 256] width 277 height 29
select select "**********"
click at [211, 242] on select "**********" at bounding box center [349, 256] width 277 height 29
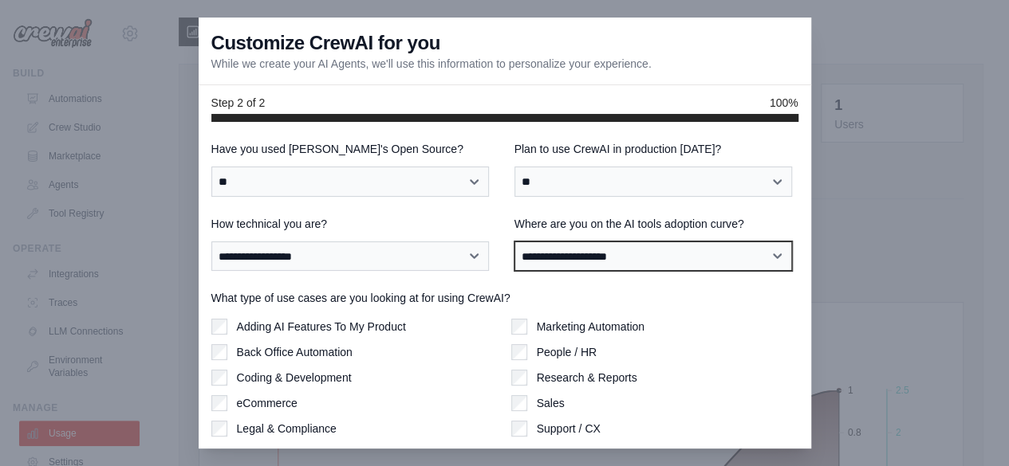
click at [663, 253] on select "**********" at bounding box center [652, 256] width 277 height 29
select select "**********"
click at [514, 242] on select "**********" at bounding box center [652, 256] width 277 height 29
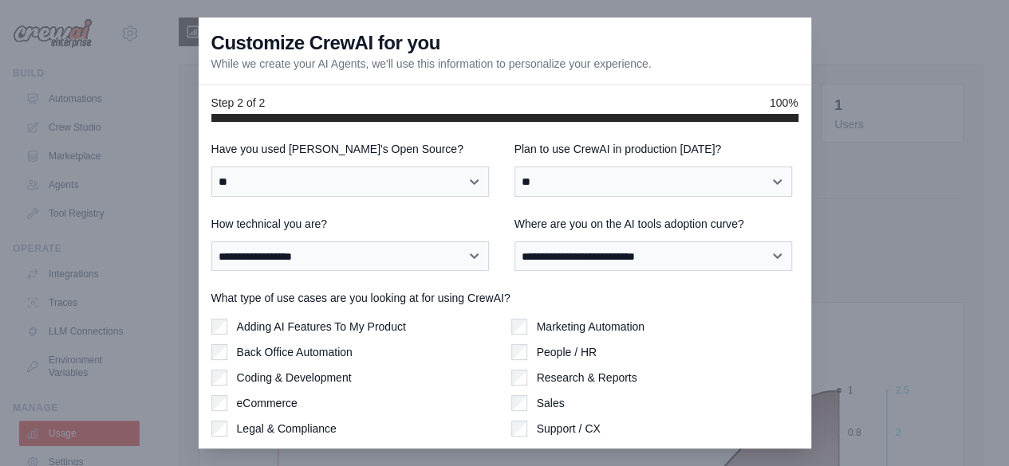
drag, startPoint x: 812, startPoint y: 251, endPoint x: 812, endPoint y: 298, distance: 47.0
click at [812, 298] on div at bounding box center [504, 233] width 1009 height 466
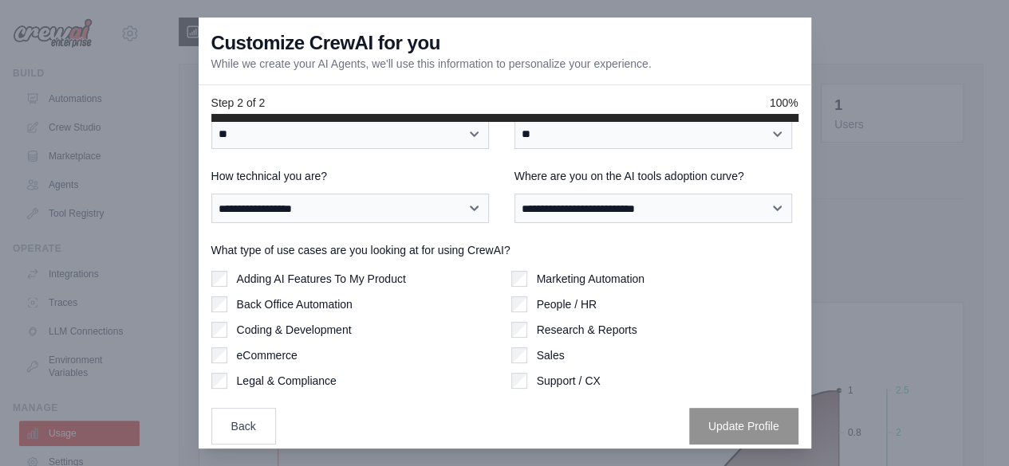
scroll to position [56, 0]
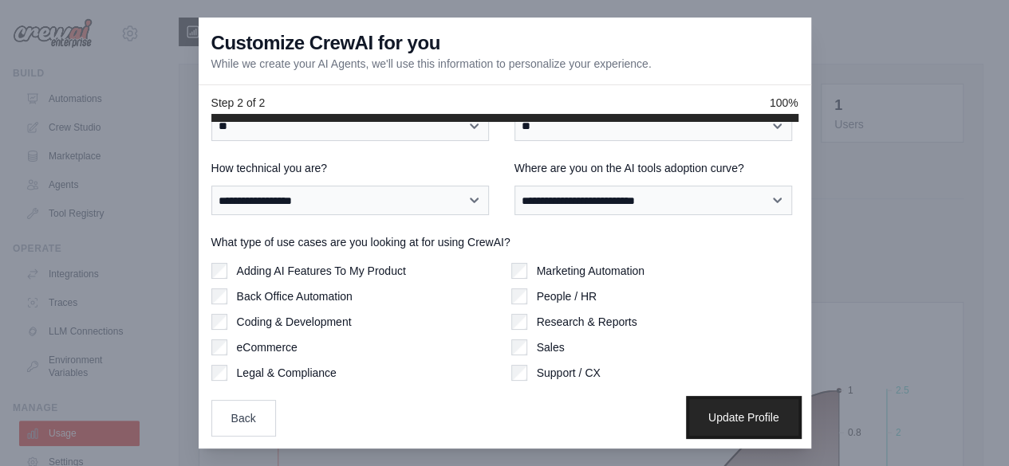
click at [746, 415] on button "Update Profile" at bounding box center [743, 417] width 109 height 37
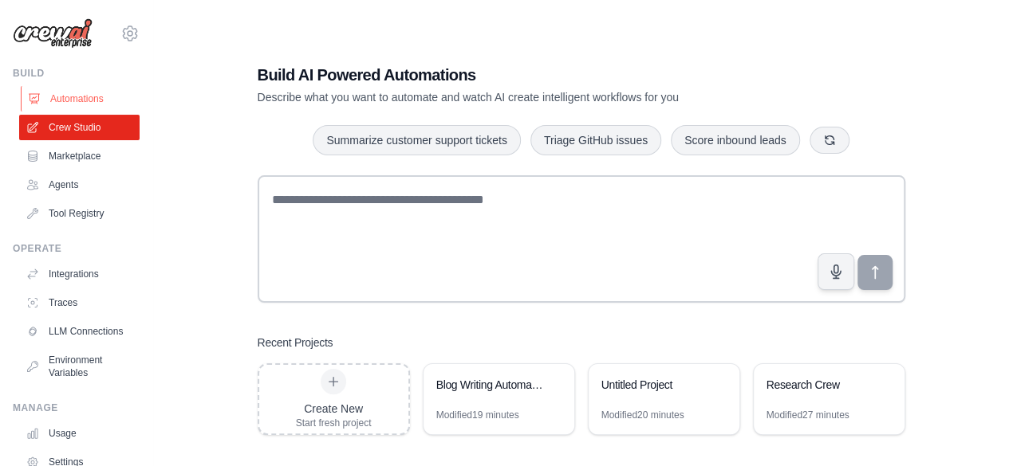
click at [74, 104] on link "Automations" at bounding box center [81, 99] width 120 height 26
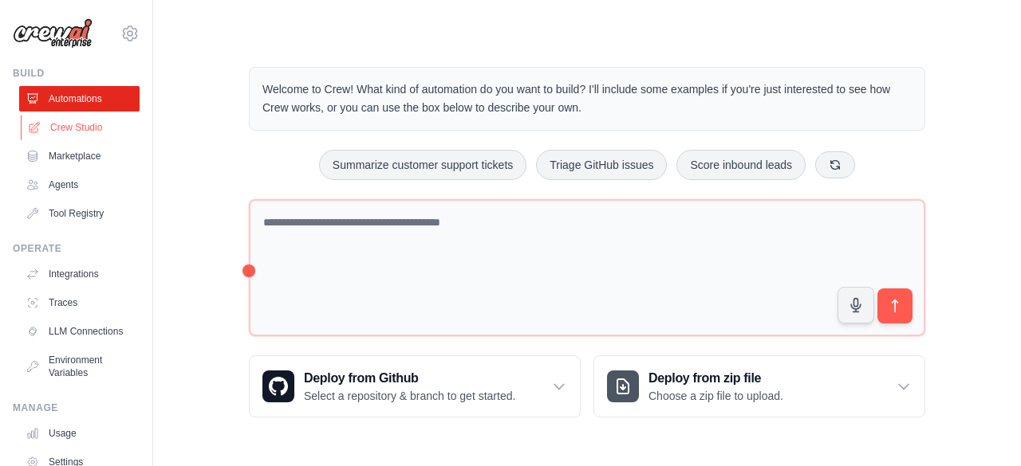
click at [60, 130] on link "Crew Studio" at bounding box center [81, 128] width 120 height 26
click at [906, 385] on p "Describe the automation you want to build, select an example option, or use the…" at bounding box center [839, 395] width 247 height 52
click at [559, 387] on icon at bounding box center [559, 387] width 10 height 5
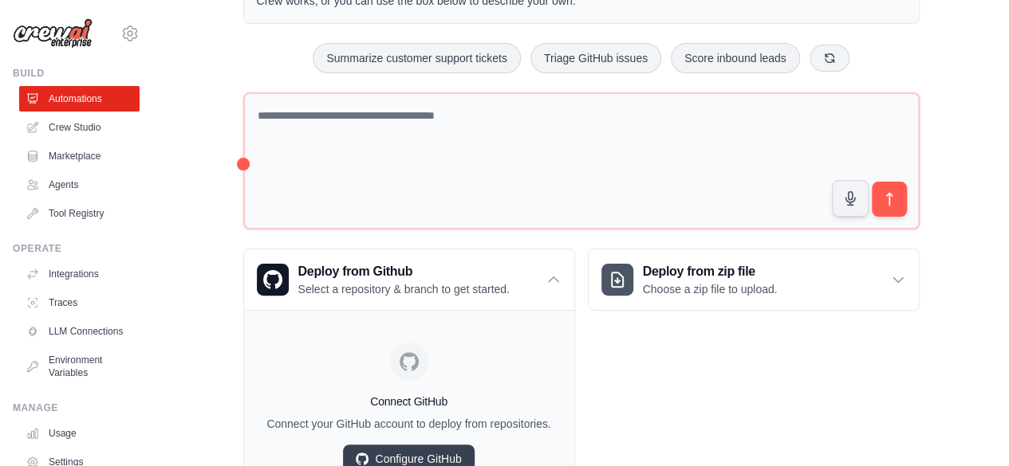
scroll to position [186, 0]
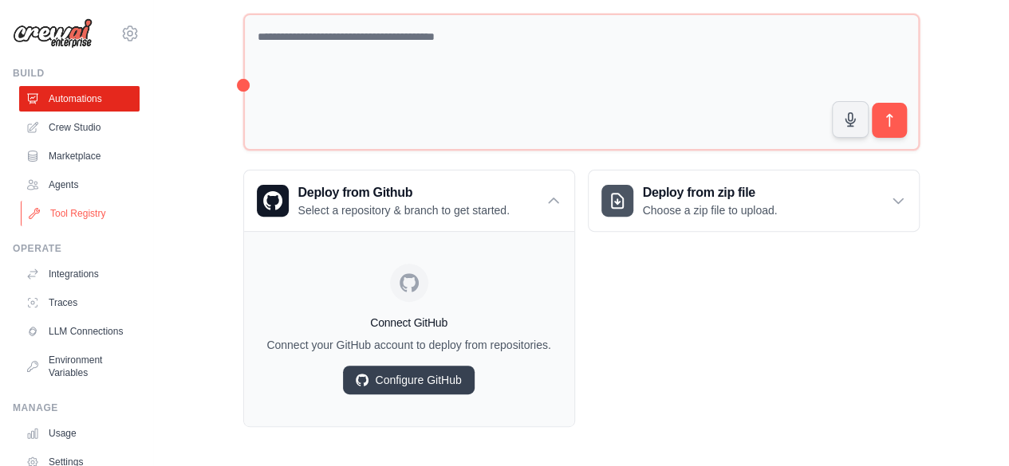
click at [97, 218] on link "Tool Registry" at bounding box center [81, 214] width 120 height 26
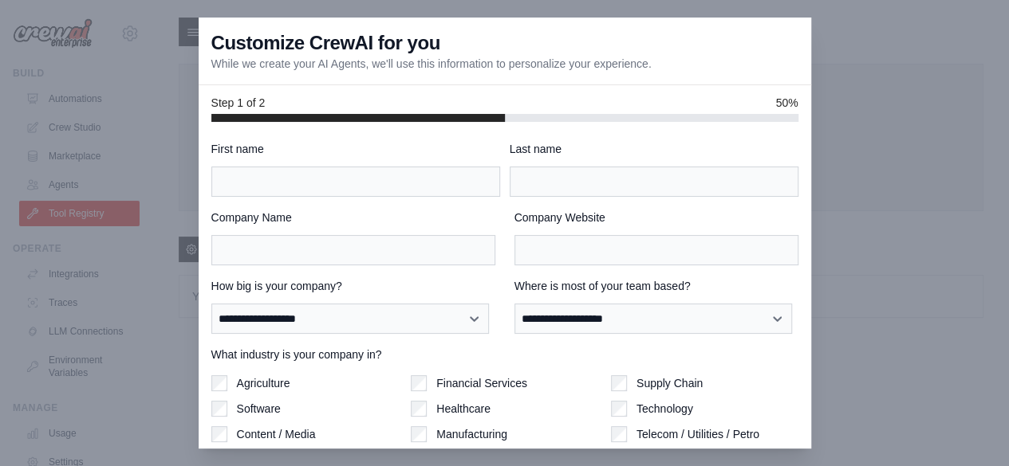
click at [305, 67] on p "While we create your AI Agents, we'll use this information to personalize your …" at bounding box center [431, 64] width 440 height 16
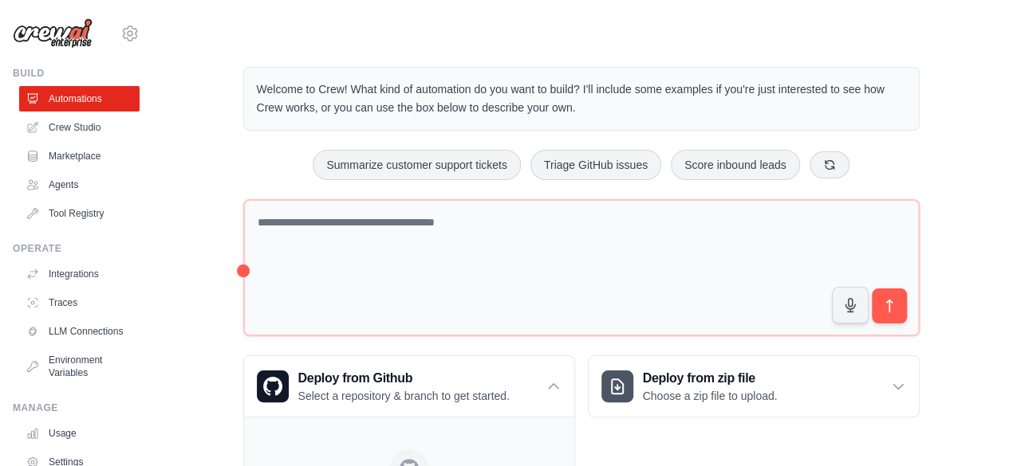
scroll to position [32, 0]
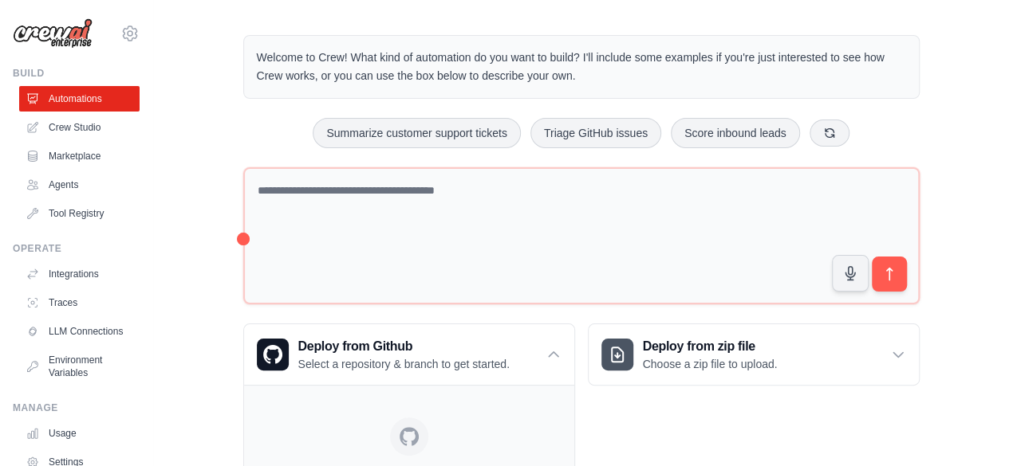
click at [77, 36] on img at bounding box center [53, 33] width 80 height 30
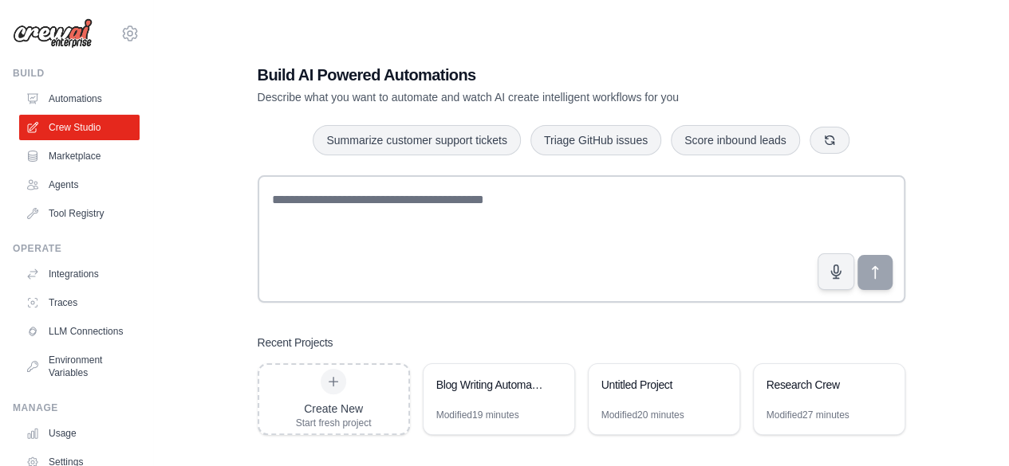
scroll to position [32, 0]
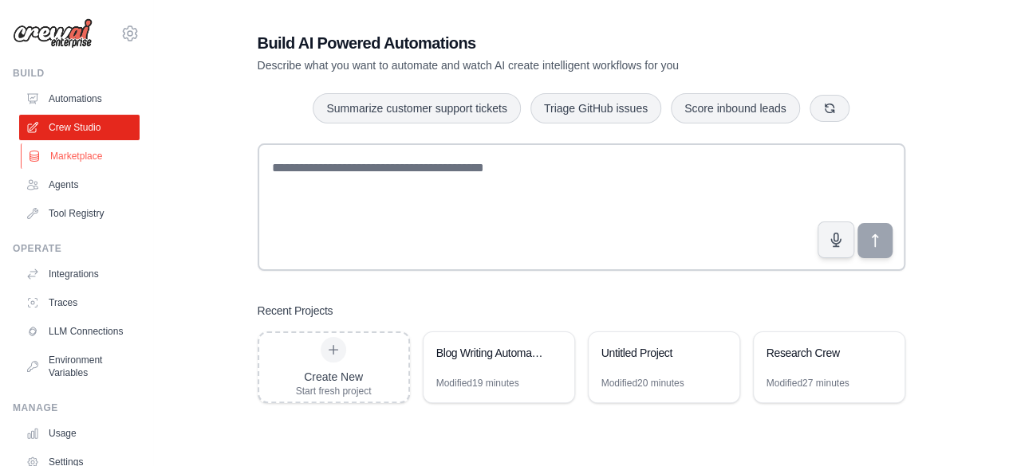
click at [81, 157] on link "Marketplace" at bounding box center [81, 157] width 120 height 26
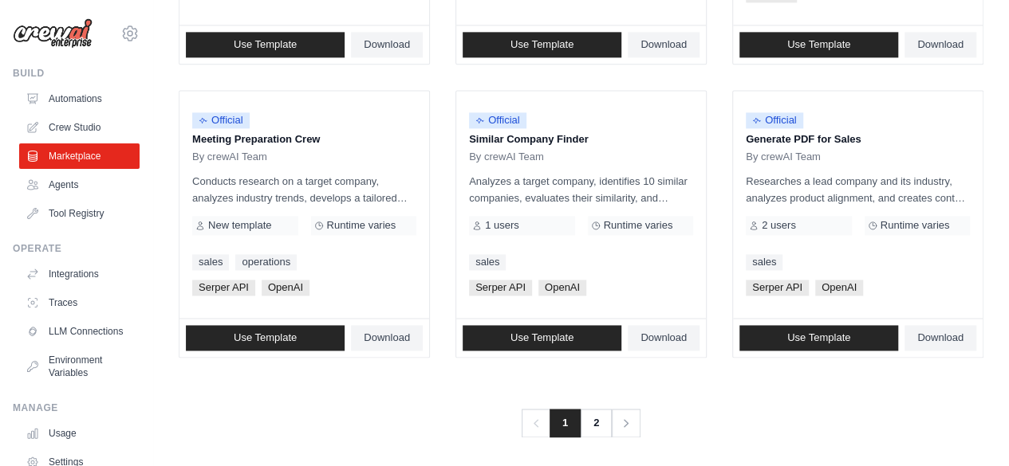
scroll to position [1052, 0]
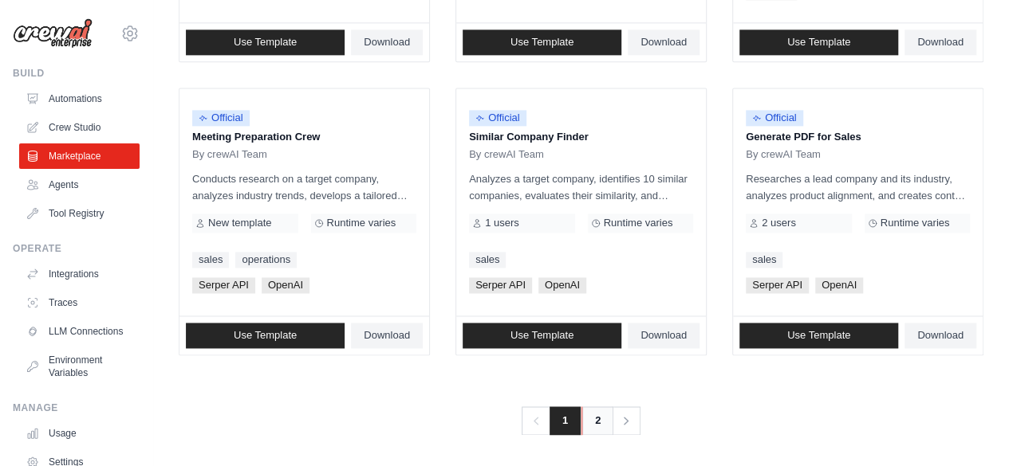
click at [598, 414] on link "2" at bounding box center [597, 421] width 32 height 29
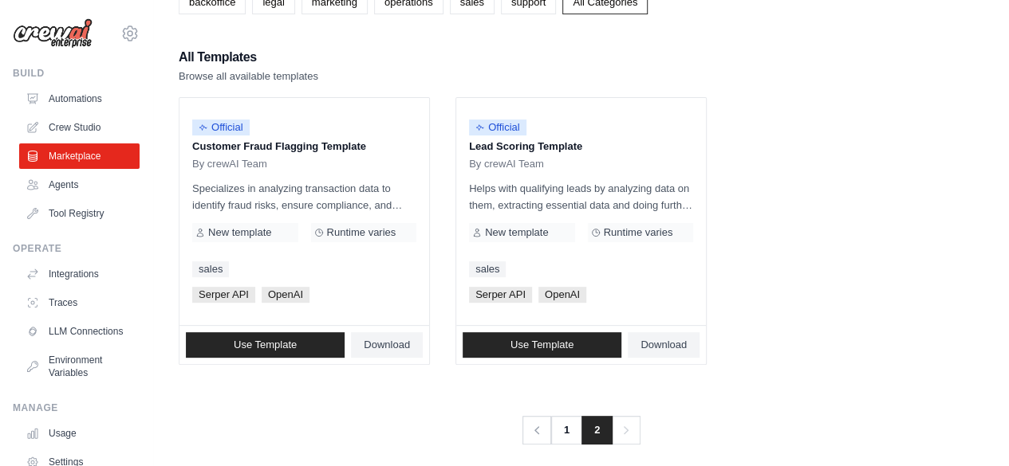
scroll to position [129, 0]
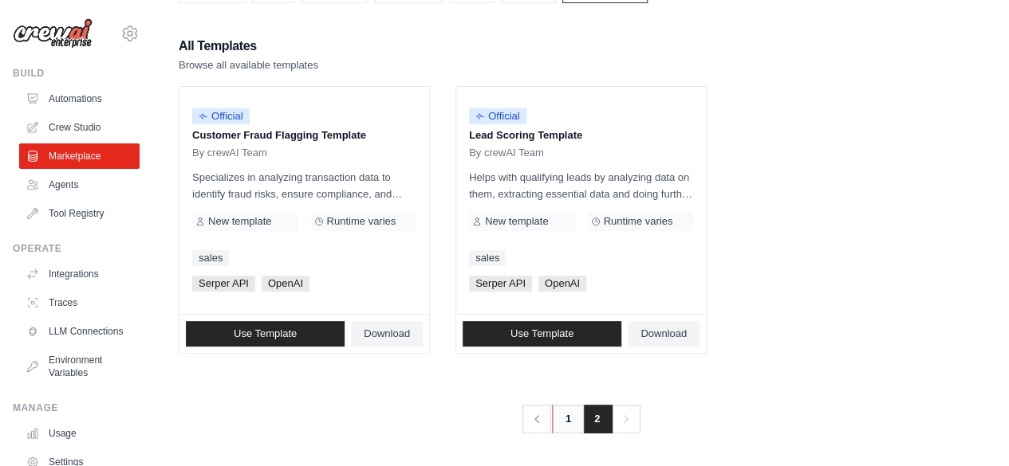
click at [563, 422] on link "1" at bounding box center [568, 419] width 32 height 29
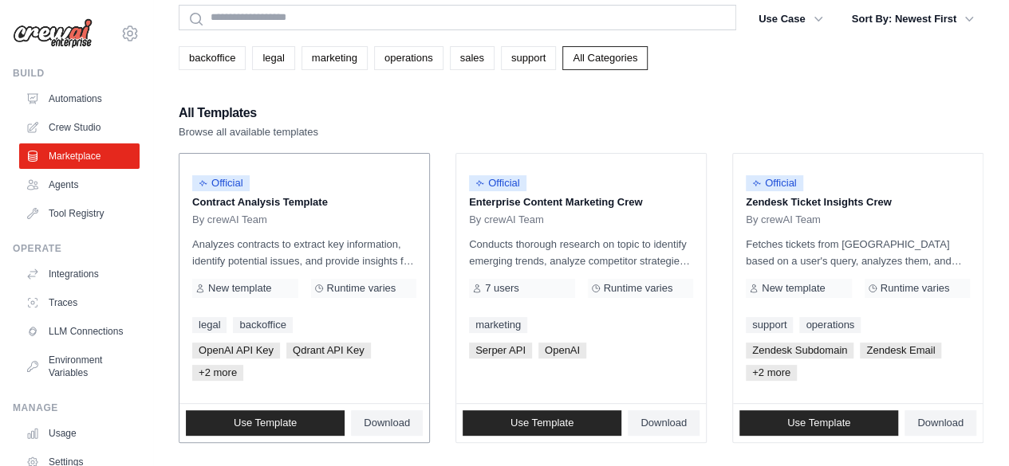
scroll to position [64, 0]
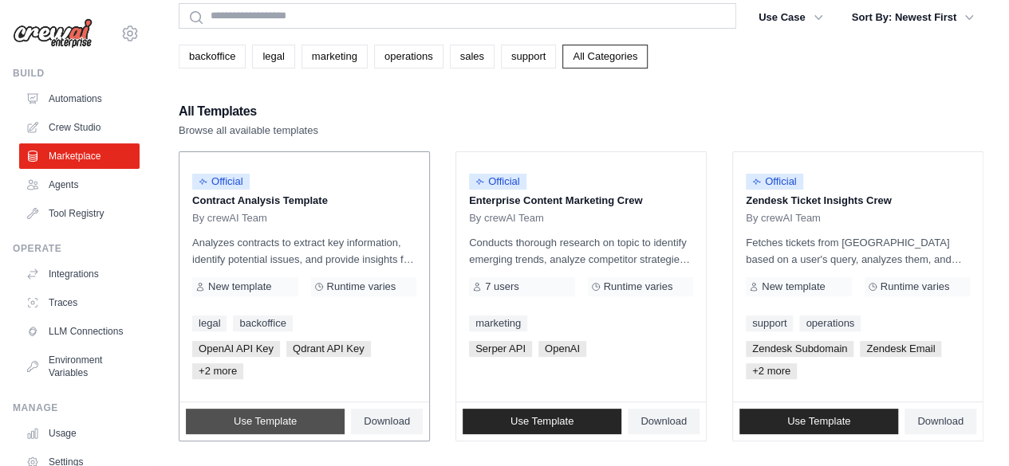
click at [277, 419] on span "Use Template" at bounding box center [265, 421] width 63 height 13
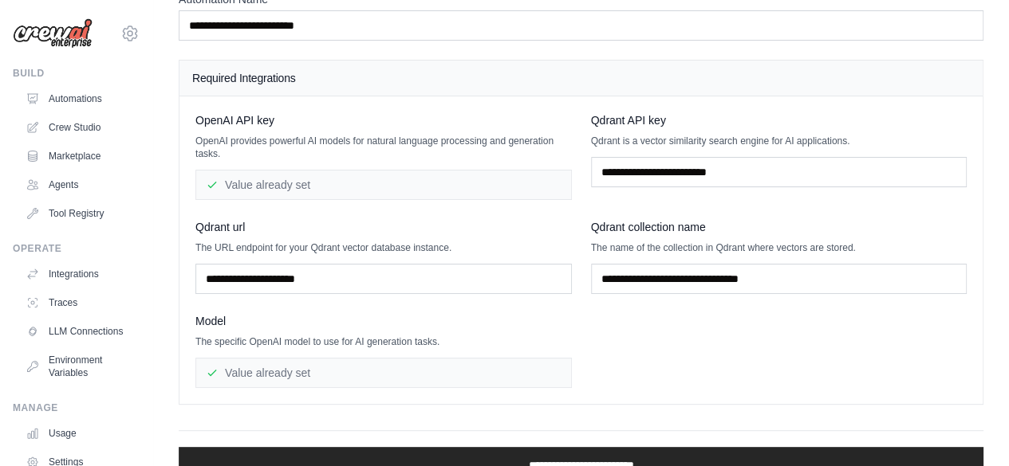
scroll to position [124, 0]
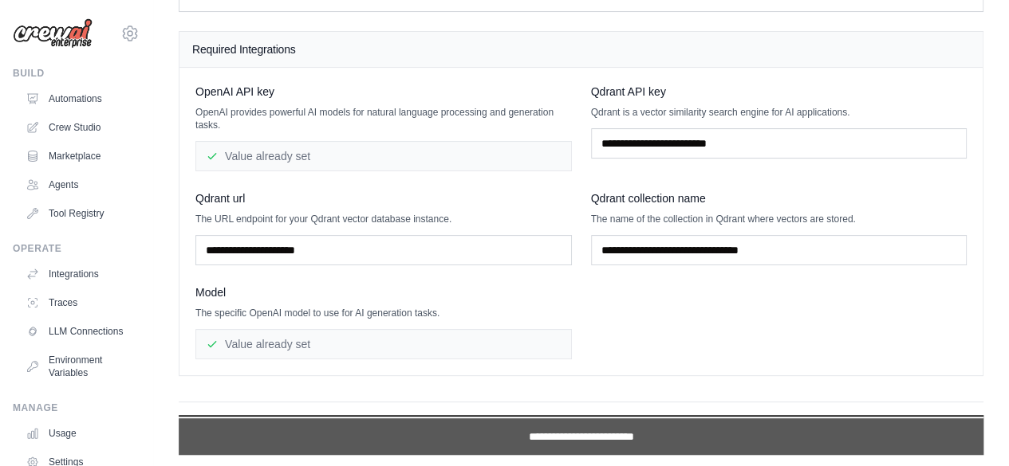
click at [540, 423] on input "**********" at bounding box center [581, 437] width 804 height 37
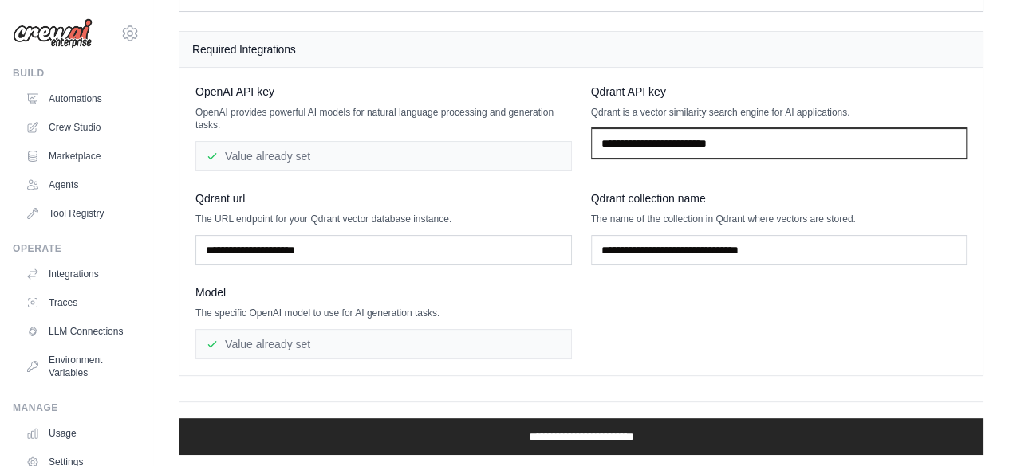
click at [684, 143] on input "text" at bounding box center [779, 143] width 376 height 30
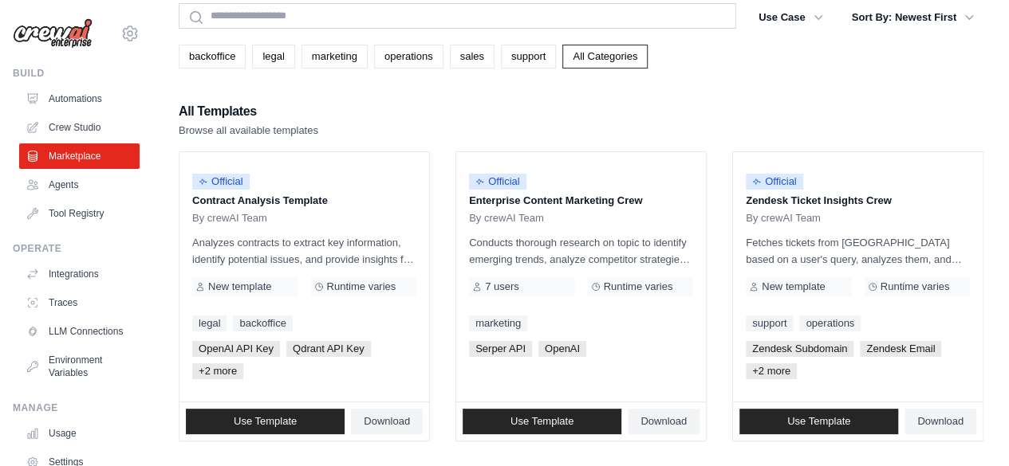
scroll to position [96, 0]
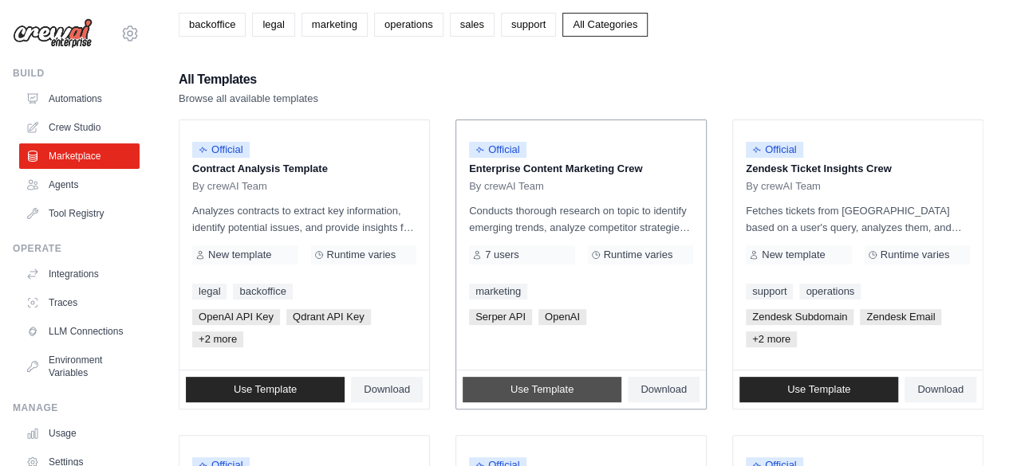
click at [517, 388] on span "Use Template" at bounding box center [541, 389] width 63 height 13
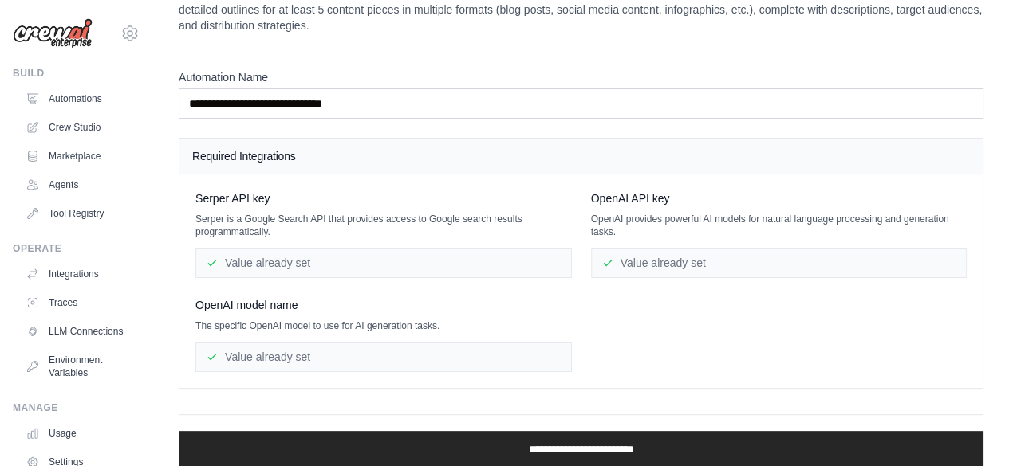
scroll to position [79, 0]
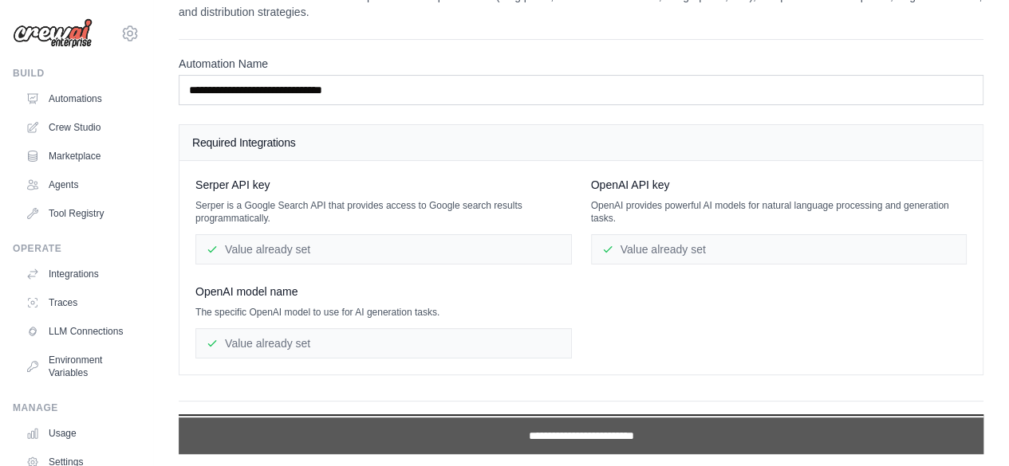
click at [576, 428] on input "**********" at bounding box center [581, 436] width 804 height 37
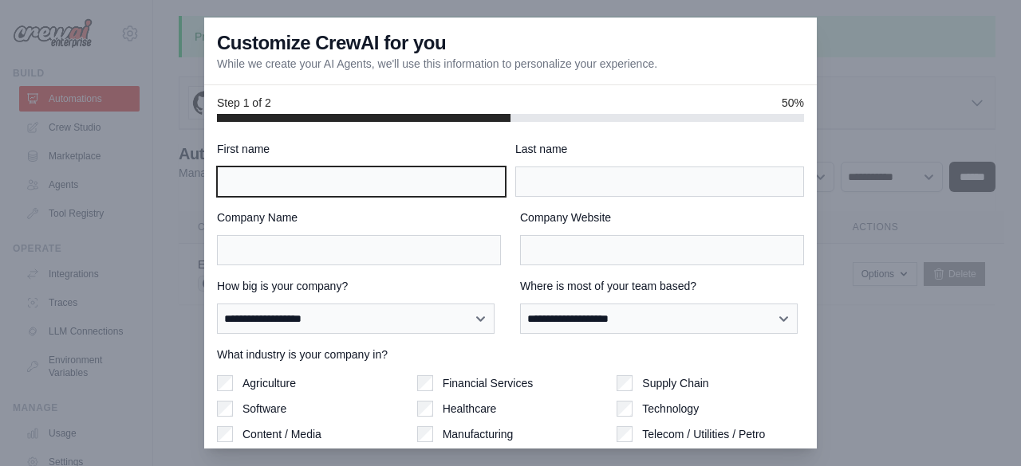
click at [301, 187] on input "First name" at bounding box center [361, 182] width 289 height 30
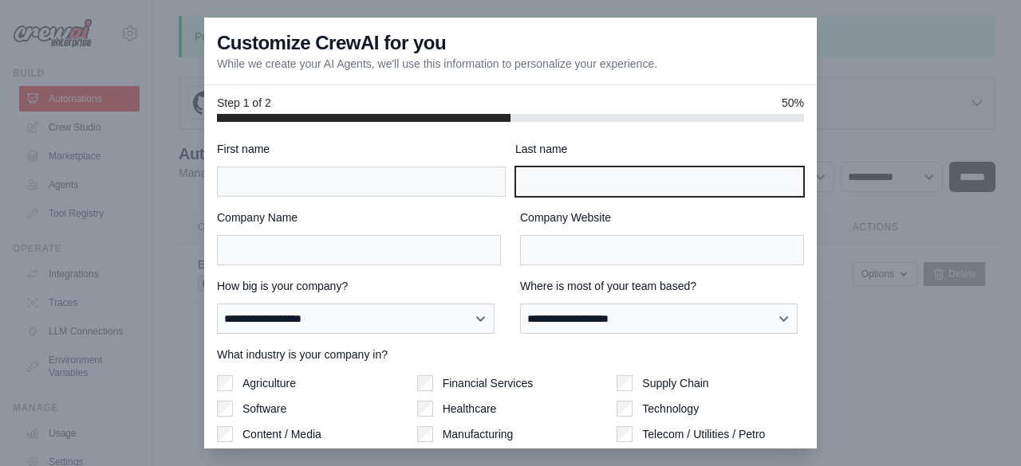
click at [573, 190] on input "Last name" at bounding box center [659, 182] width 289 height 30
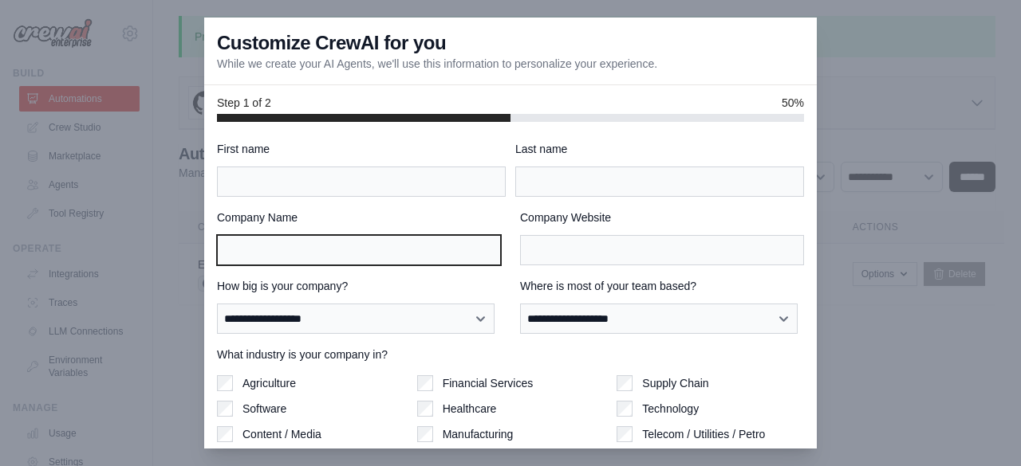
click at [404, 264] on input "Company Name" at bounding box center [359, 250] width 284 height 30
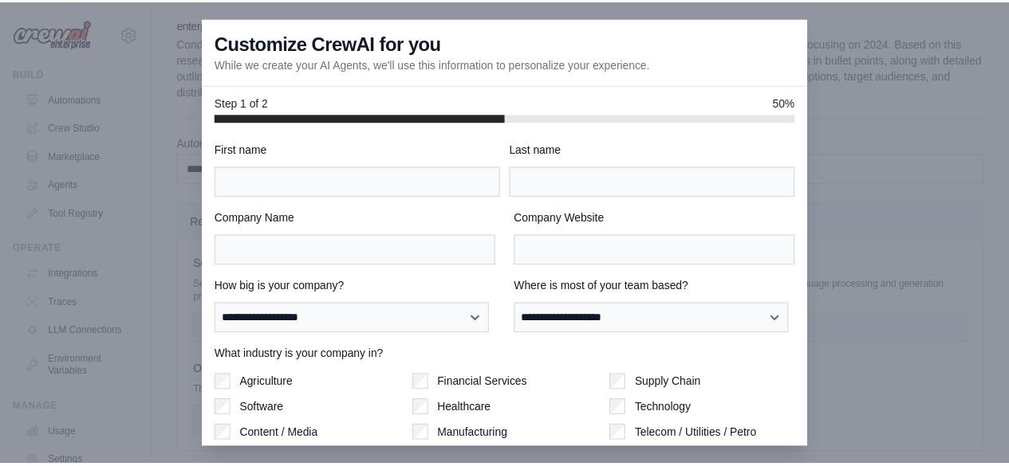
scroll to position [79, 0]
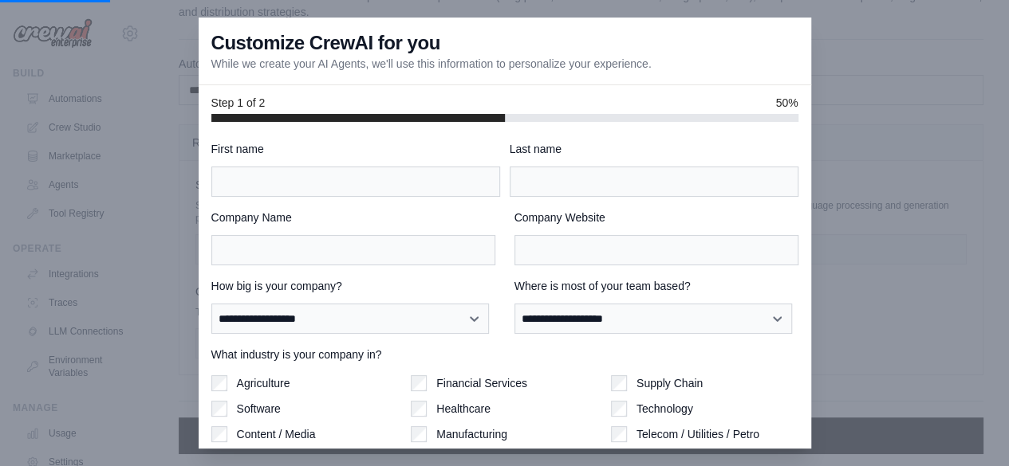
scroll to position [96, 0]
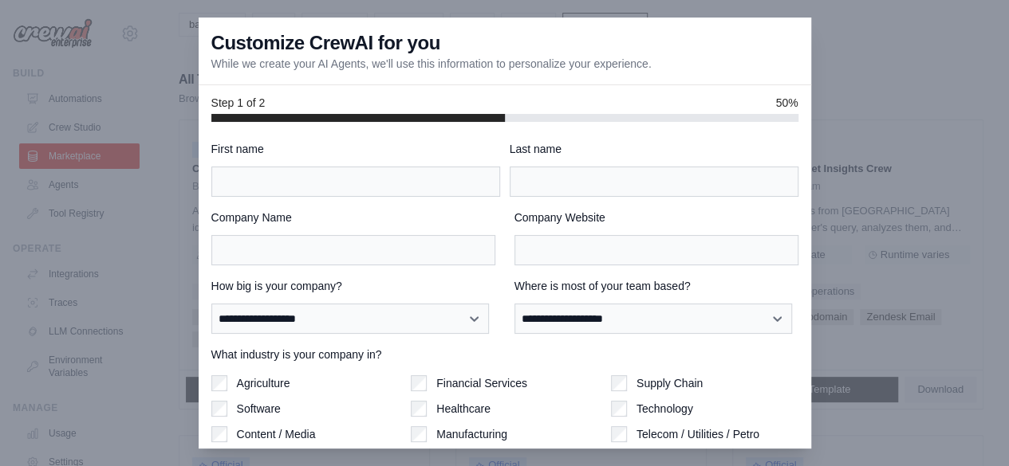
click at [943, 234] on div at bounding box center [504, 233] width 1009 height 466
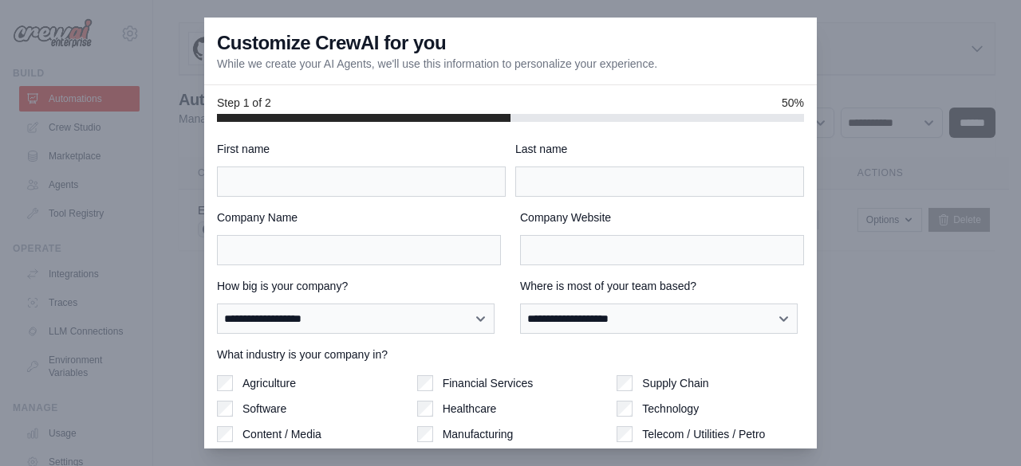
scroll to position [129, 0]
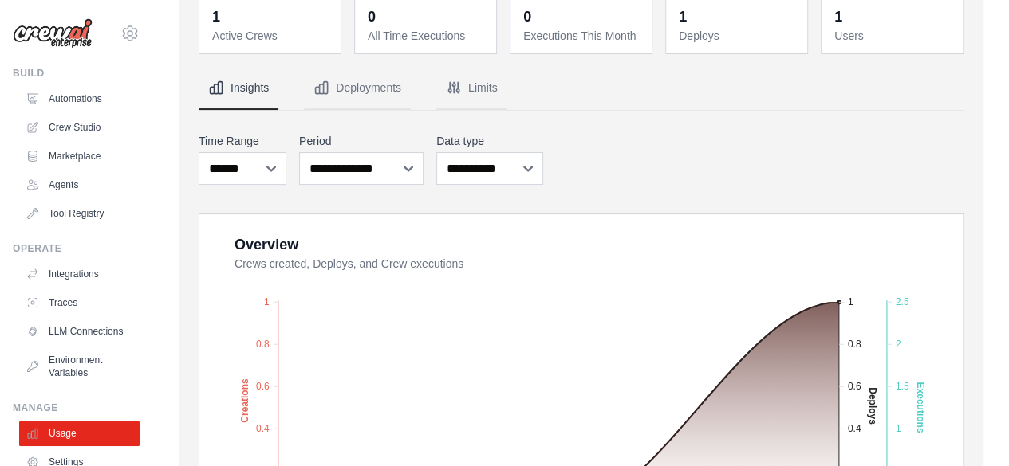
scroll to position [105, 0]
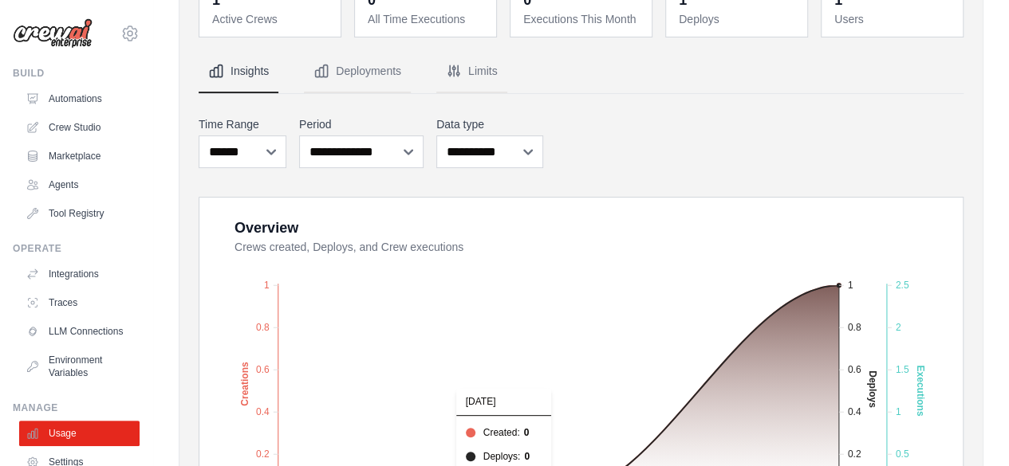
click at [555, 336] on foreignobject "Created Deploys Executions" at bounding box center [583, 401] width 722 height 279
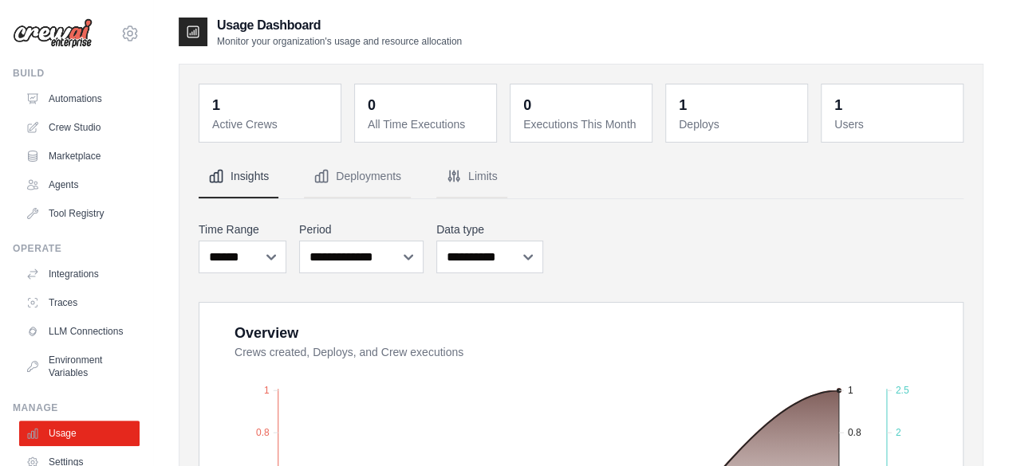
click at [606, 250] on div "**********" at bounding box center [581, 247] width 765 height 58
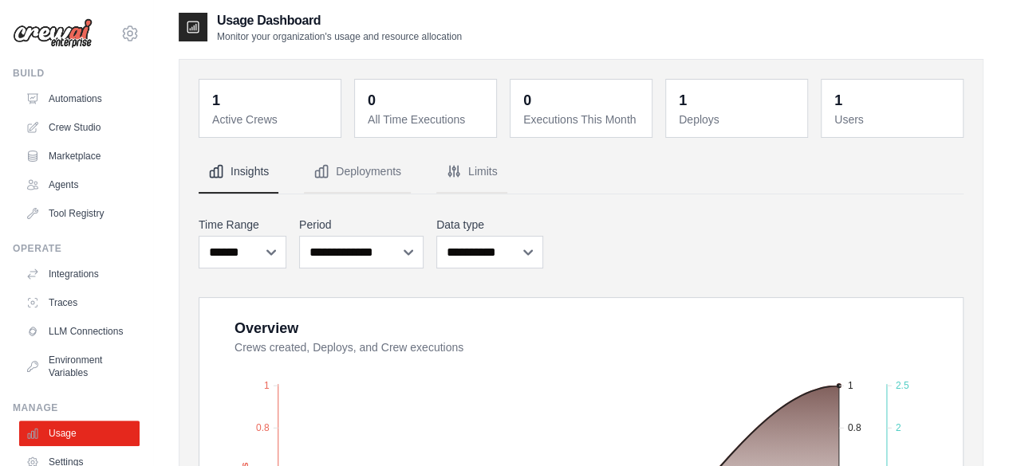
scroll to position [3, 0]
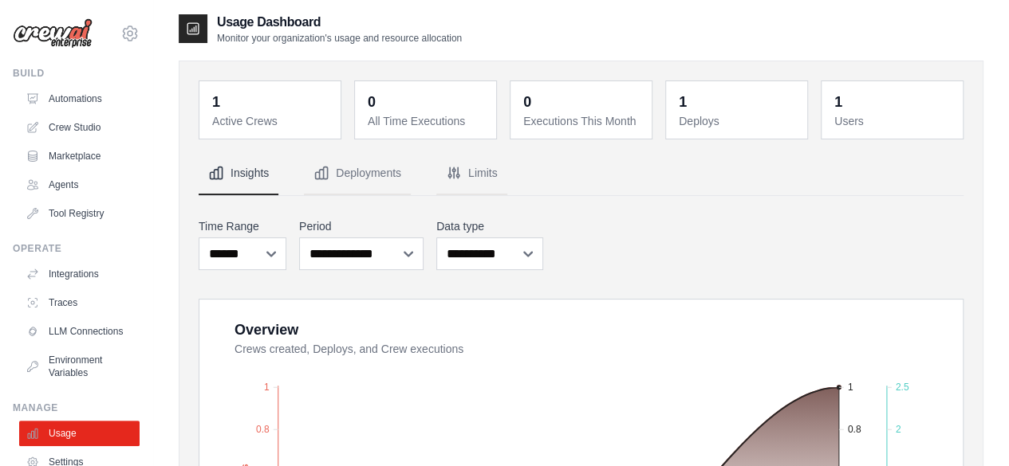
click at [687, 101] on dd "1" at bounding box center [737, 102] width 119 height 22
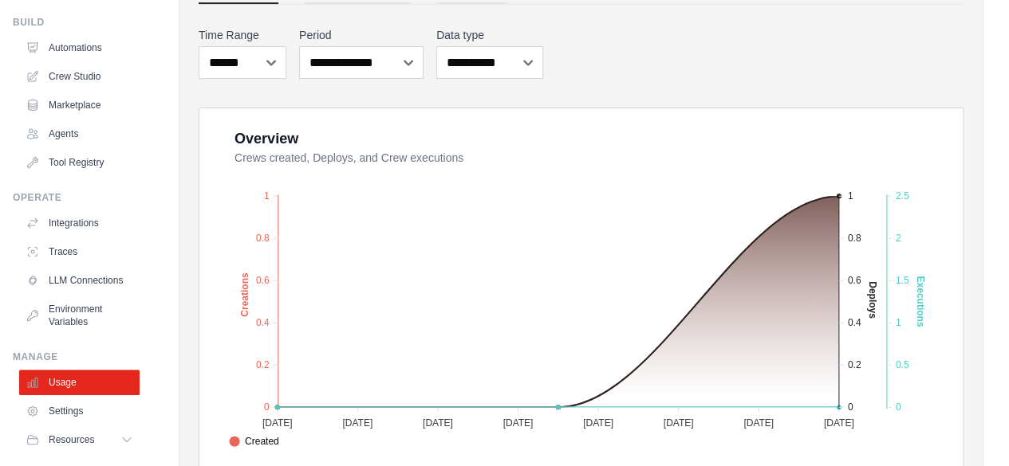
scroll to position [105, 0]
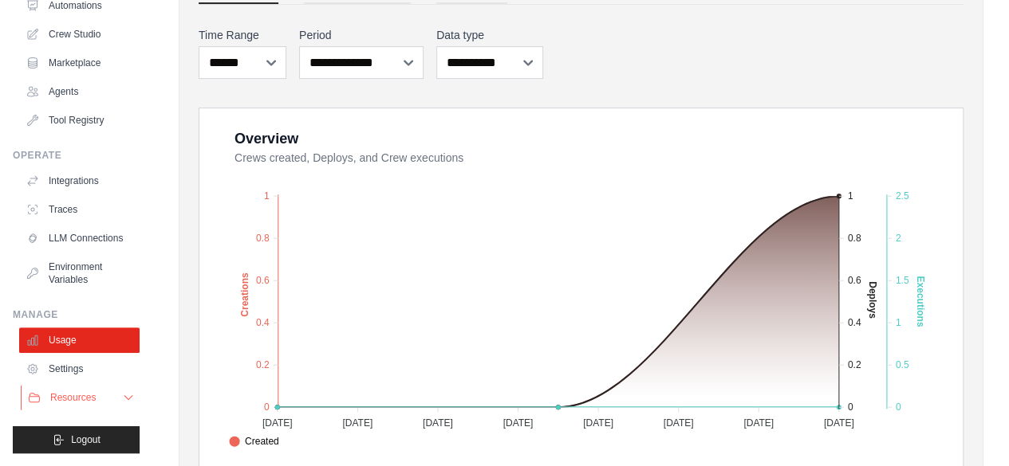
click at [122, 399] on icon at bounding box center [128, 397] width 13 height 13
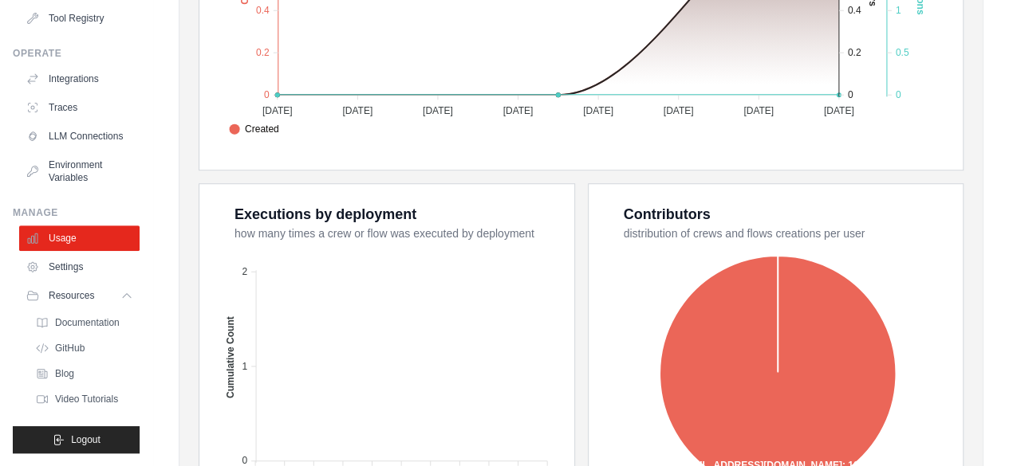
scroll to position [513, 0]
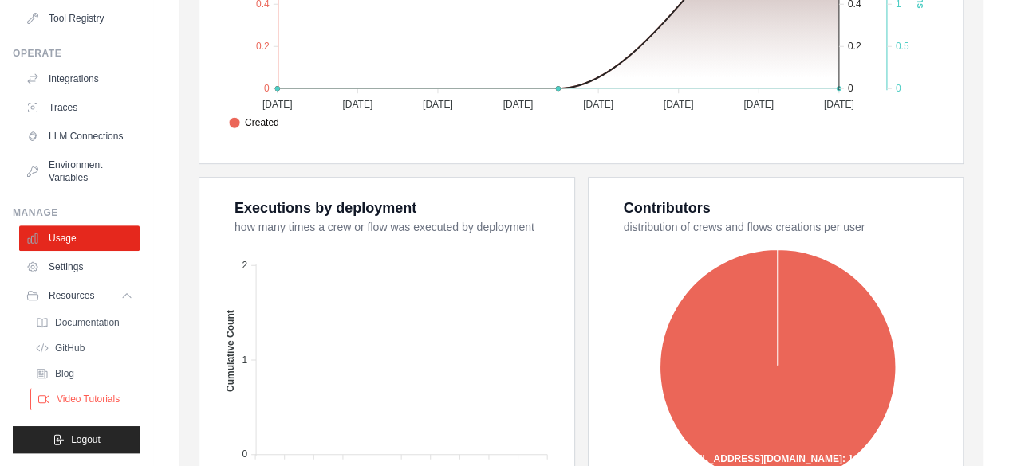
click at [65, 401] on span "Video Tutorials" at bounding box center [88, 399] width 63 height 13
